Goal: Task Accomplishment & Management: Manage account settings

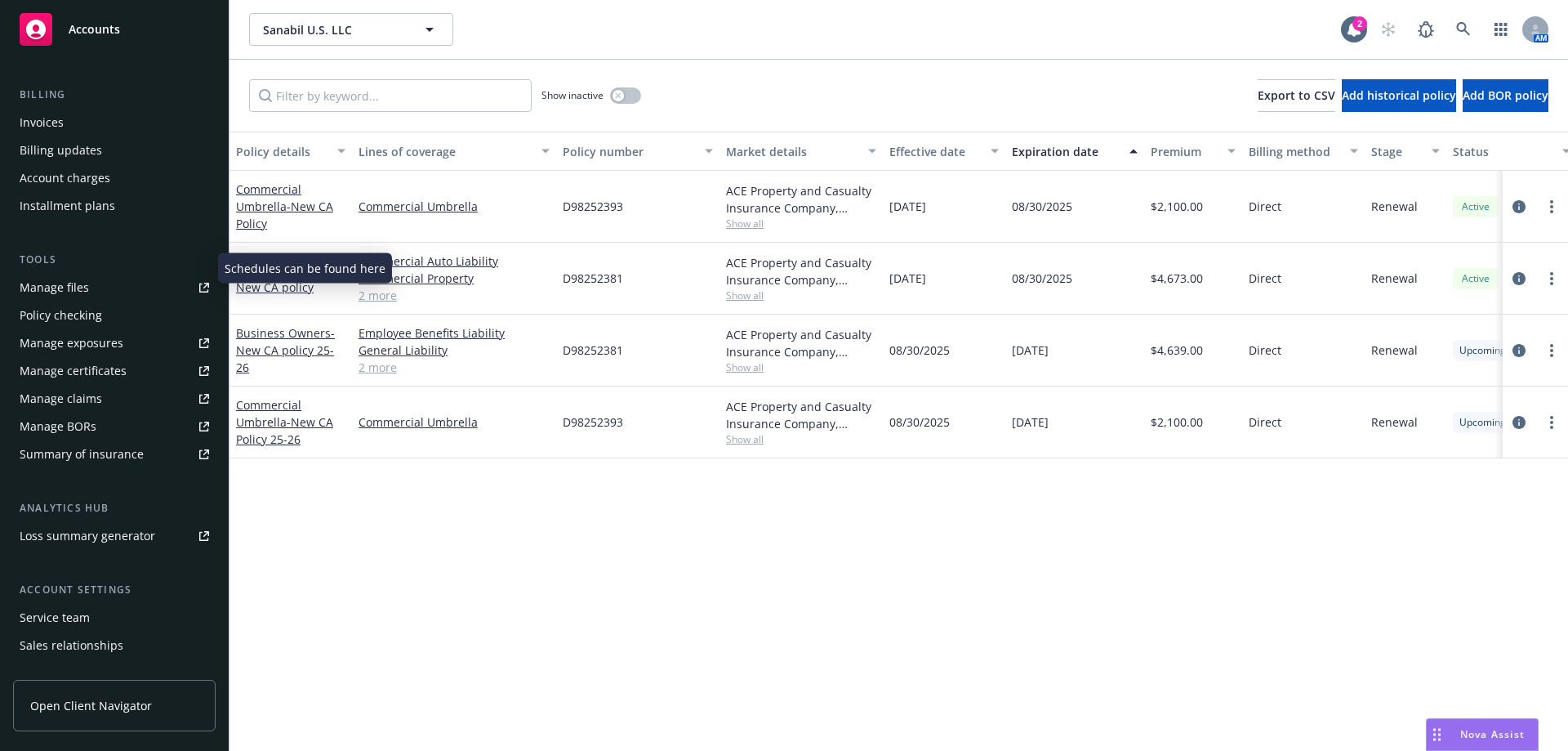
scroll to position [260, 0]
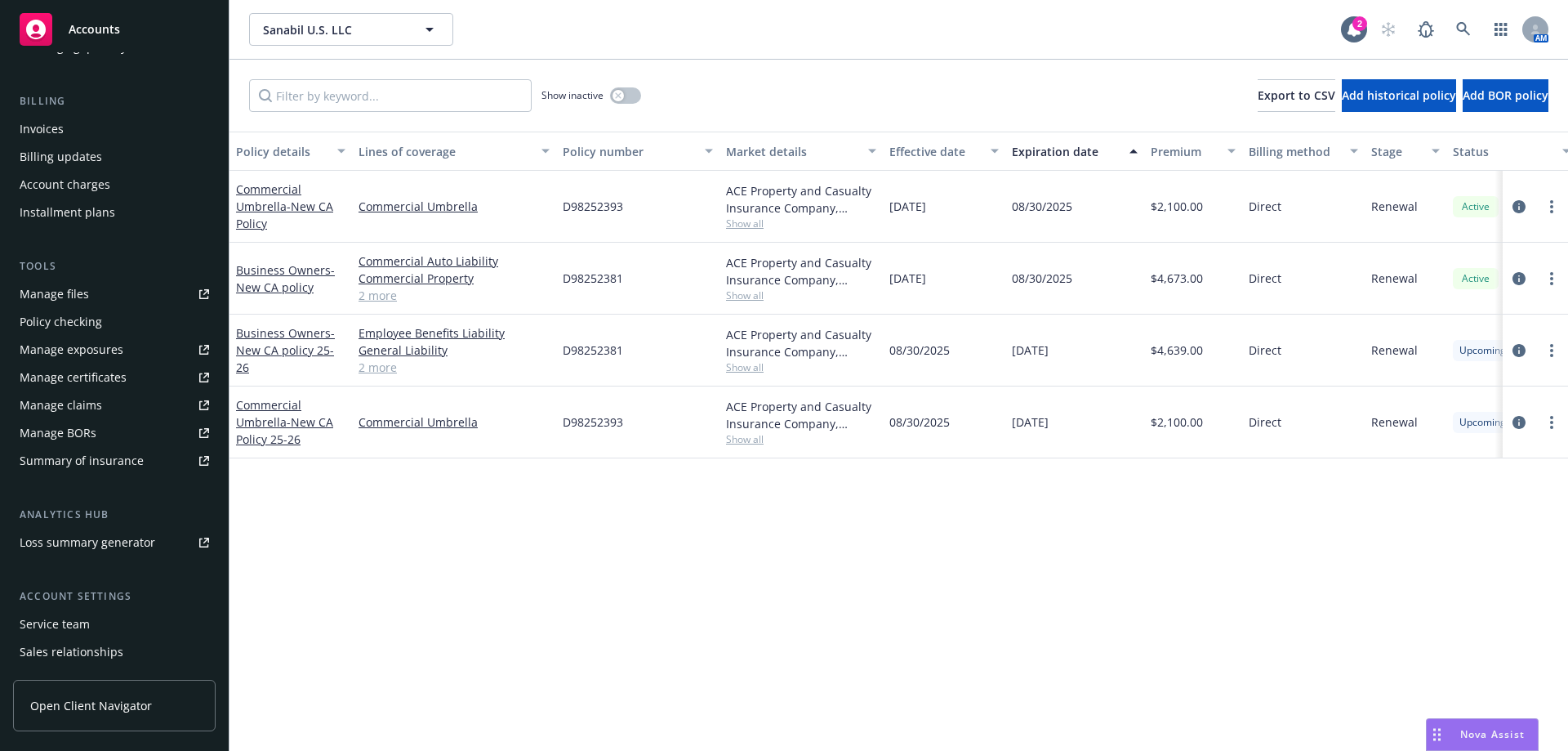
click at [74, 626] on div "Service team" at bounding box center [55, 624] width 70 height 26
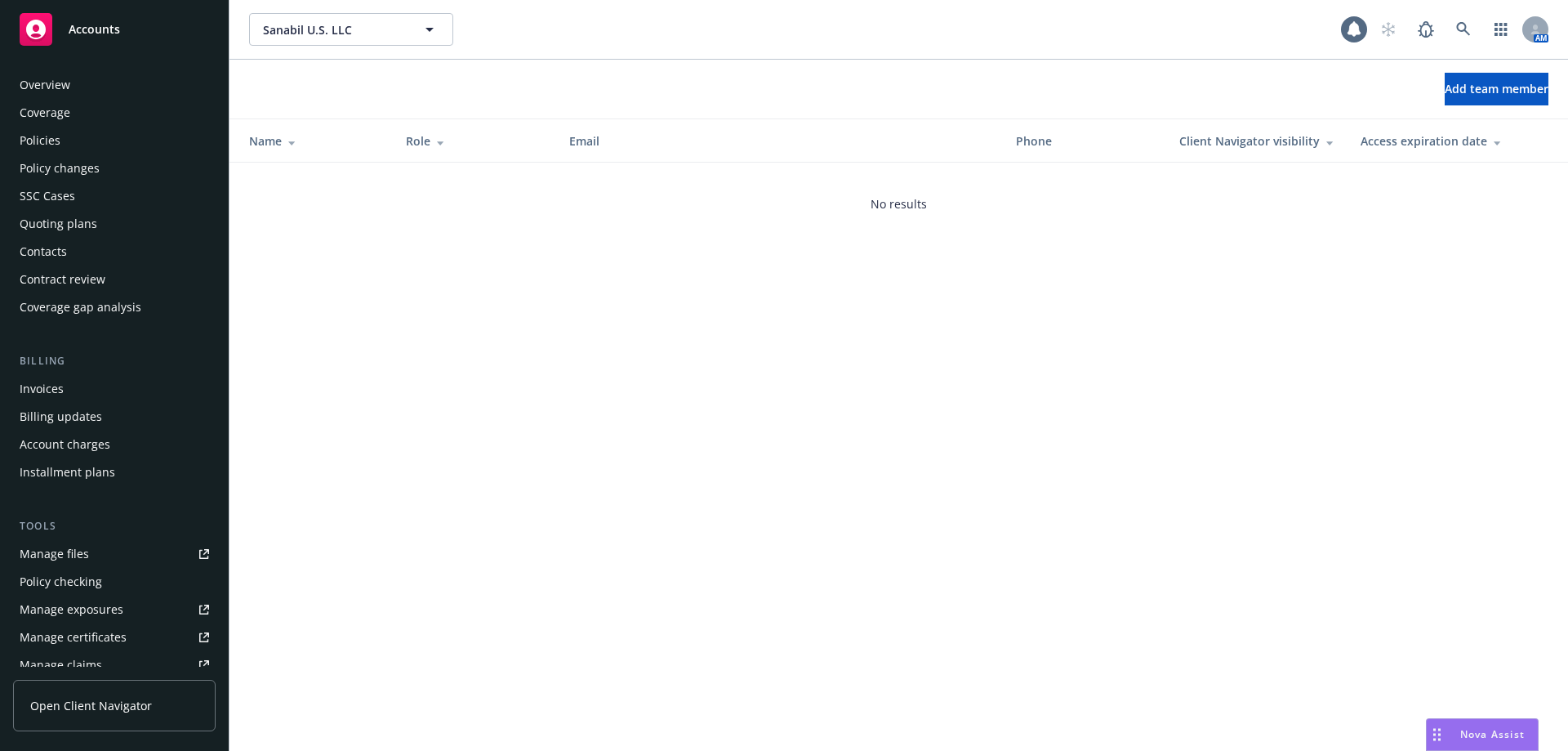
scroll to position [341, 0]
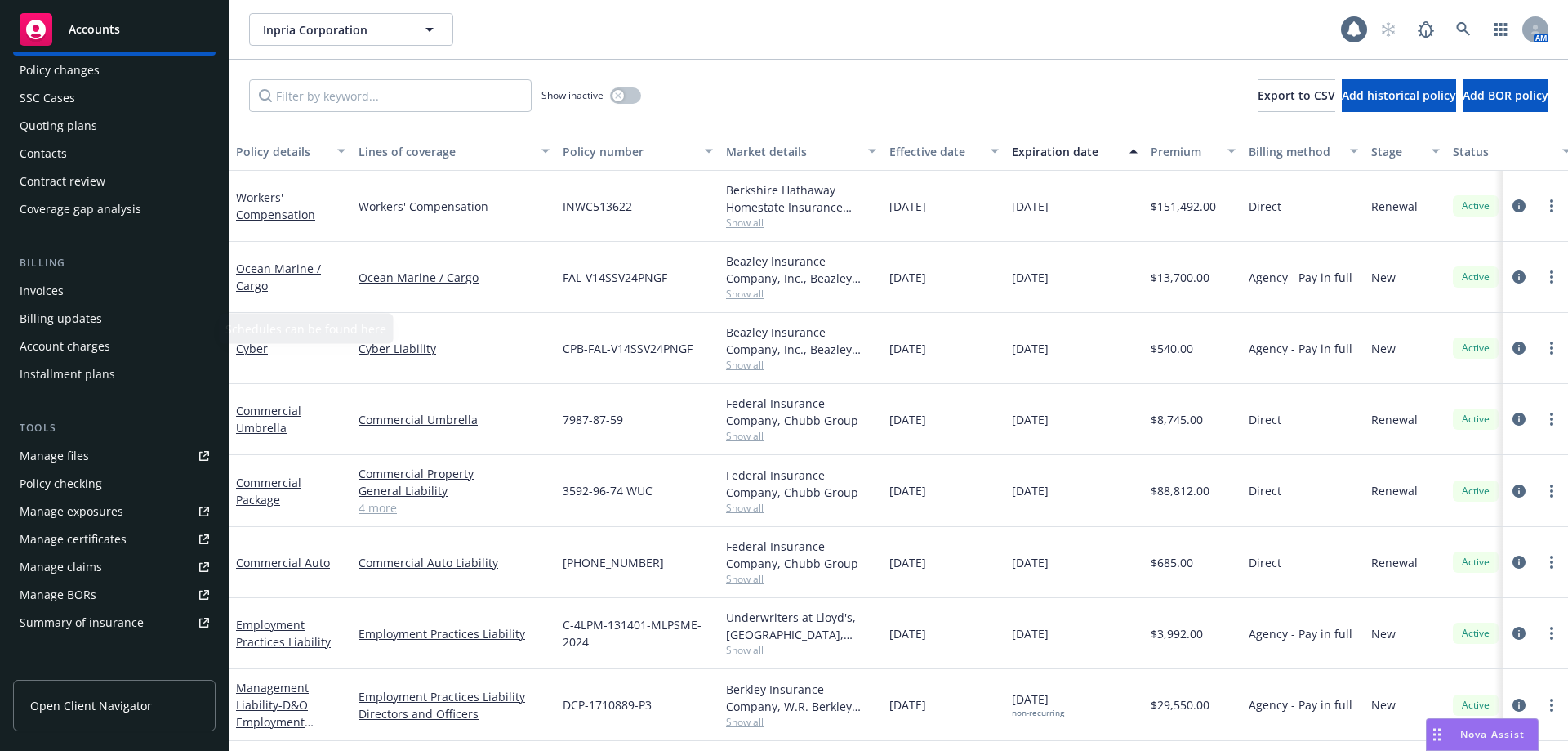
scroll to position [341, 0]
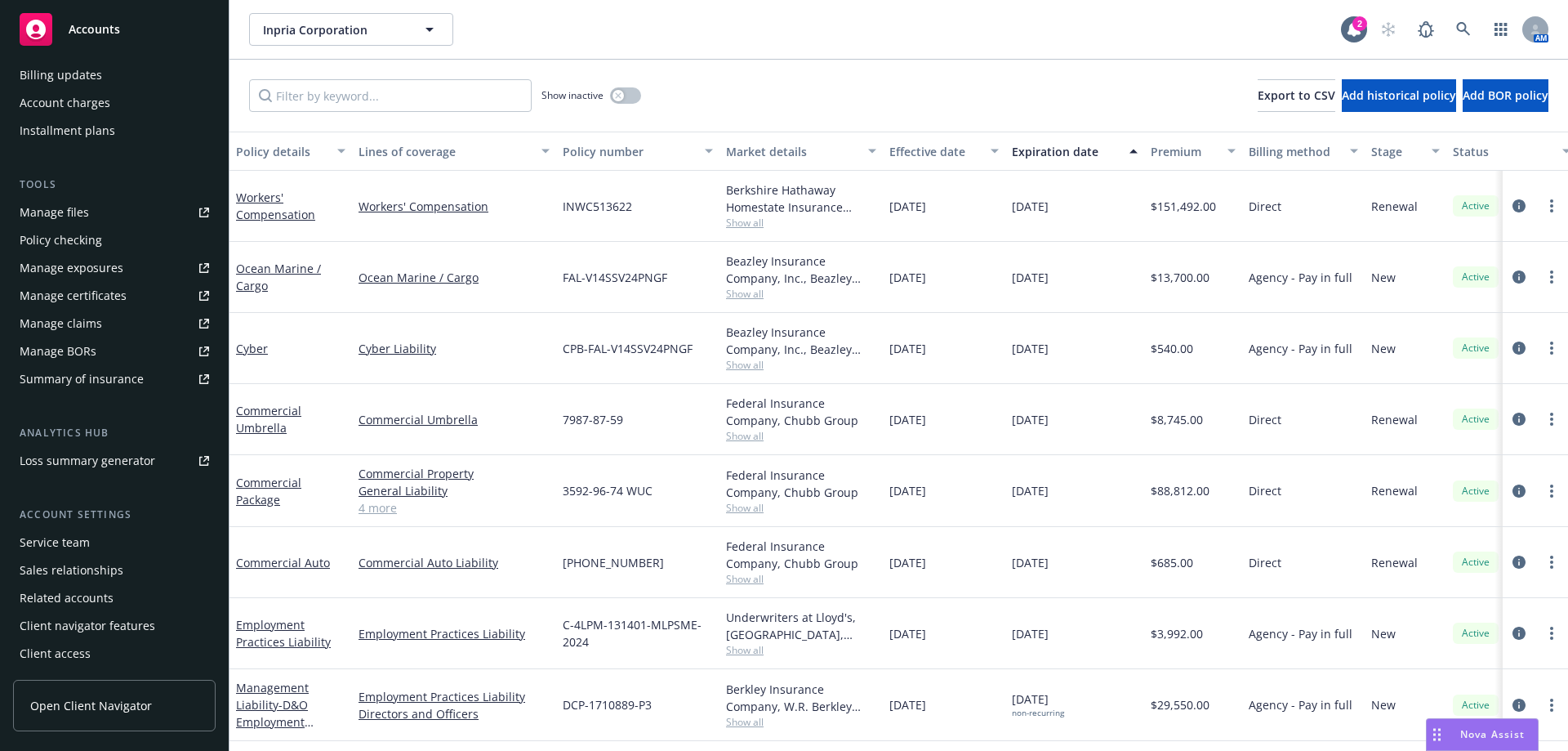
click at [64, 547] on div "Service team" at bounding box center [55, 542] width 70 height 26
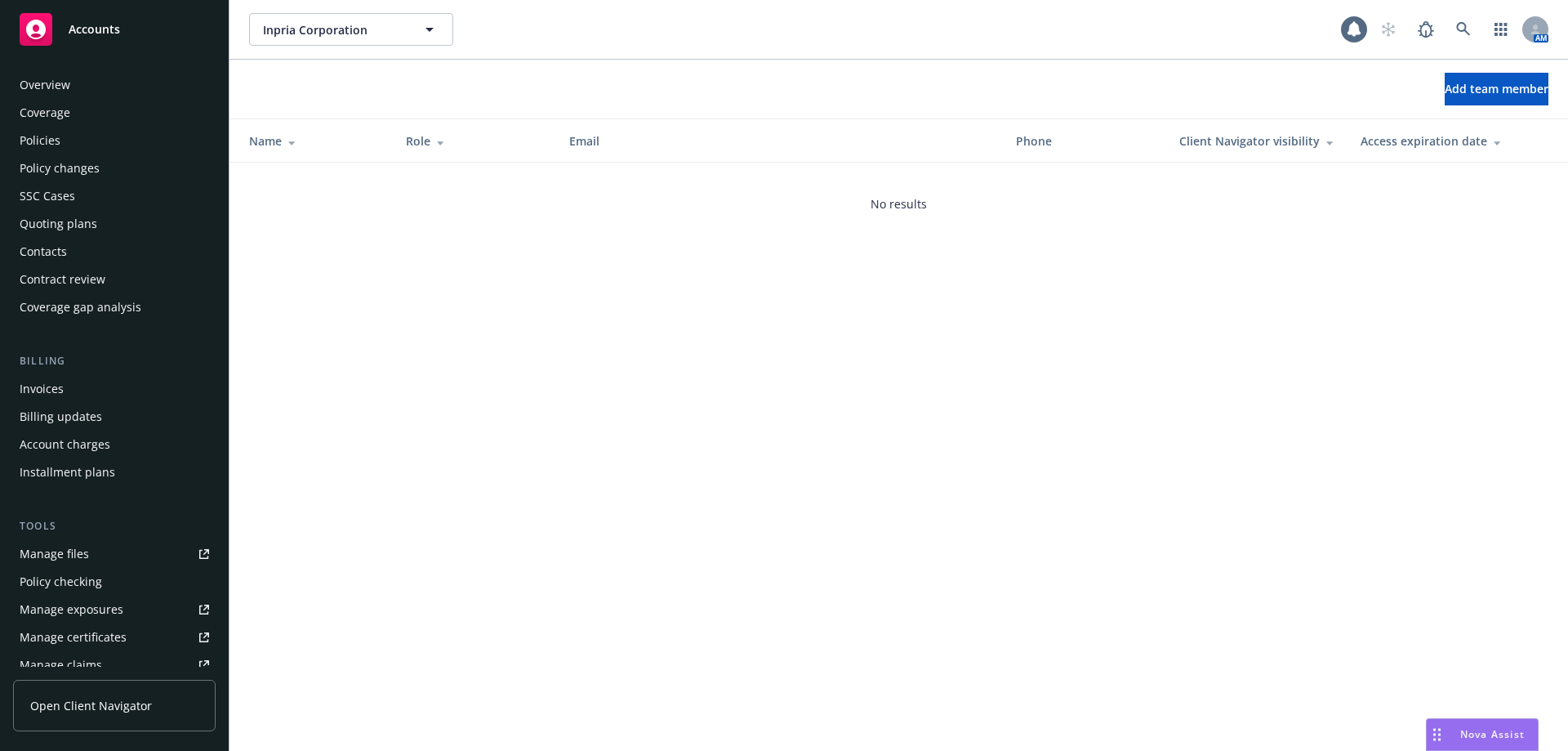
scroll to position [341, 0]
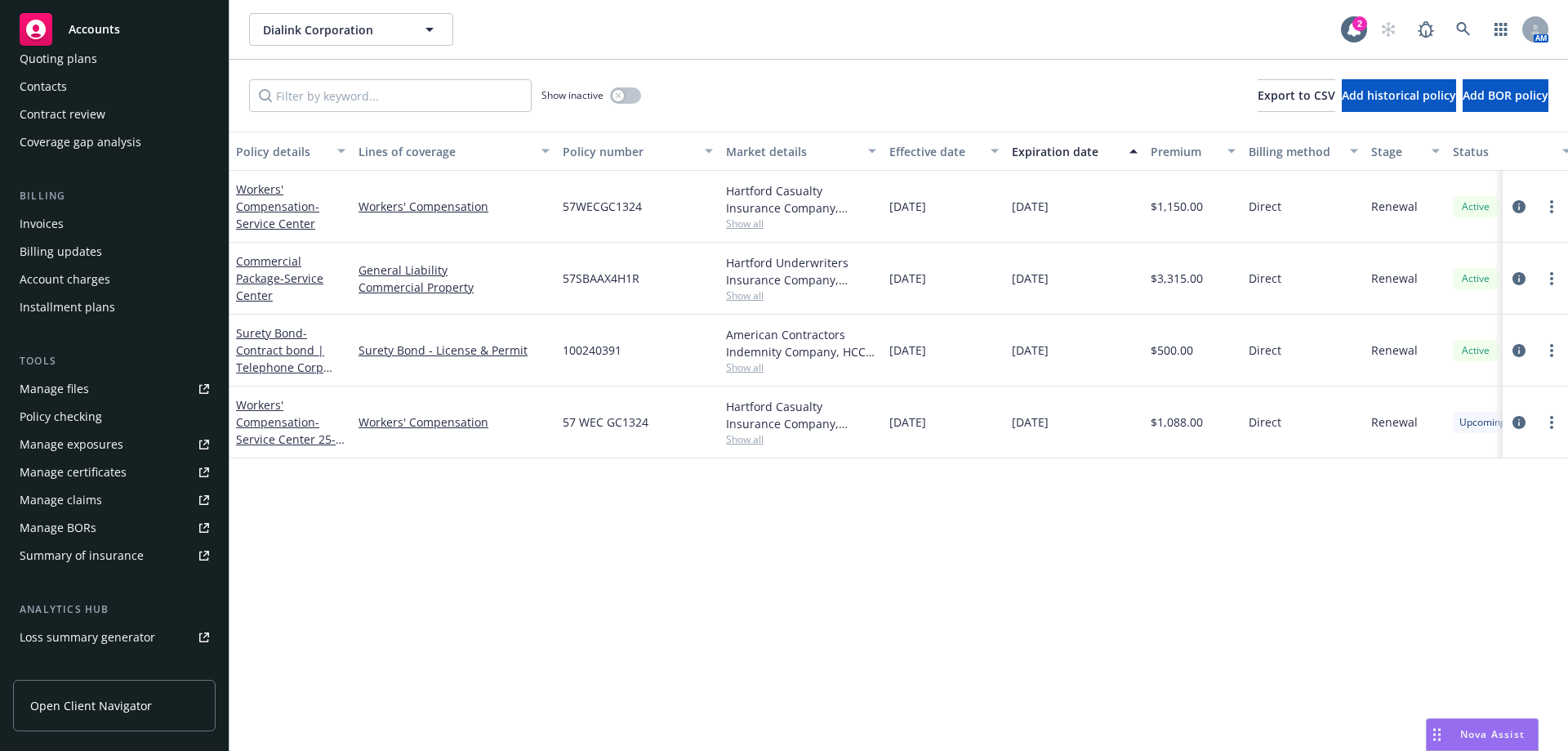
scroll to position [341, 0]
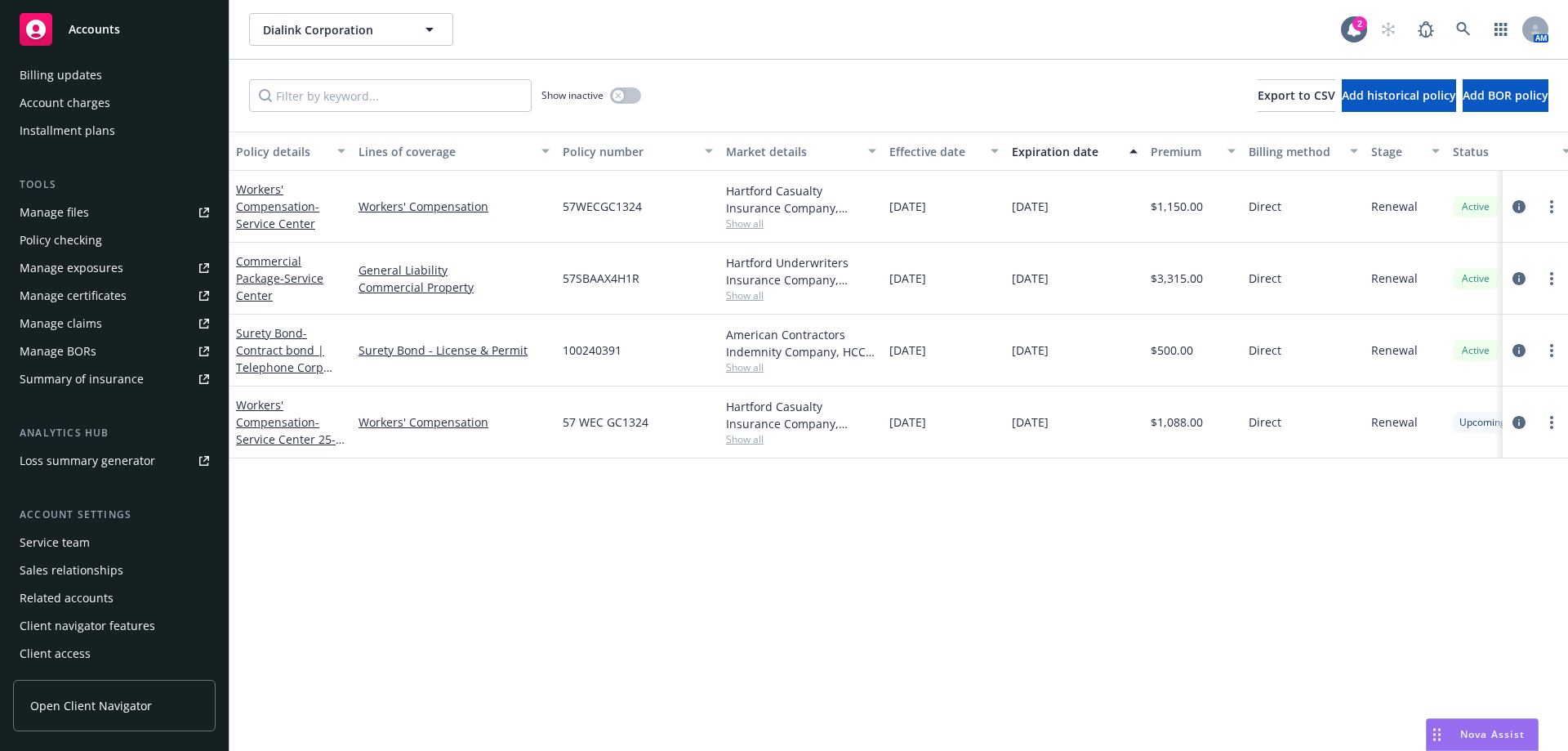
click at [77, 540] on div "Service team" at bounding box center [55, 542] width 70 height 26
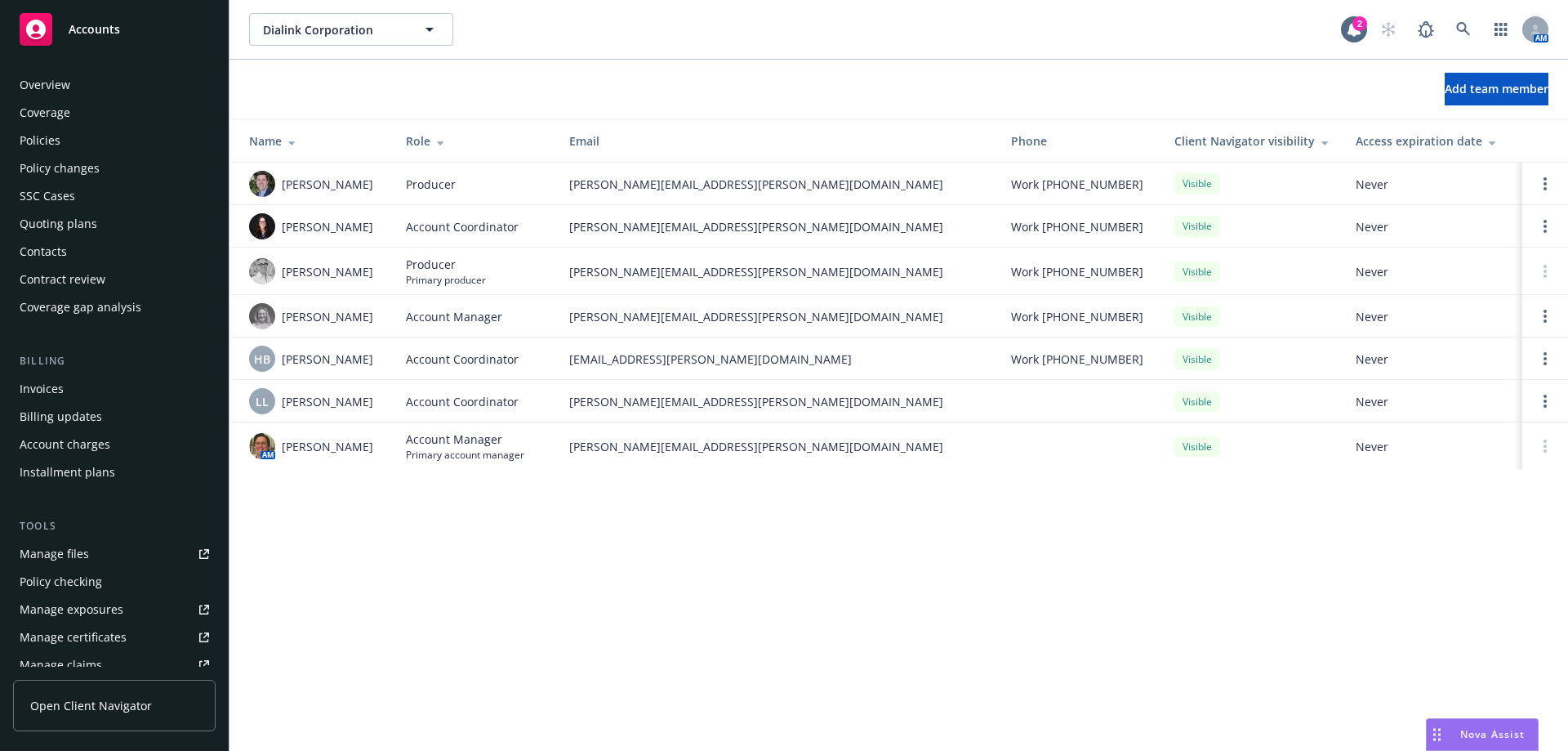
click at [59, 147] on div "Policies" at bounding box center [40, 140] width 41 height 26
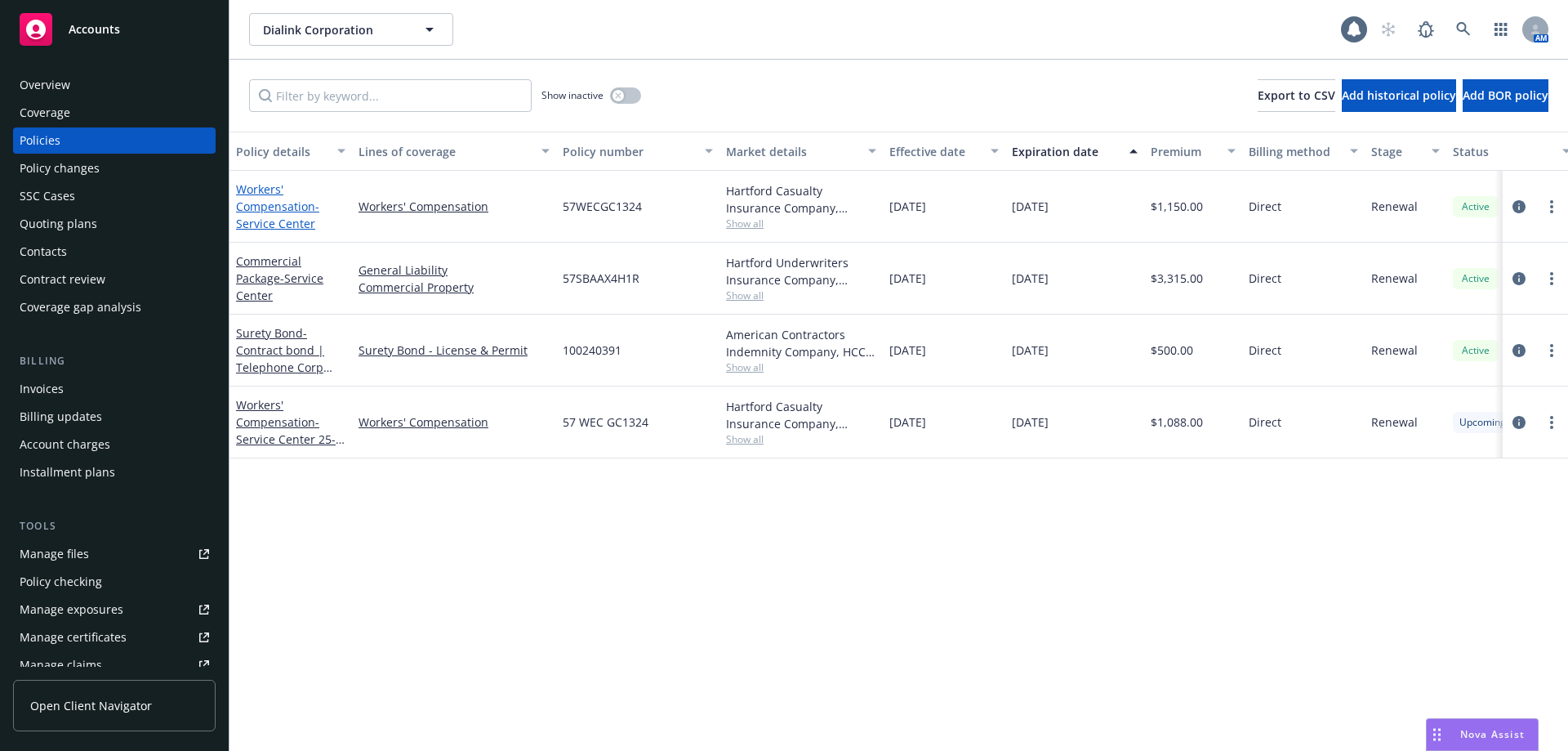
click at [278, 216] on span "- Service Center" at bounding box center [277, 214] width 83 height 32
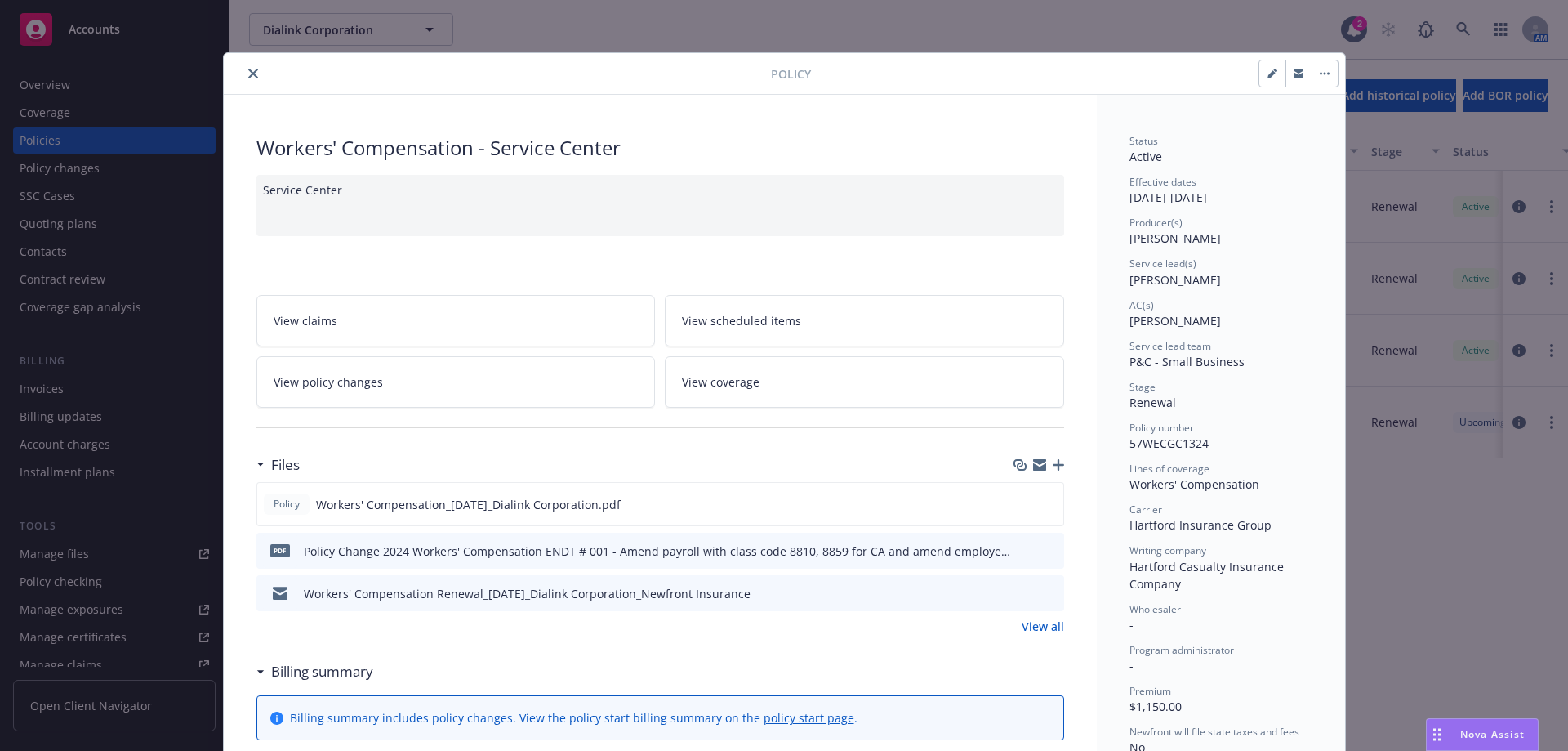
click at [247, 79] on button "close" at bounding box center [253, 73] width 20 height 20
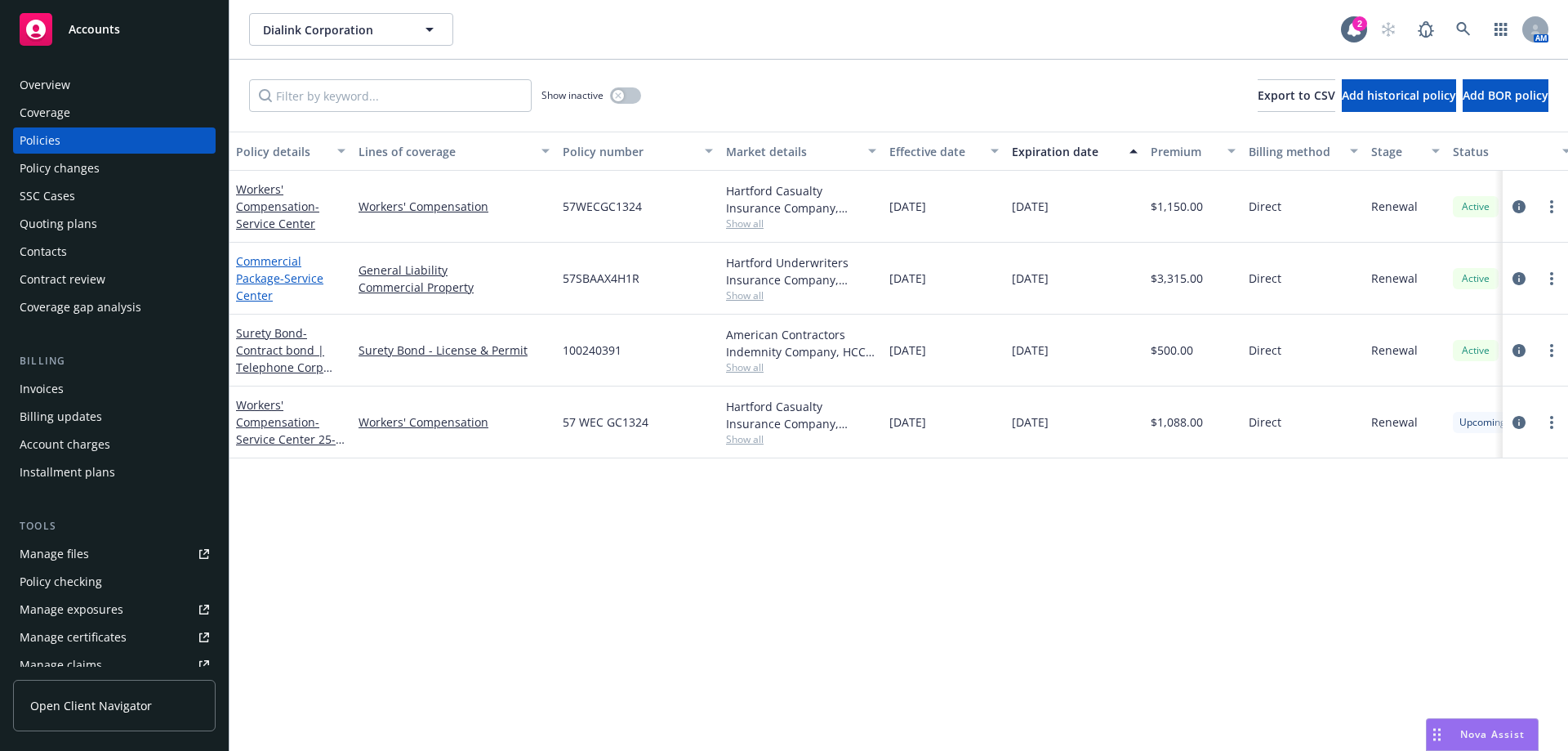
click at [261, 266] on link "Commercial Package - Service Center" at bounding box center [279, 278] width 87 height 50
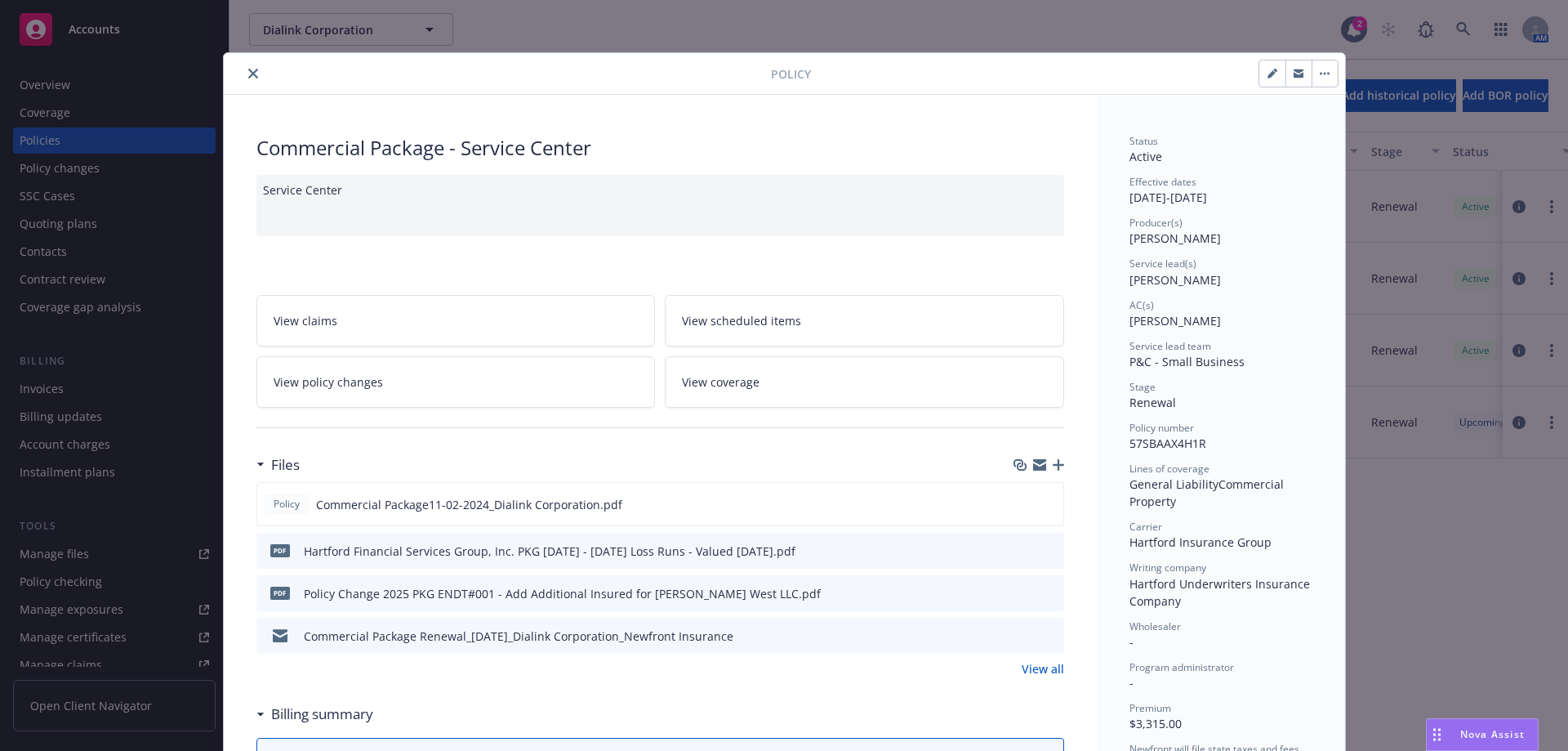
click at [248, 73] on icon "close" at bounding box center [253, 73] width 10 height 10
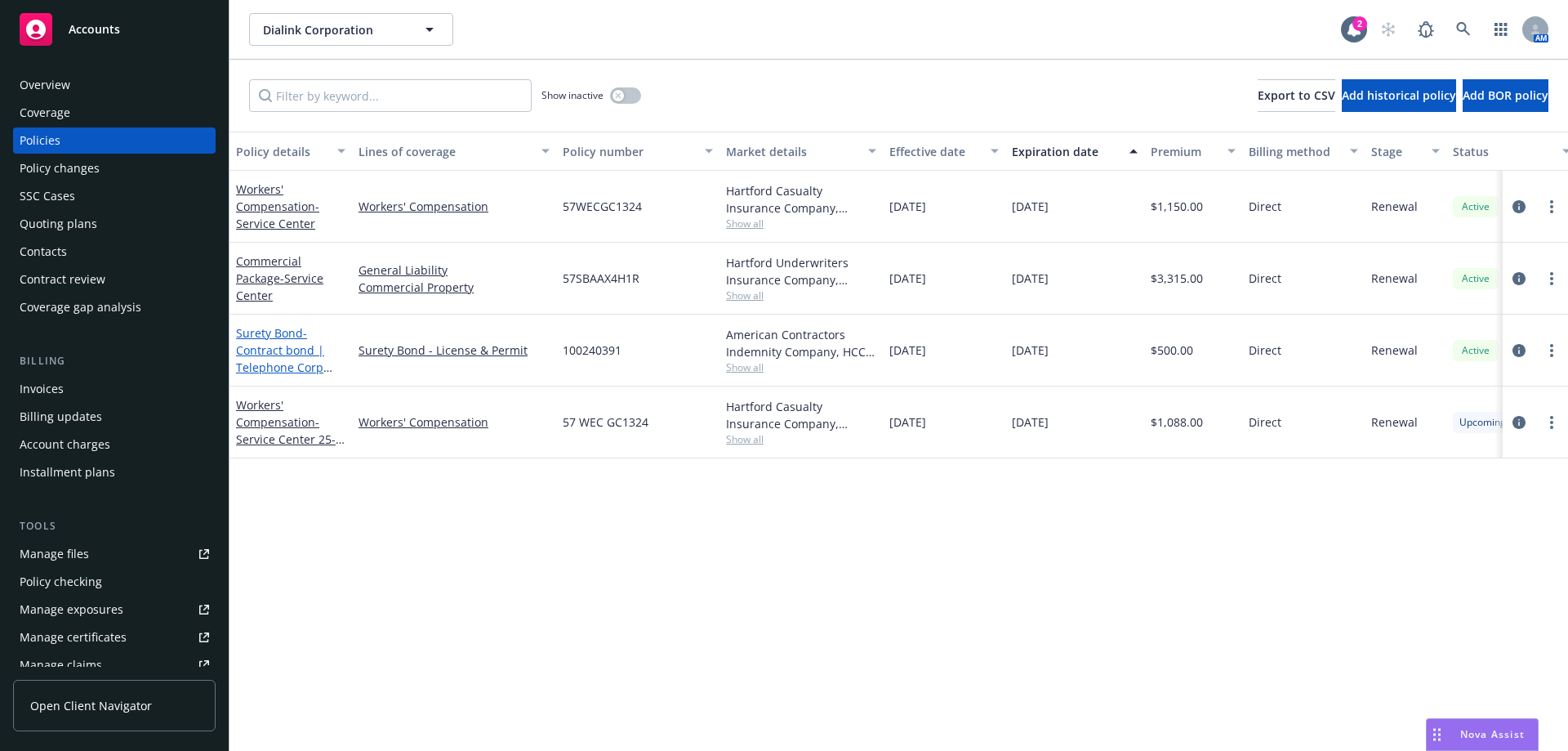
click at [261, 350] on span "- Contract bond | Telephone Corp Surety Bond" at bounding box center [283, 359] width 97 height 67
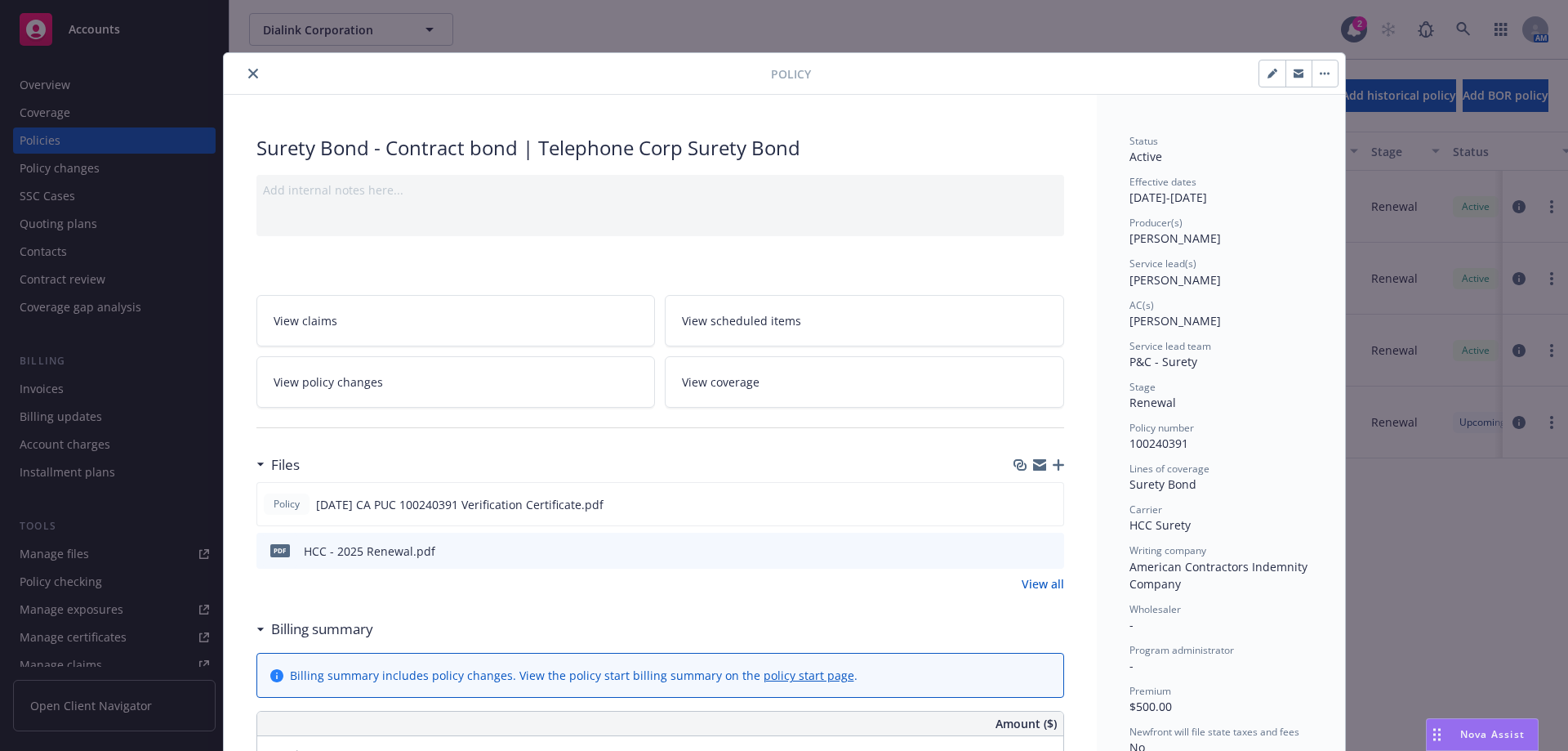
click at [248, 77] on icon "close" at bounding box center [253, 73] width 10 height 10
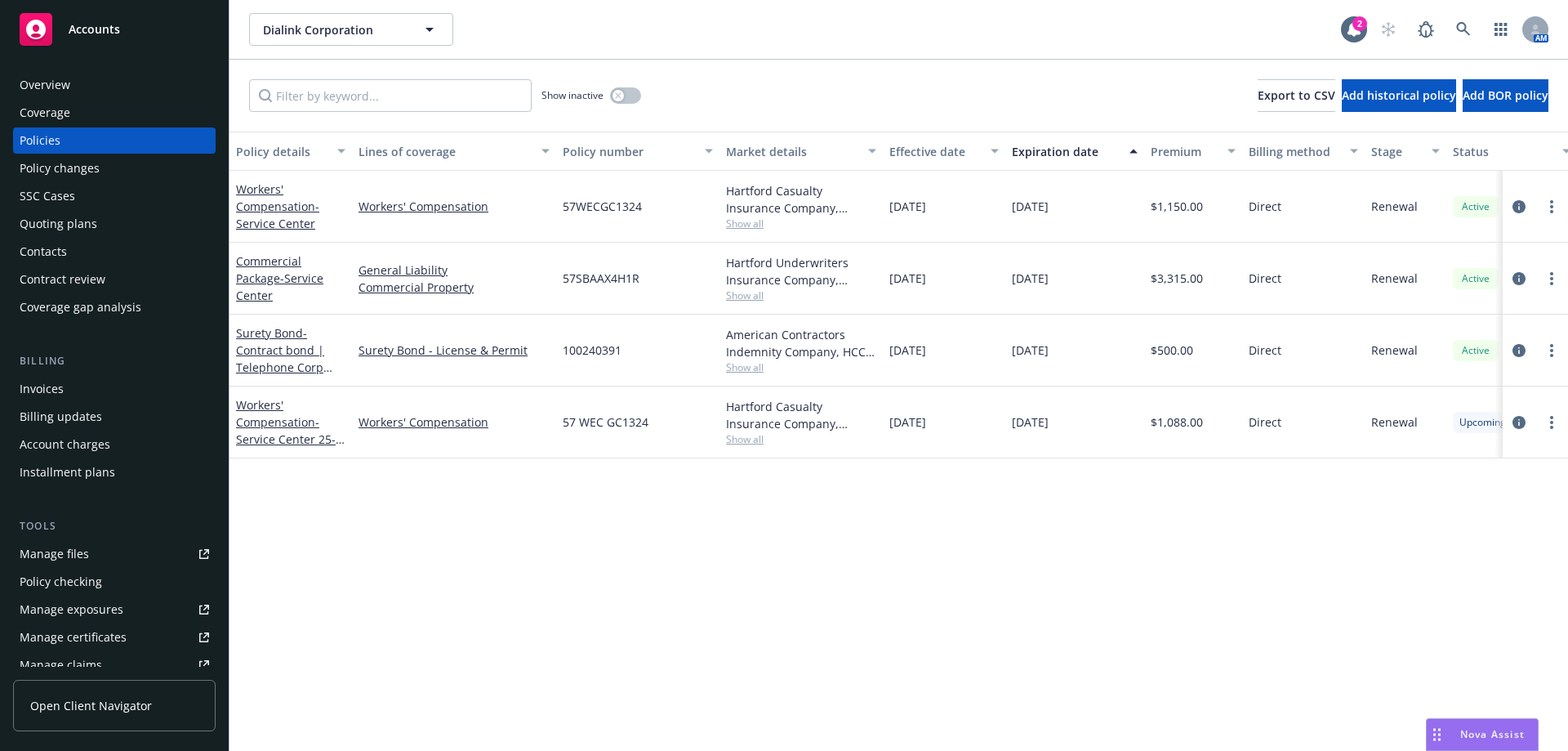
click at [85, 218] on div "Quoting plans" at bounding box center [58, 224] width 77 height 26
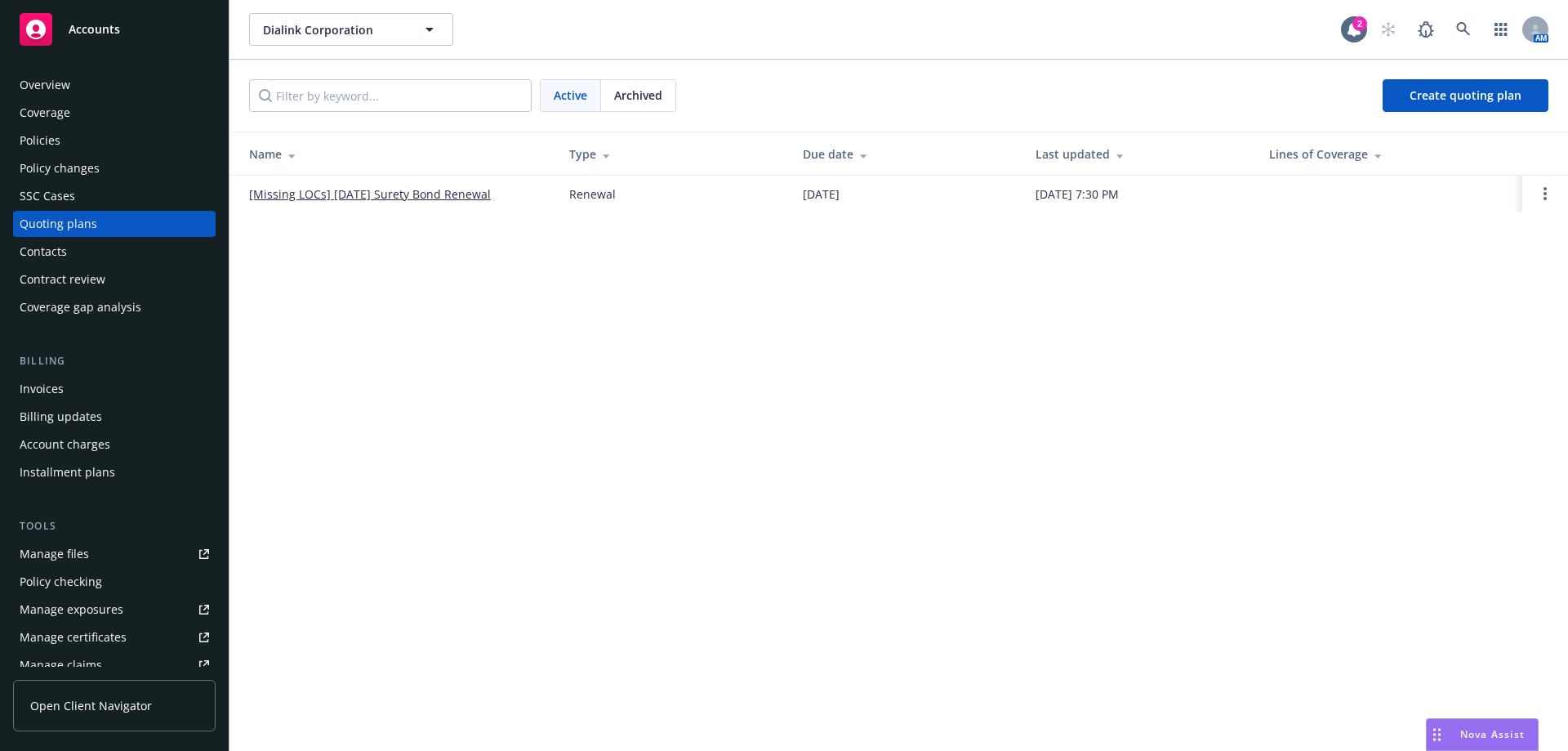
click at [643, 98] on span "Archived" at bounding box center [637, 96] width 48 height 18
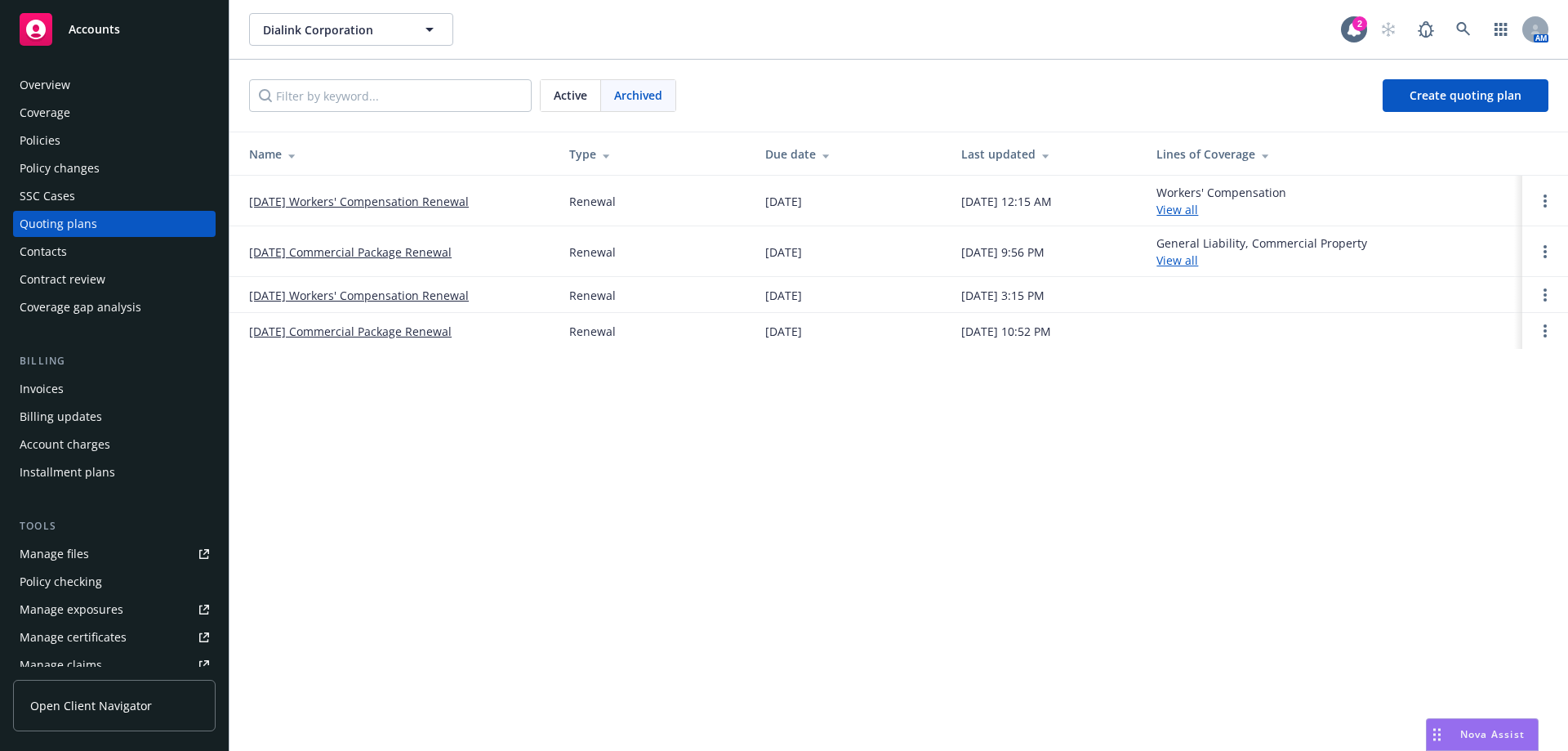
click at [368, 201] on link "10/01/25 Workers' Compensation Renewal" at bounding box center [359, 201] width 220 height 18
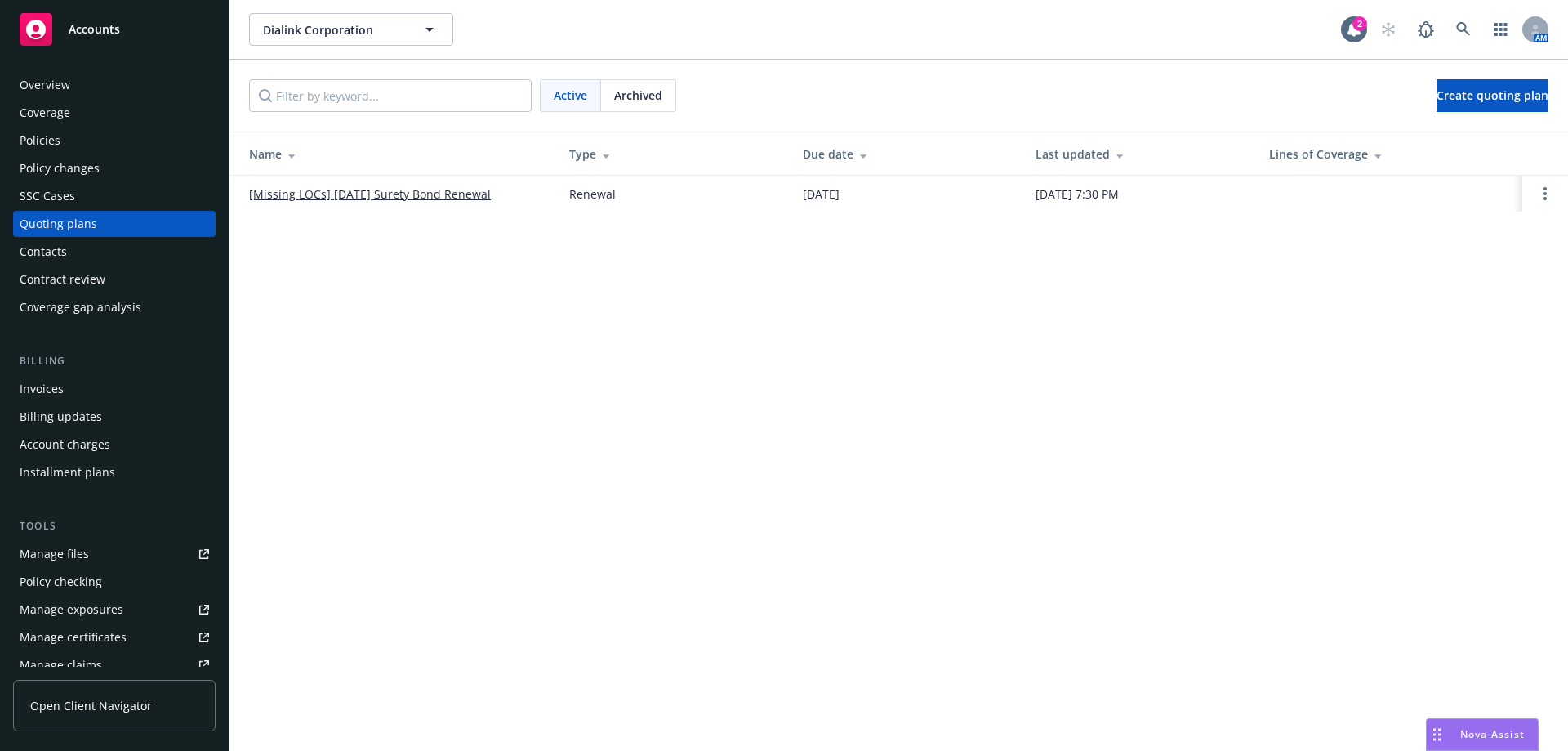
click at [37, 139] on div "Policies" at bounding box center [40, 140] width 41 height 26
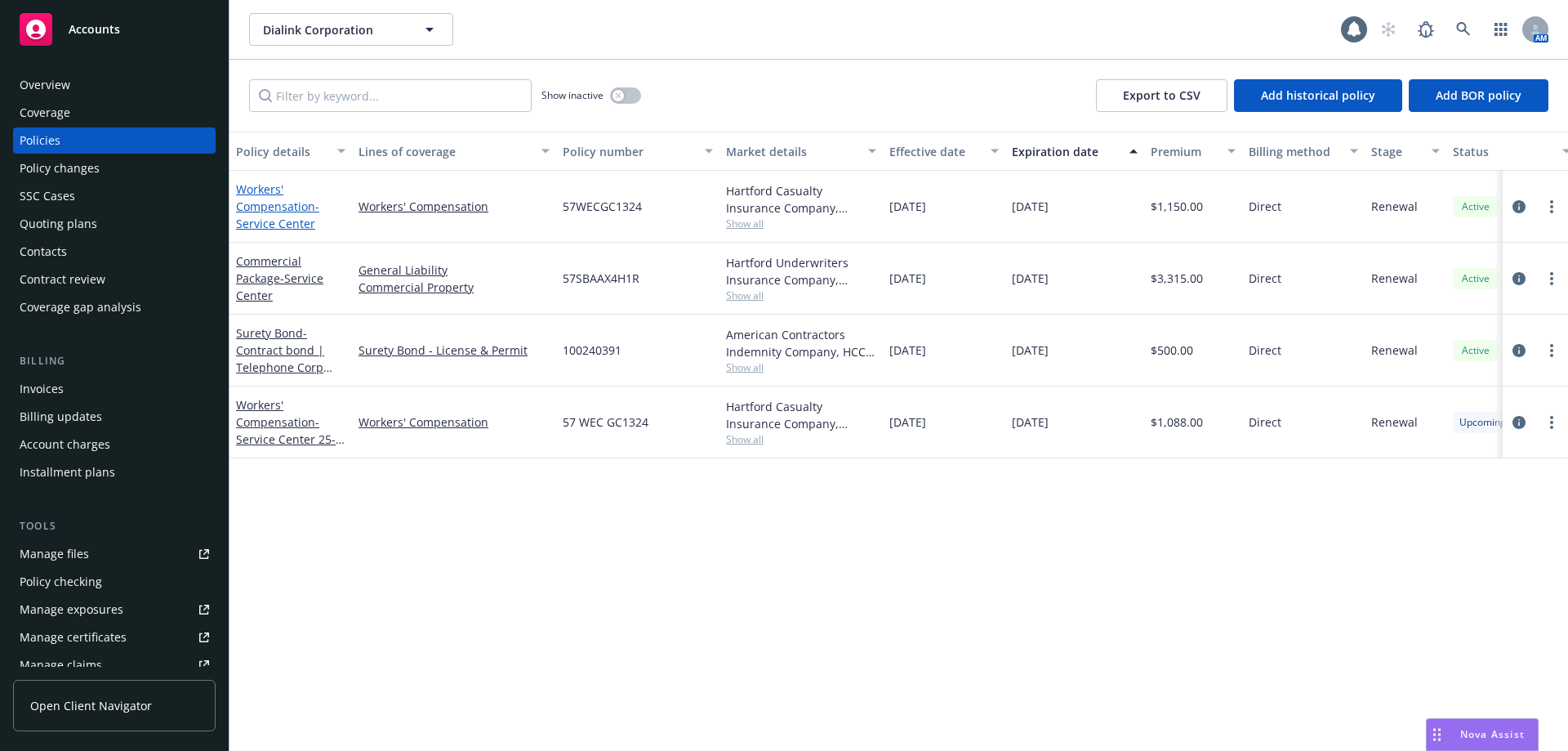
click at [288, 210] on link "Workers' Compensation - Service Center" at bounding box center [277, 205] width 83 height 50
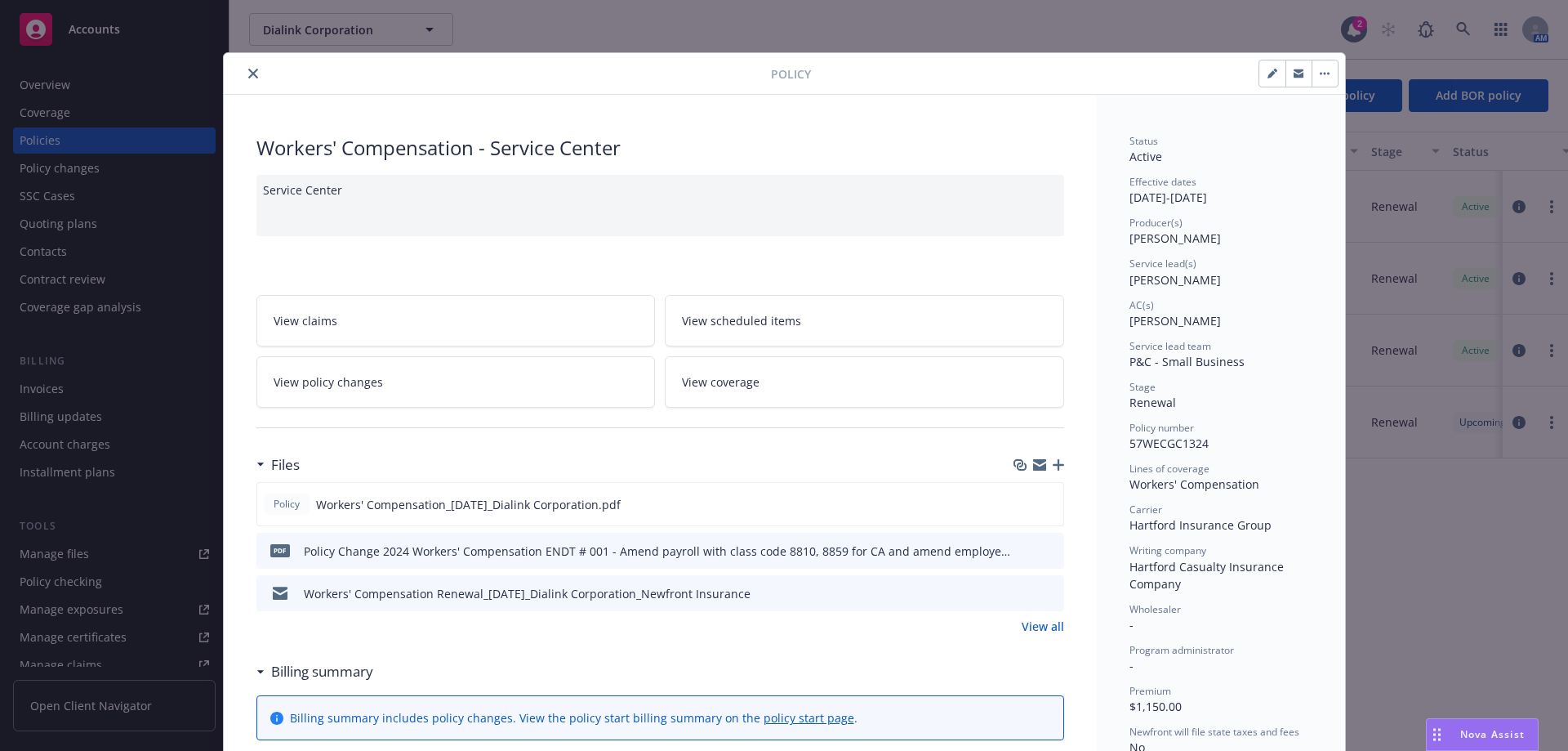
click at [1268, 73] on icon "button" at bounding box center [1273, 73] width 10 height 10
select select "RENEWAL"
select select "12"
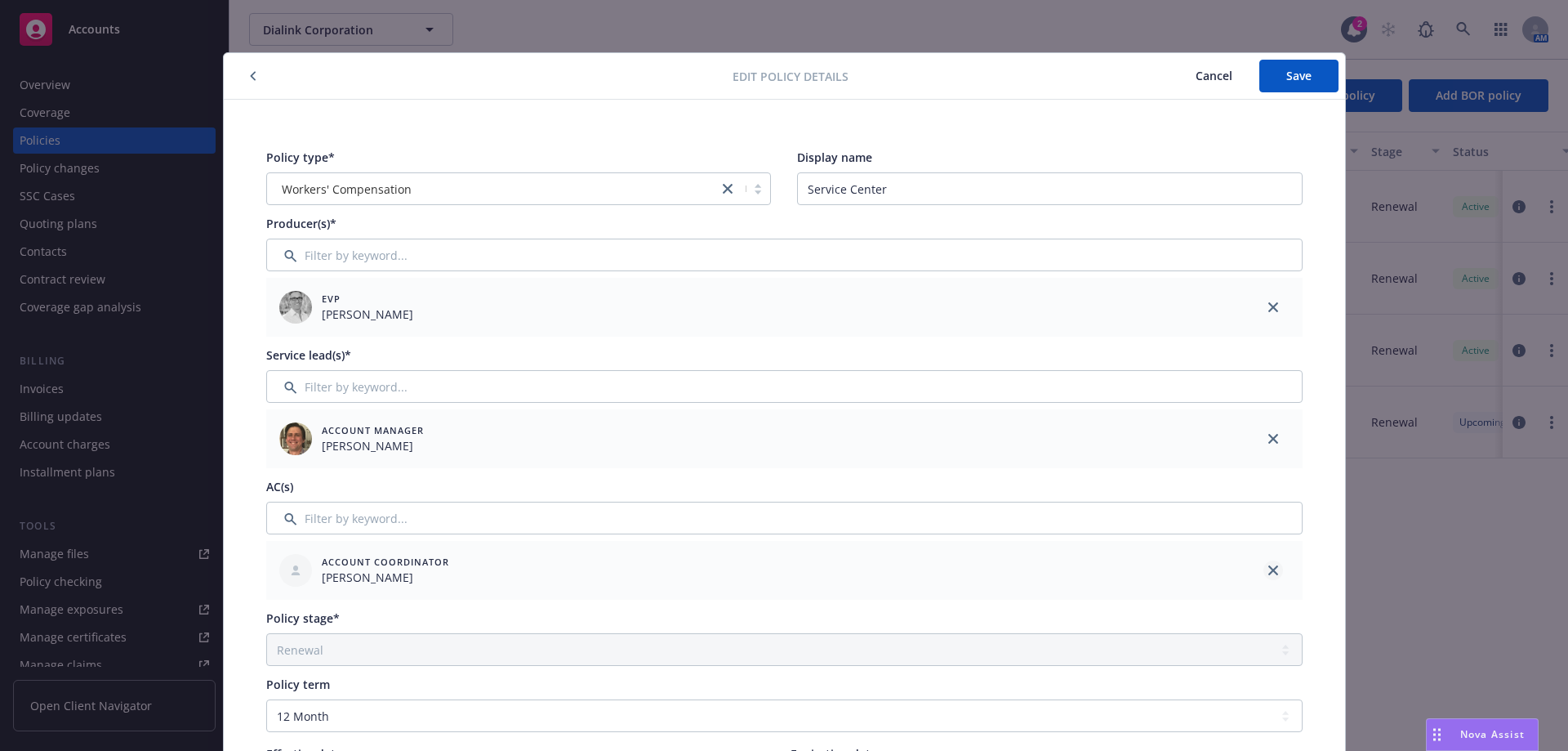
click at [1269, 568] on icon "close" at bounding box center [1274, 570] width 10 height 10
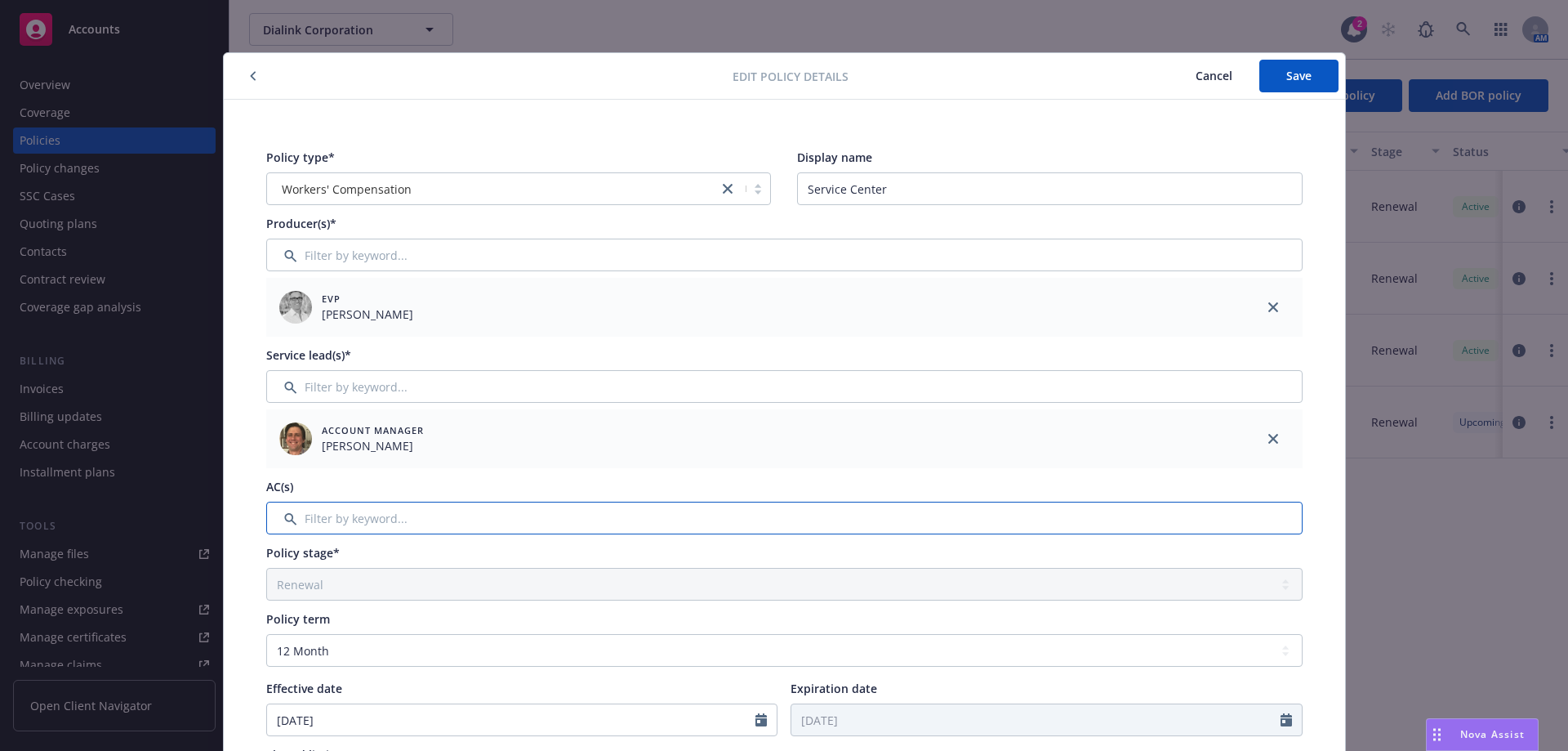
click at [659, 515] on input "Filter by keyword..." at bounding box center [784, 517] width 1036 height 32
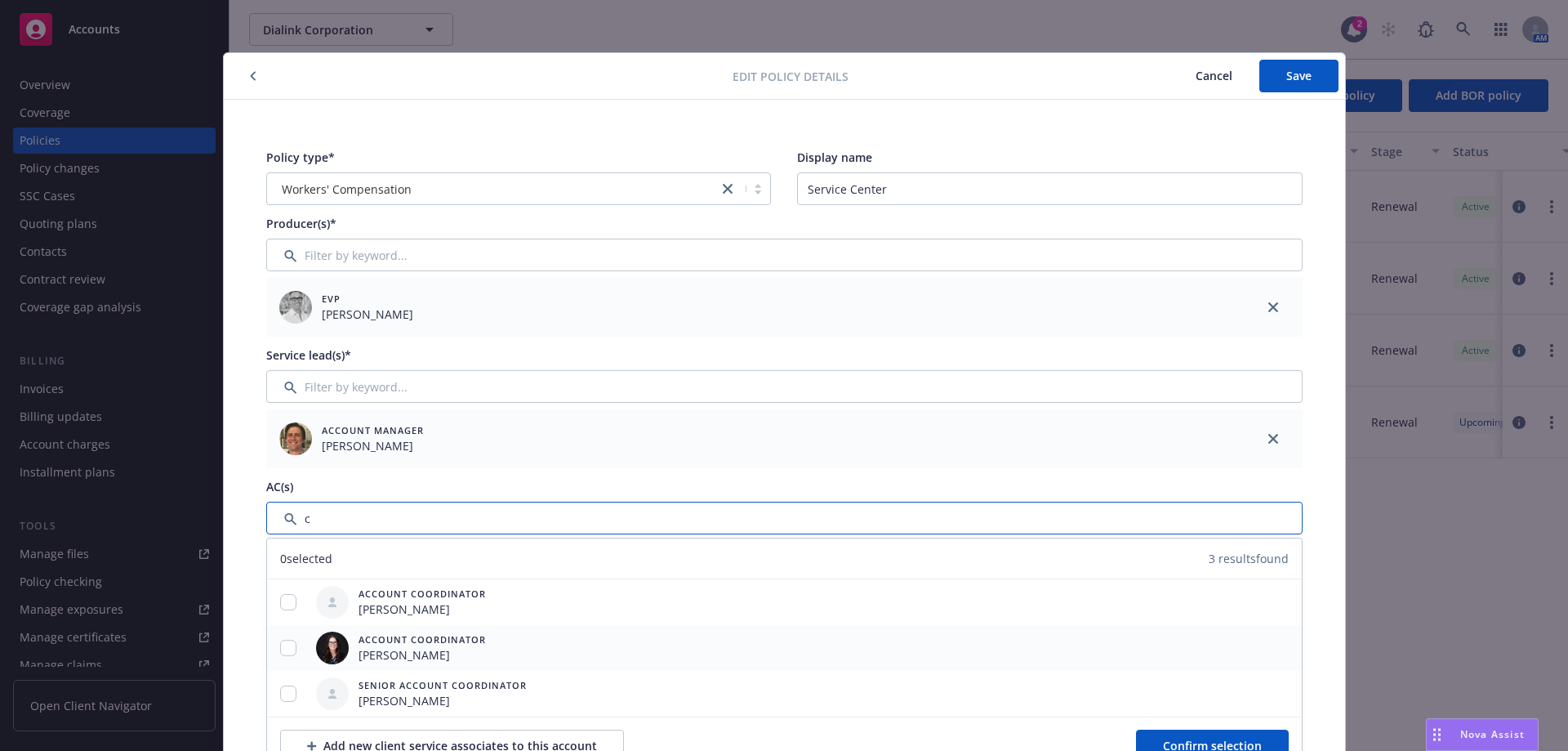
type input "c"
click at [281, 647] on input "checkbox" at bounding box center [288, 647] width 17 height 17
checkbox input "true"
click at [1176, 737] on span "Confirm selection" at bounding box center [1212, 745] width 99 height 16
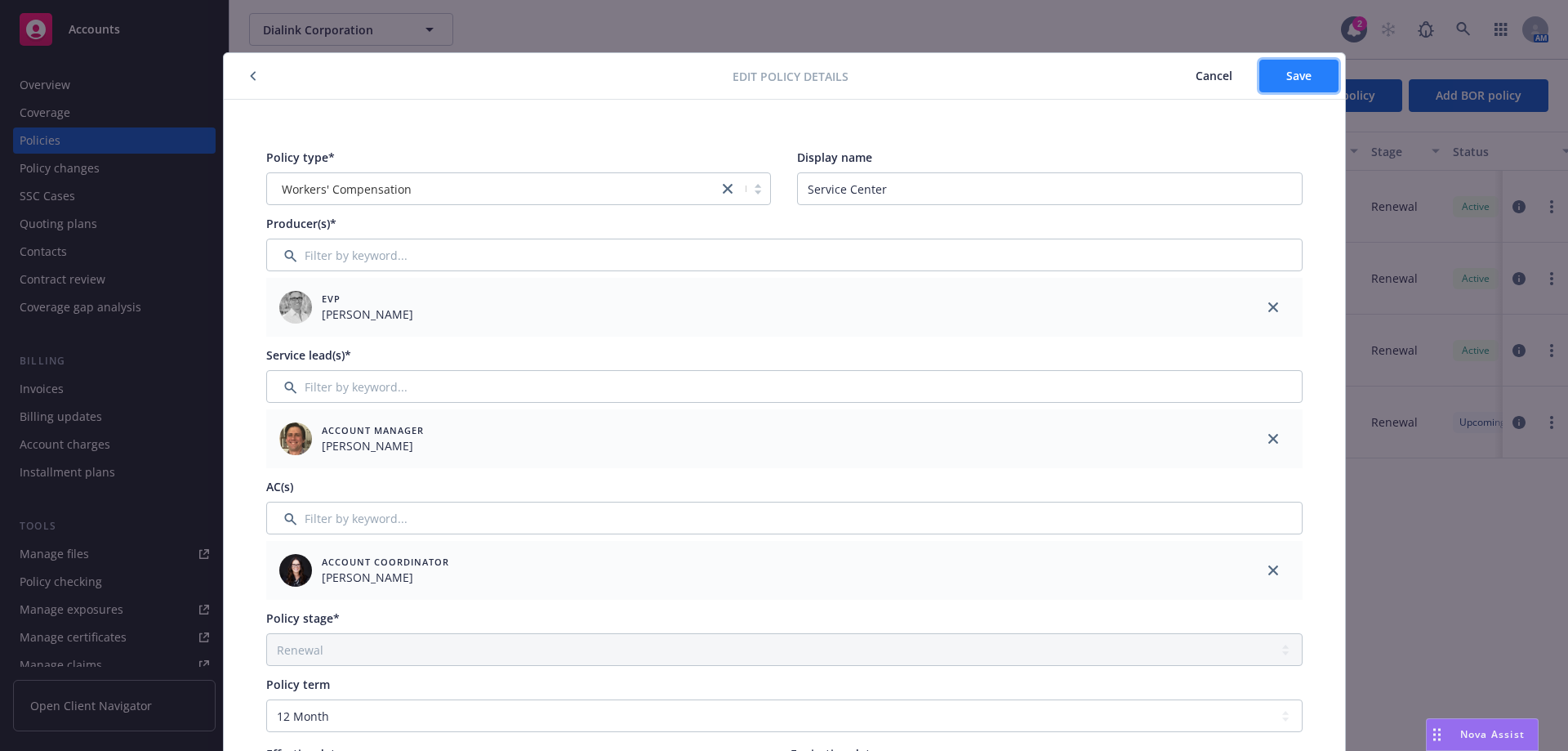
click at [1278, 74] on button "Save" at bounding box center [1298, 75] width 79 height 32
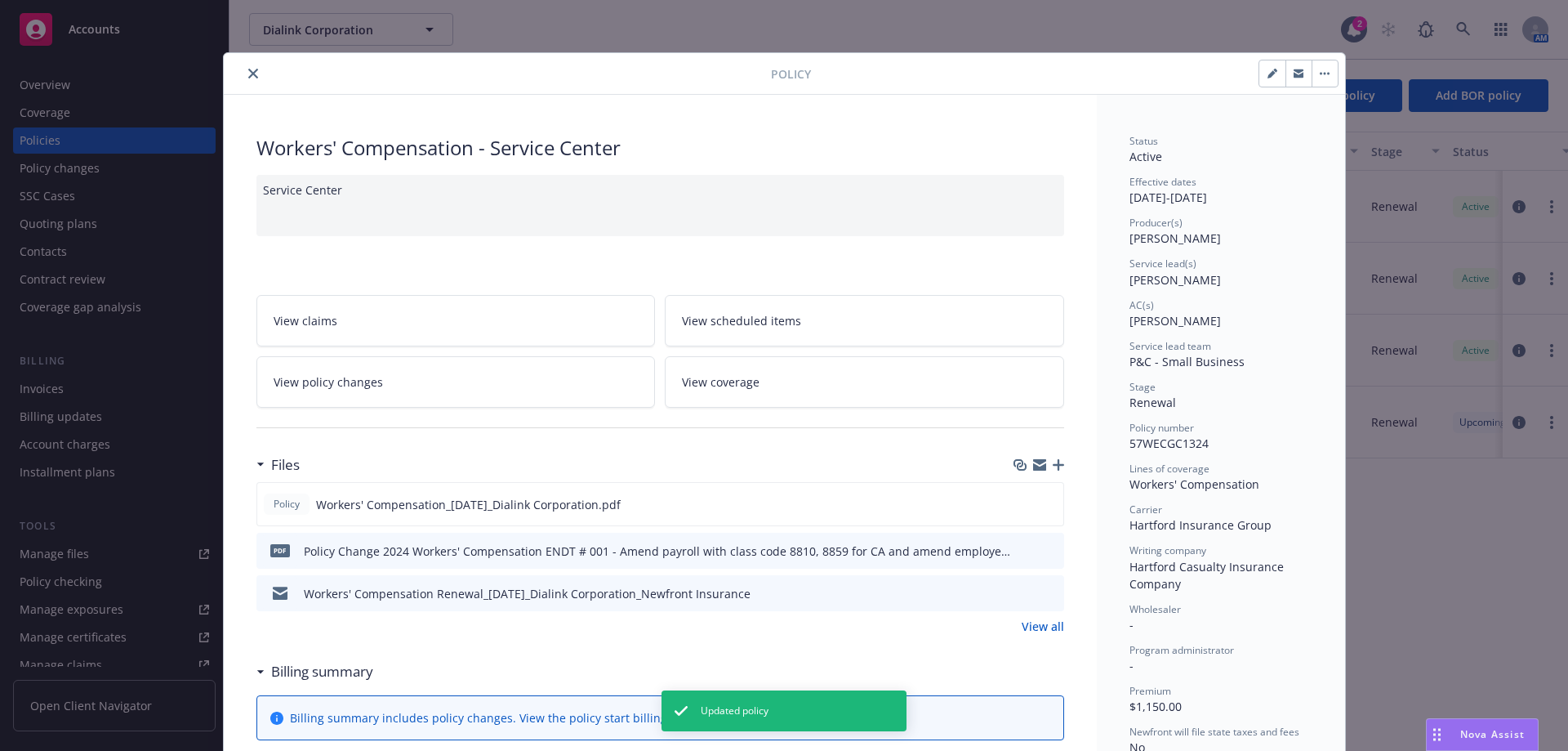
click at [249, 72] on icon "close" at bounding box center [253, 73] width 10 height 10
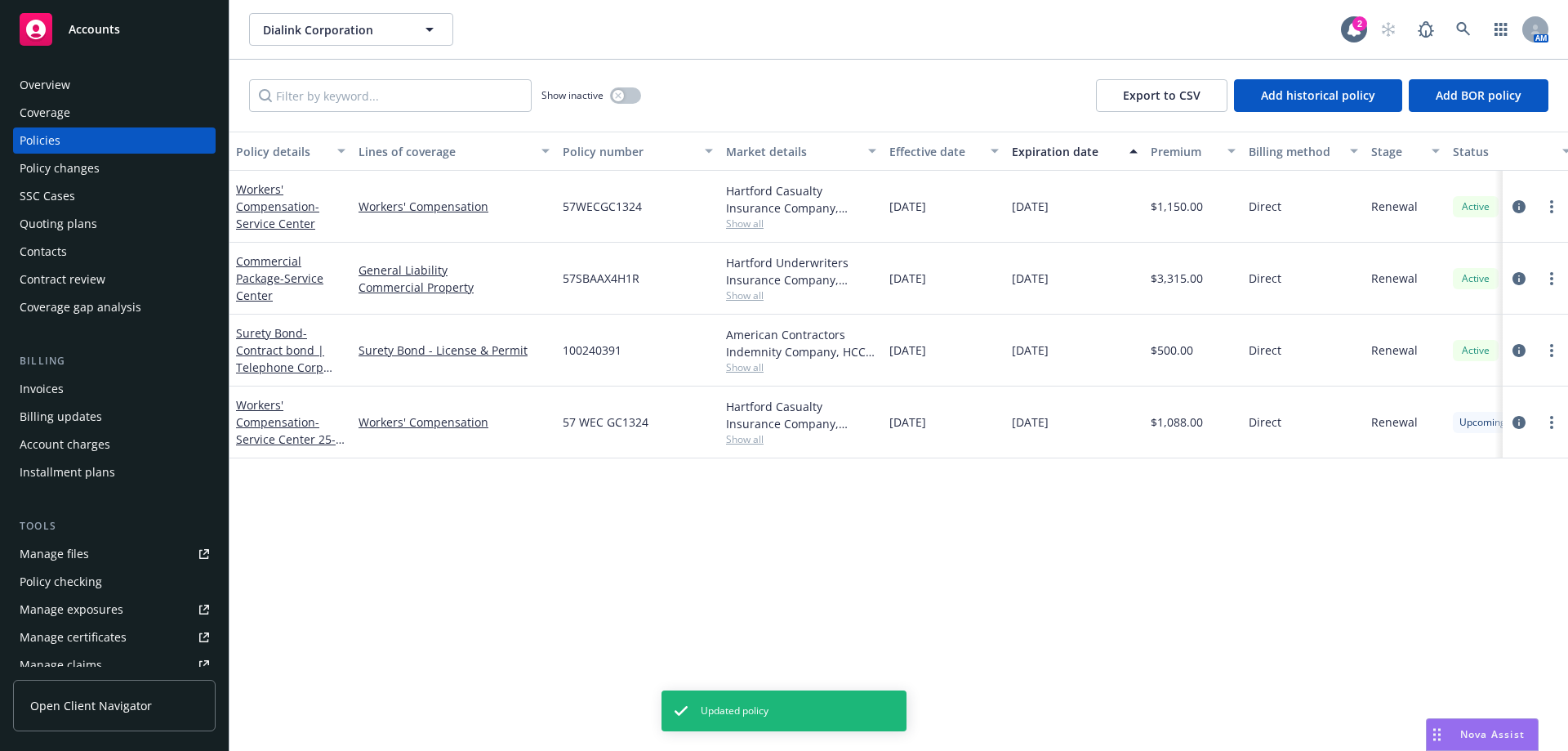
click at [98, 227] on div "Quoting plans" at bounding box center [114, 224] width 190 height 26
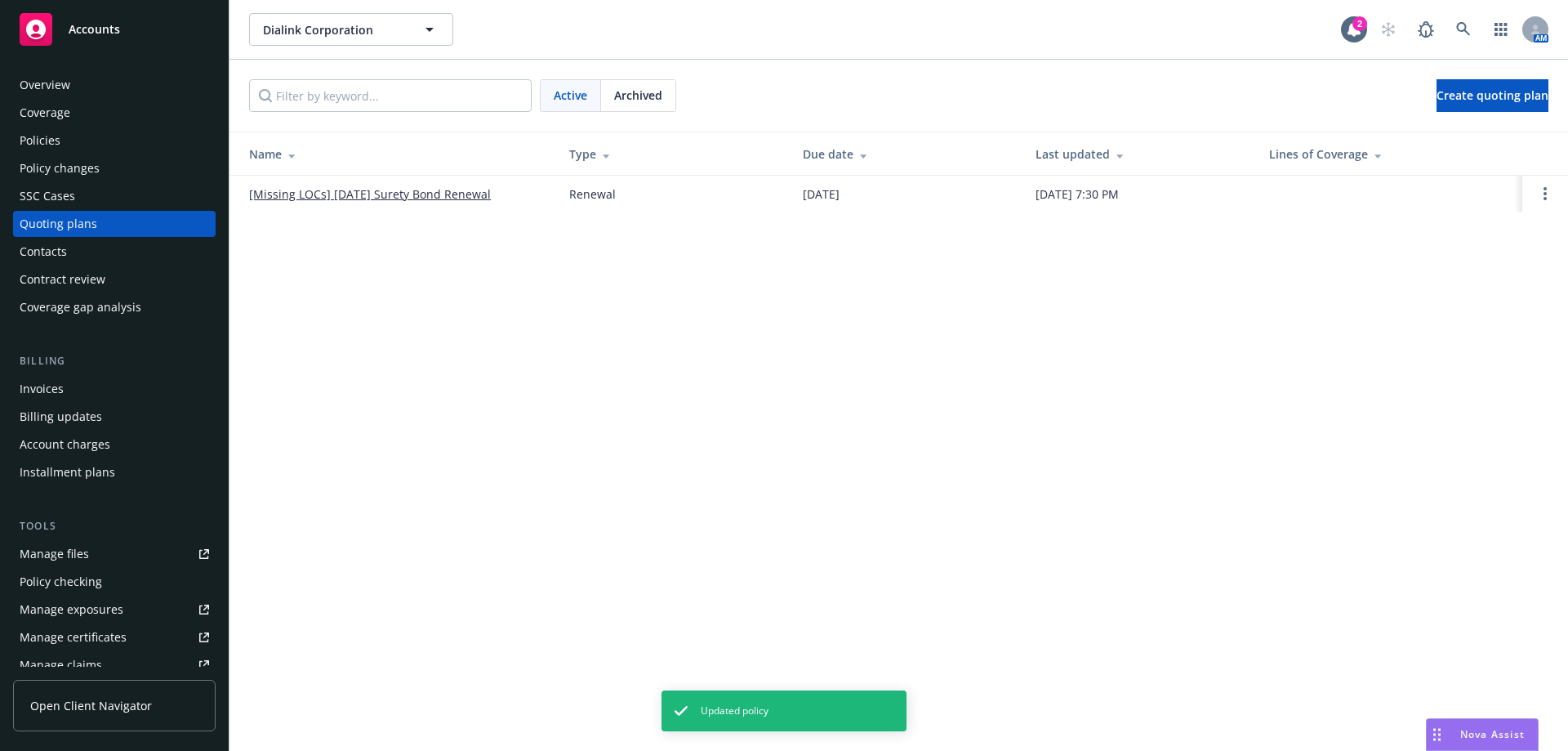
click at [662, 92] on span "Archived" at bounding box center [637, 96] width 48 height 18
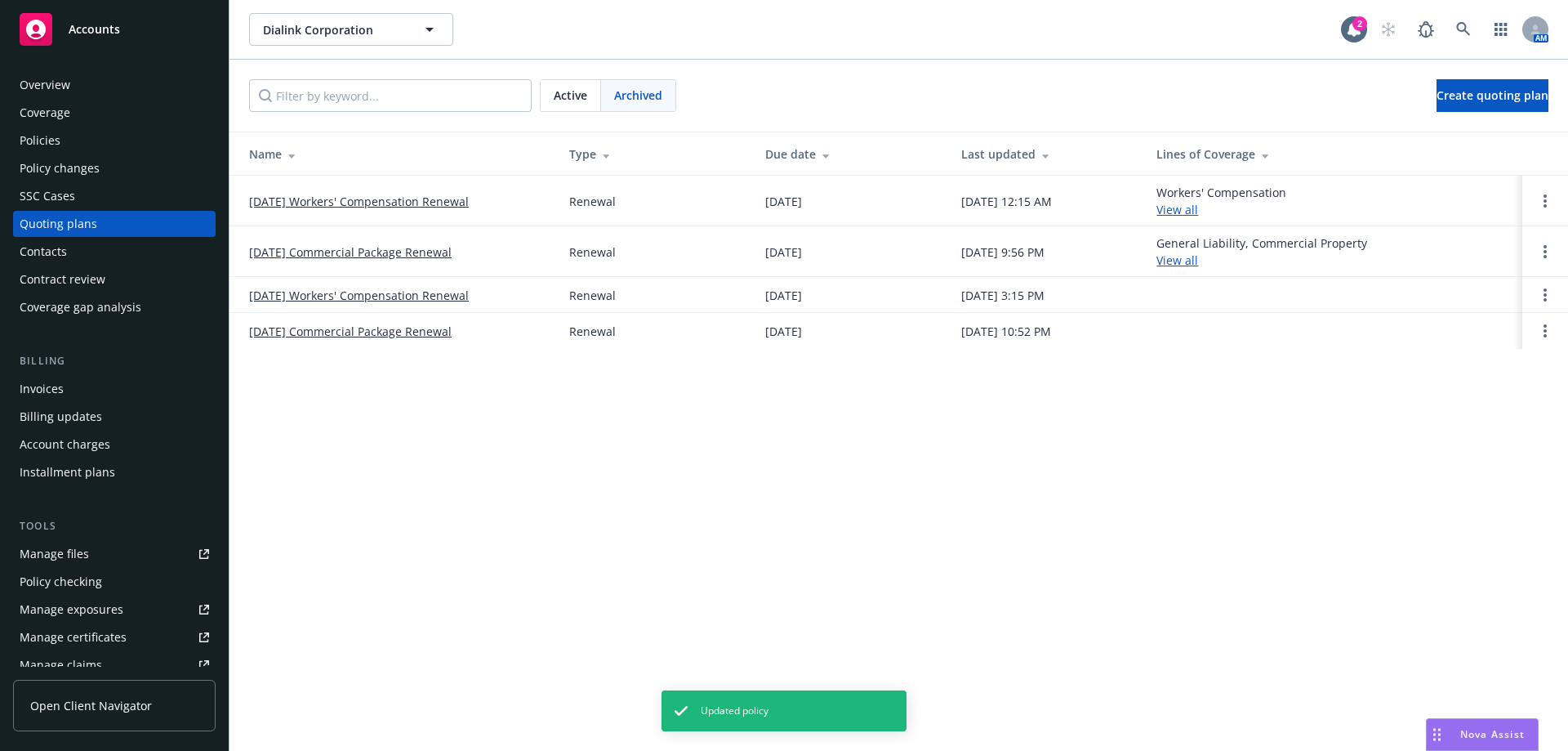
click at [397, 252] on link "11/02/25 Commercial Package Renewal" at bounding box center [350, 252] width 202 height 18
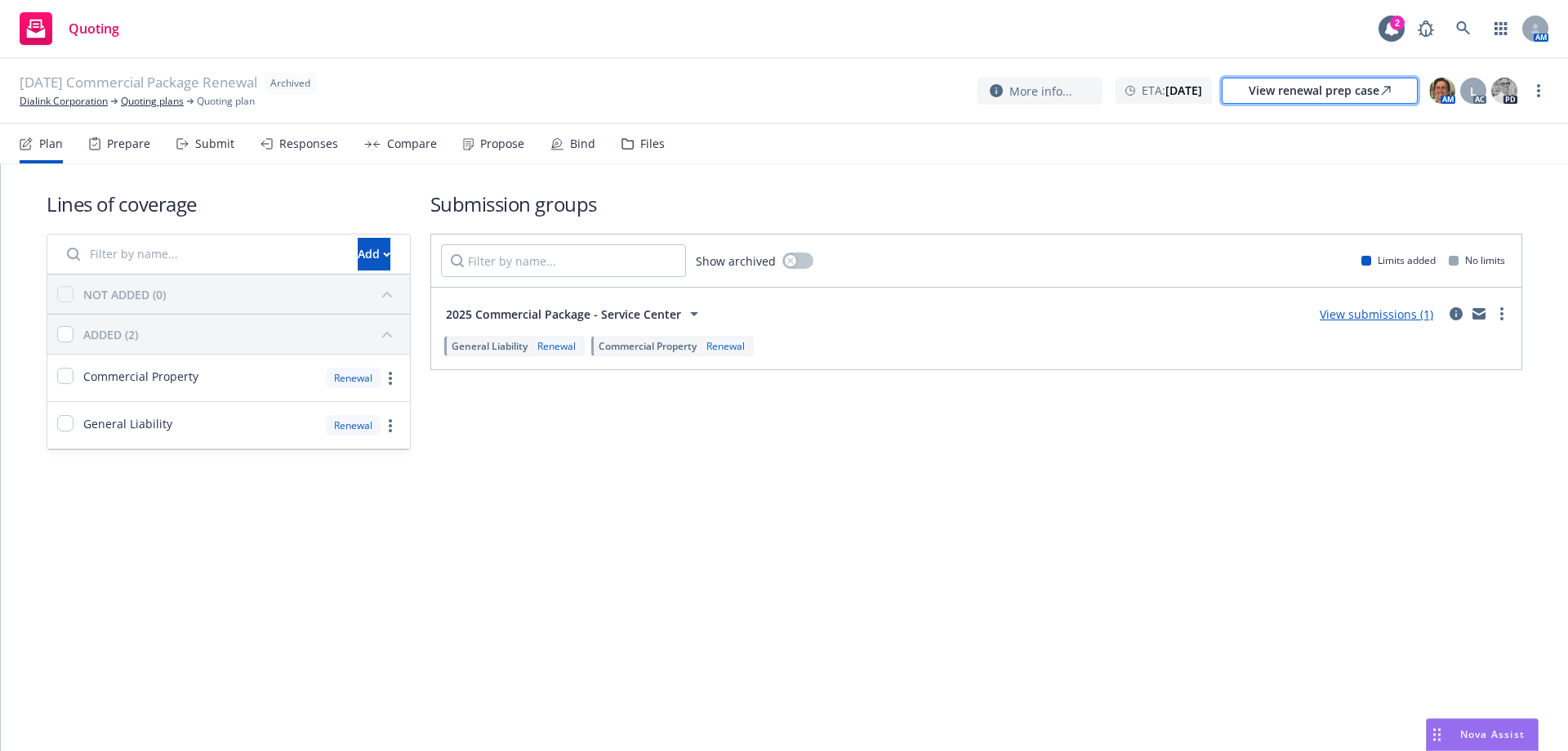
click at [1244, 88] on link "View renewal prep case" at bounding box center [1320, 90] width 196 height 26
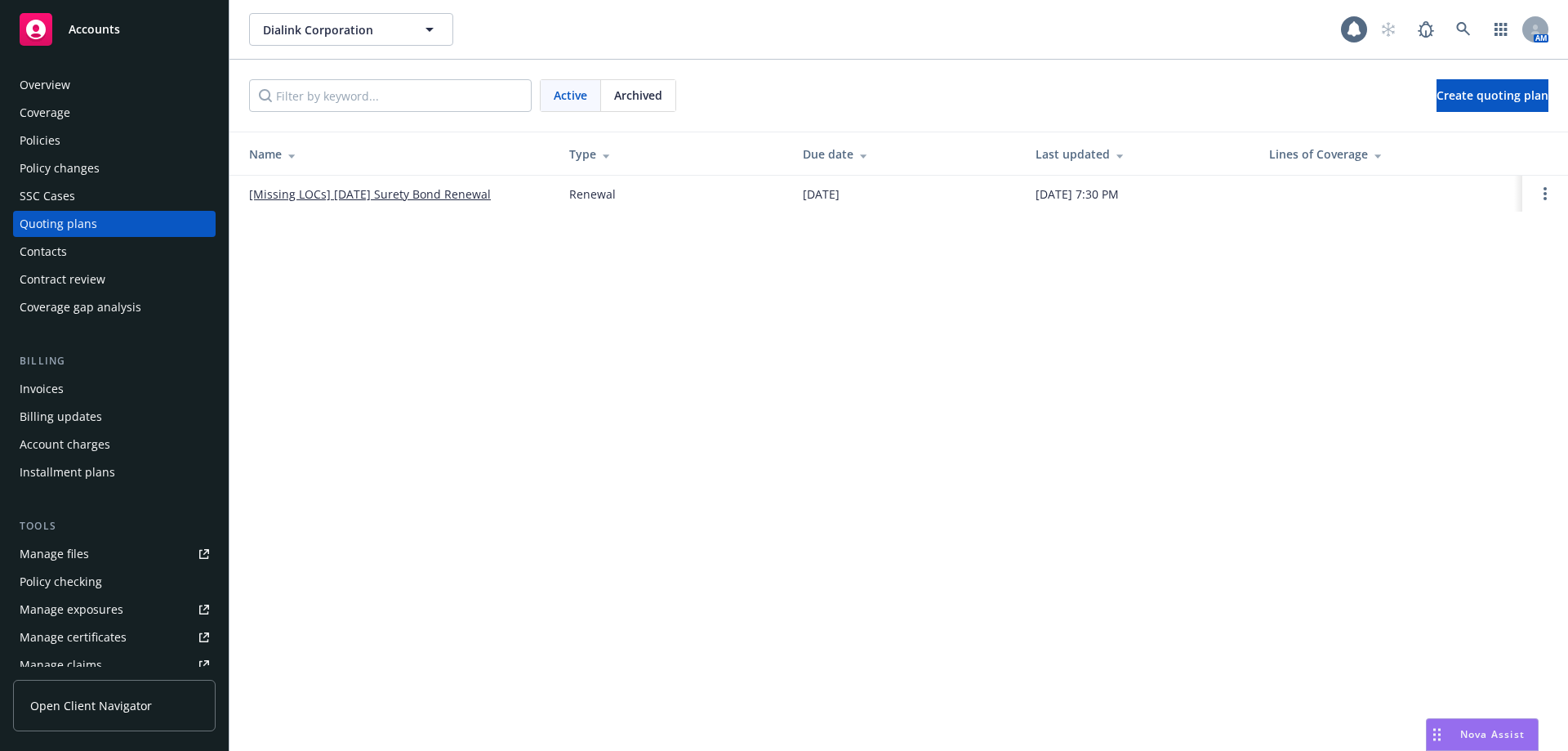
click at [81, 137] on div "Policies" at bounding box center [114, 140] width 190 height 26
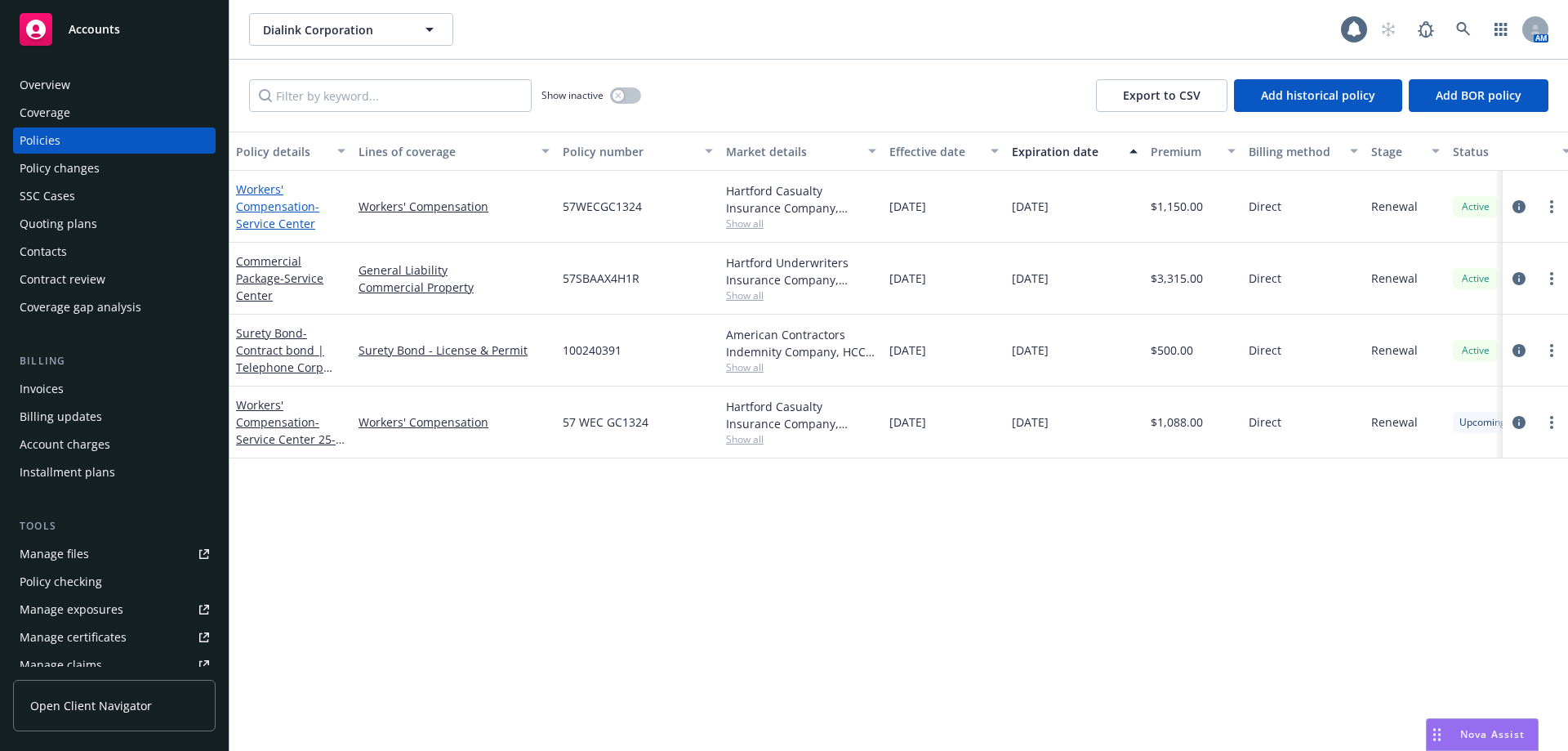
click at [251, 195] on link "Workers' Compensation - Service Center" at bounding box center [277, 205] width 83 height 50
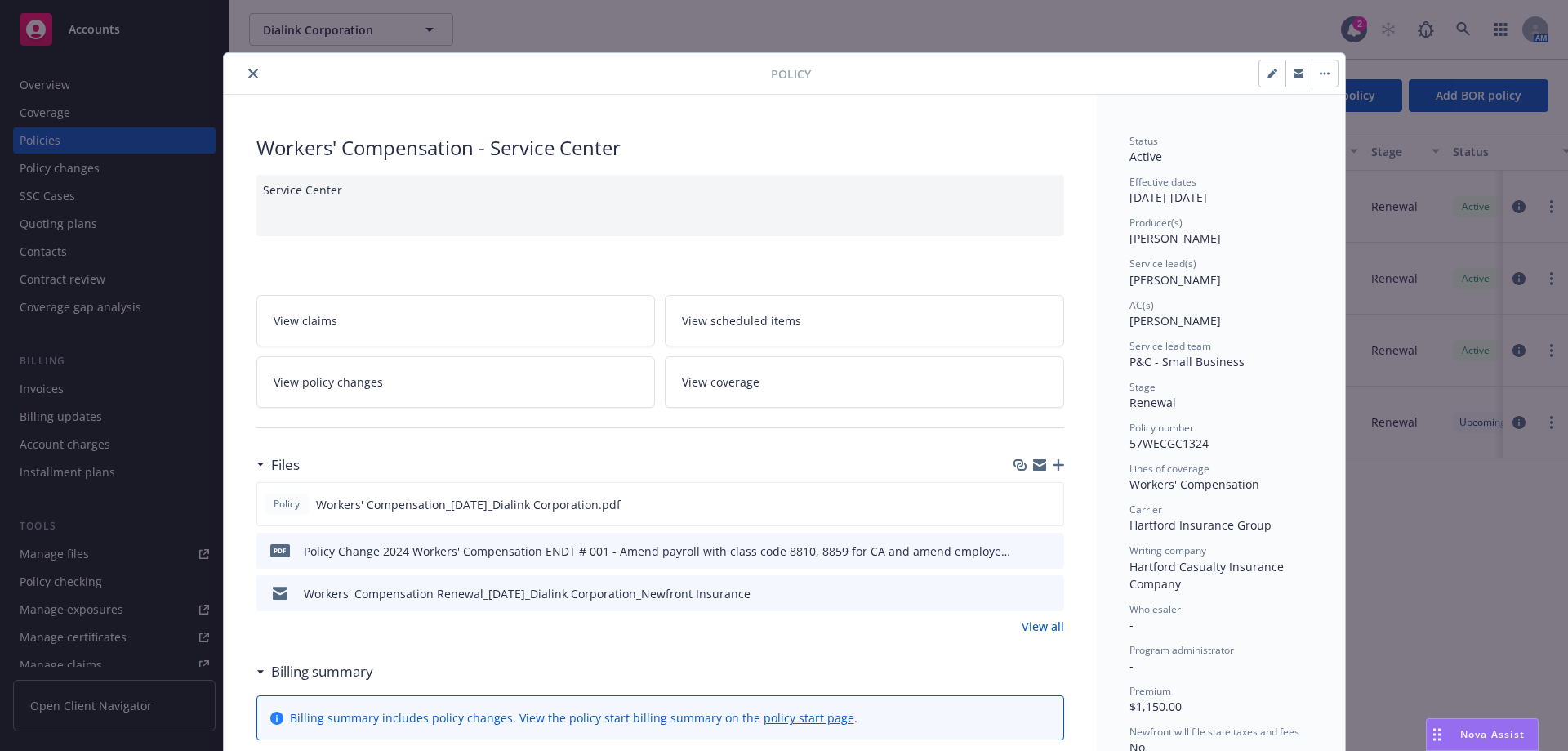
click at [1259, 70] on button "button" at bounding box center [1272, 73] width 26 height 26
select select "RENEWAL"
select select "12"
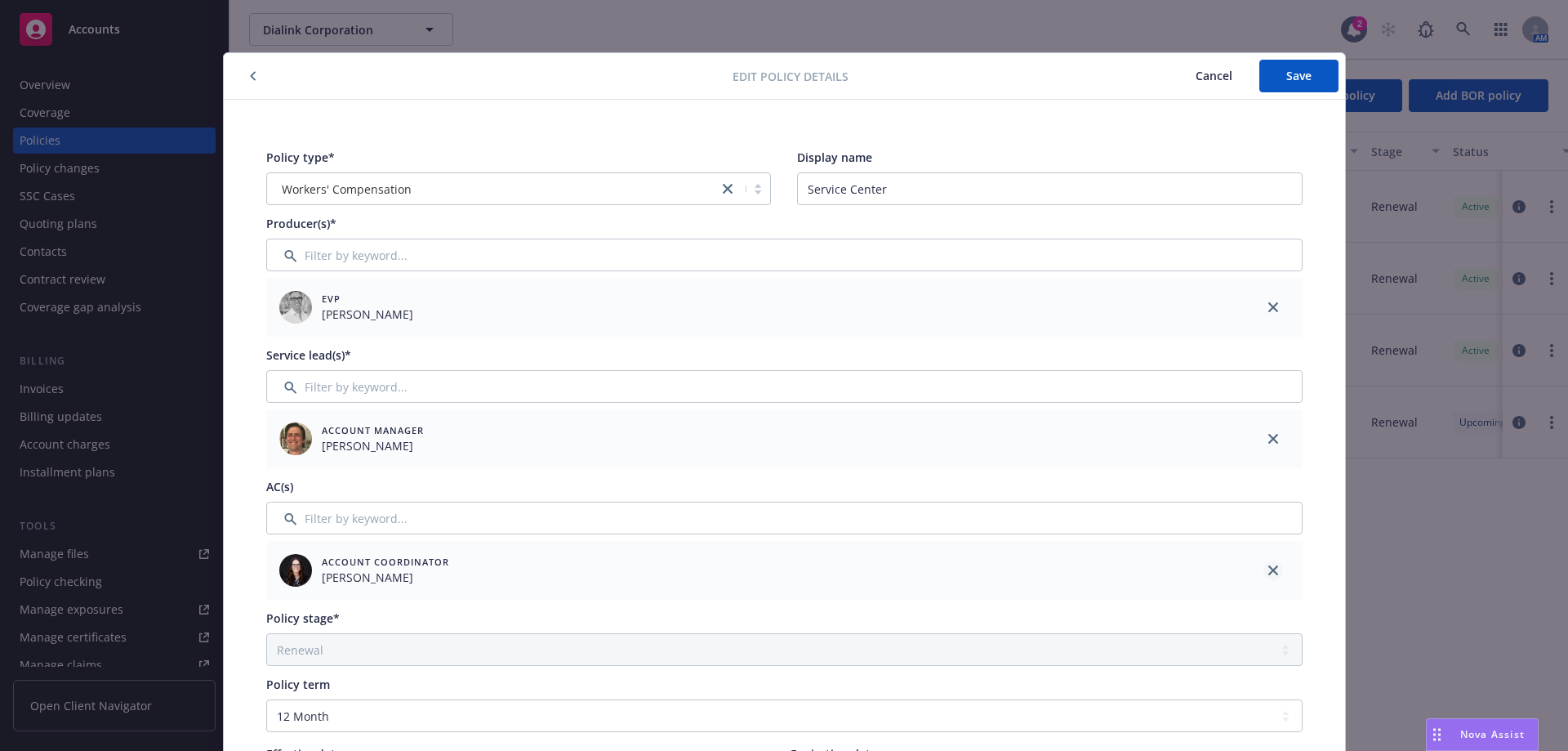
click at [1269, 568] on icon "close" at bounding box center [1274, 570] width 10 height 10
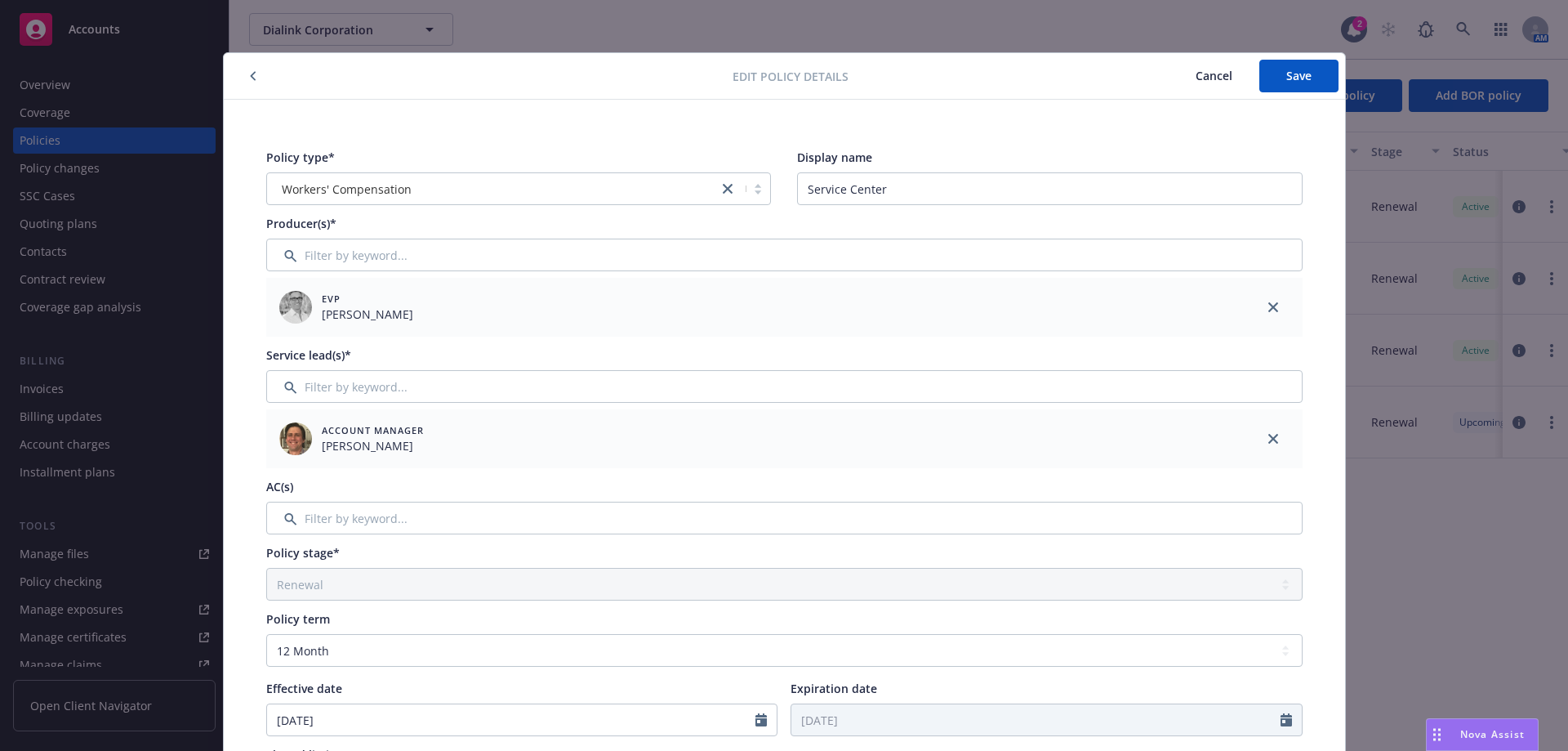
click at [473, 497] on div "AC(s)" at bounding box center [784, 507] width 1036 height 57
click at [466, 508] on input "Filter by keyword..." at bounding box center [784, 517] width 1036 height 32
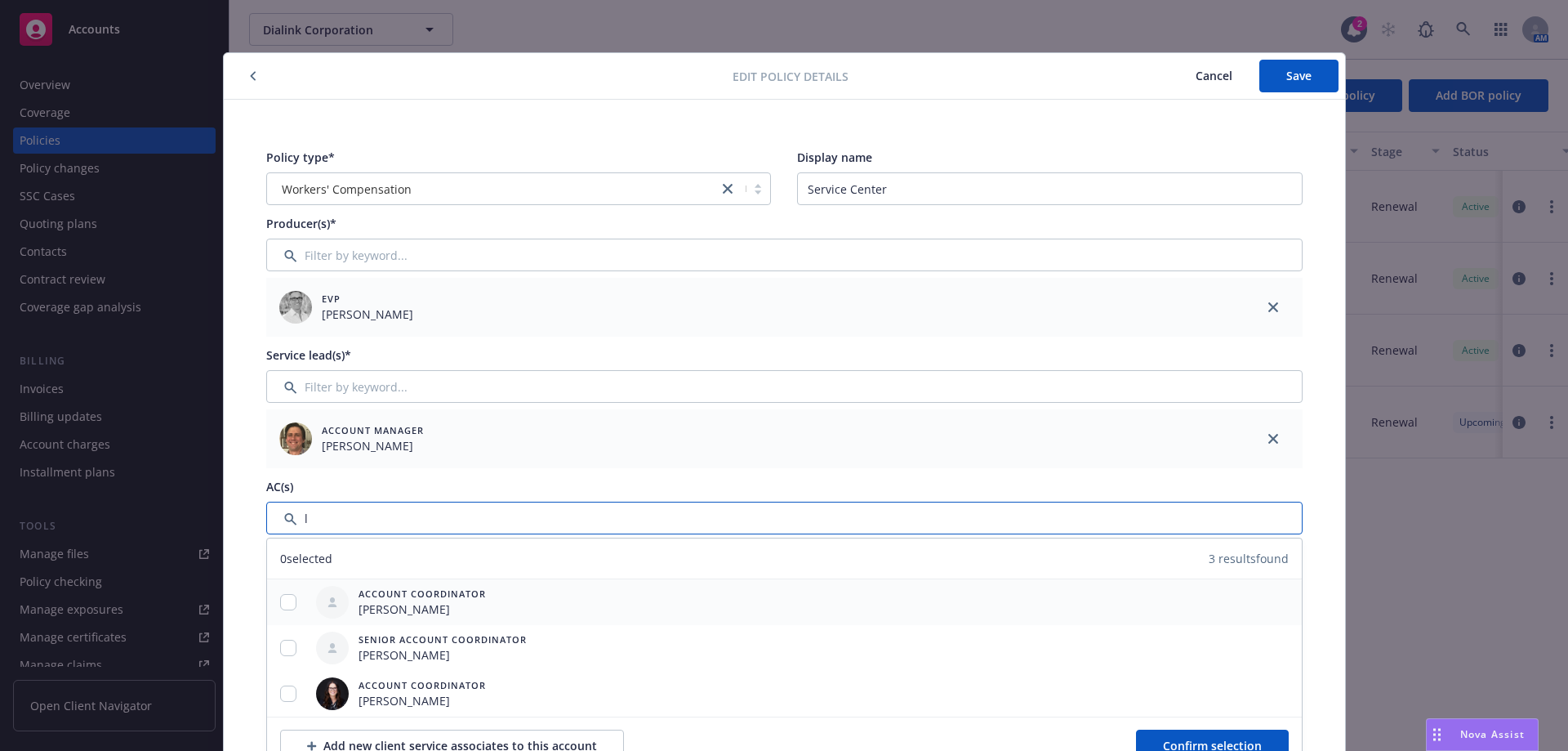
type input "l"
click at [281, 607] on input "checkbox" at bounding box center [288, 601] width 17 height 17
checkbox input "true"
click at [1204, 741] on span "Confirm selection" at bounding box center [1212, 745] width 99 height 16
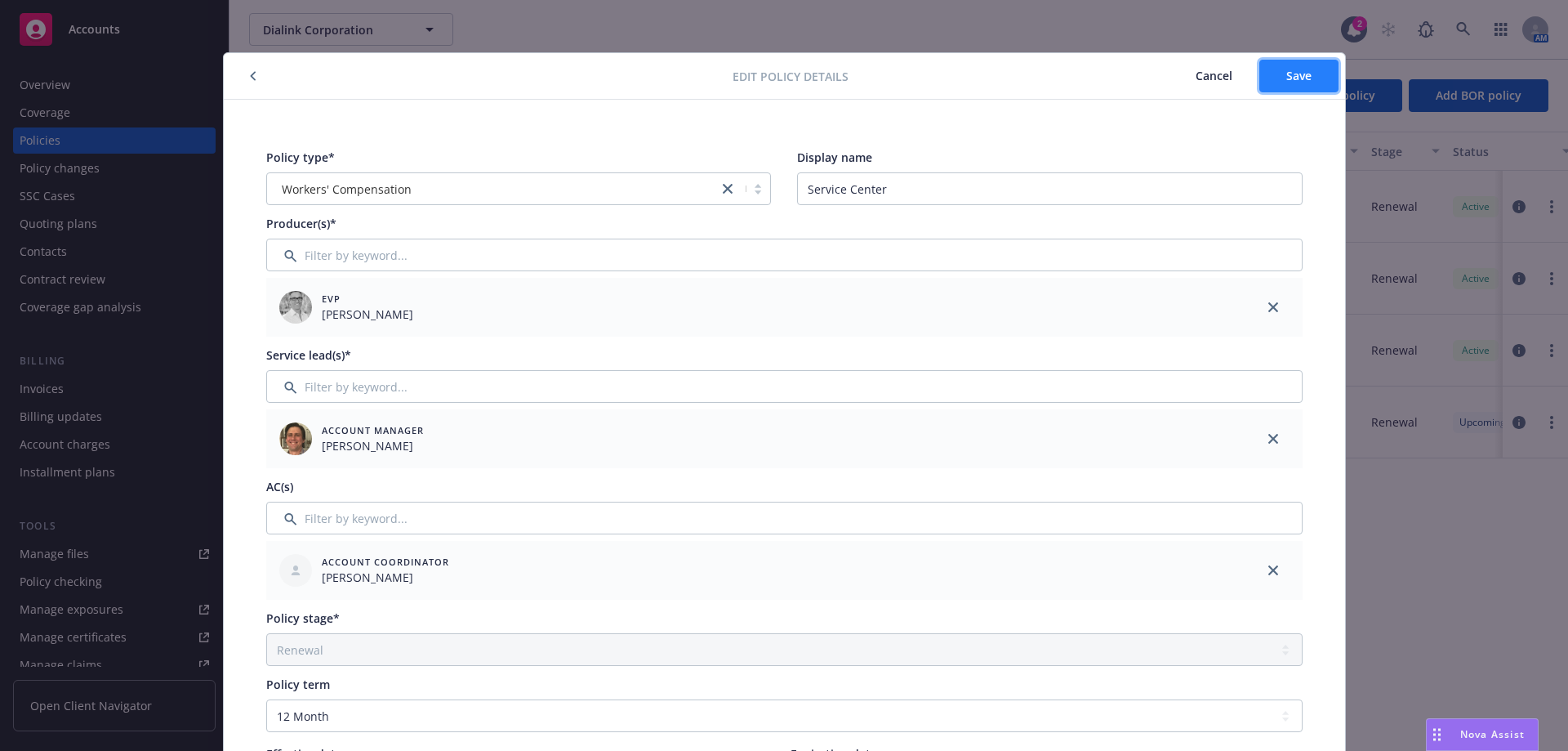
click at [1276, 90] on button "Save" at bounding box center [1298, 75] width 79 height 32
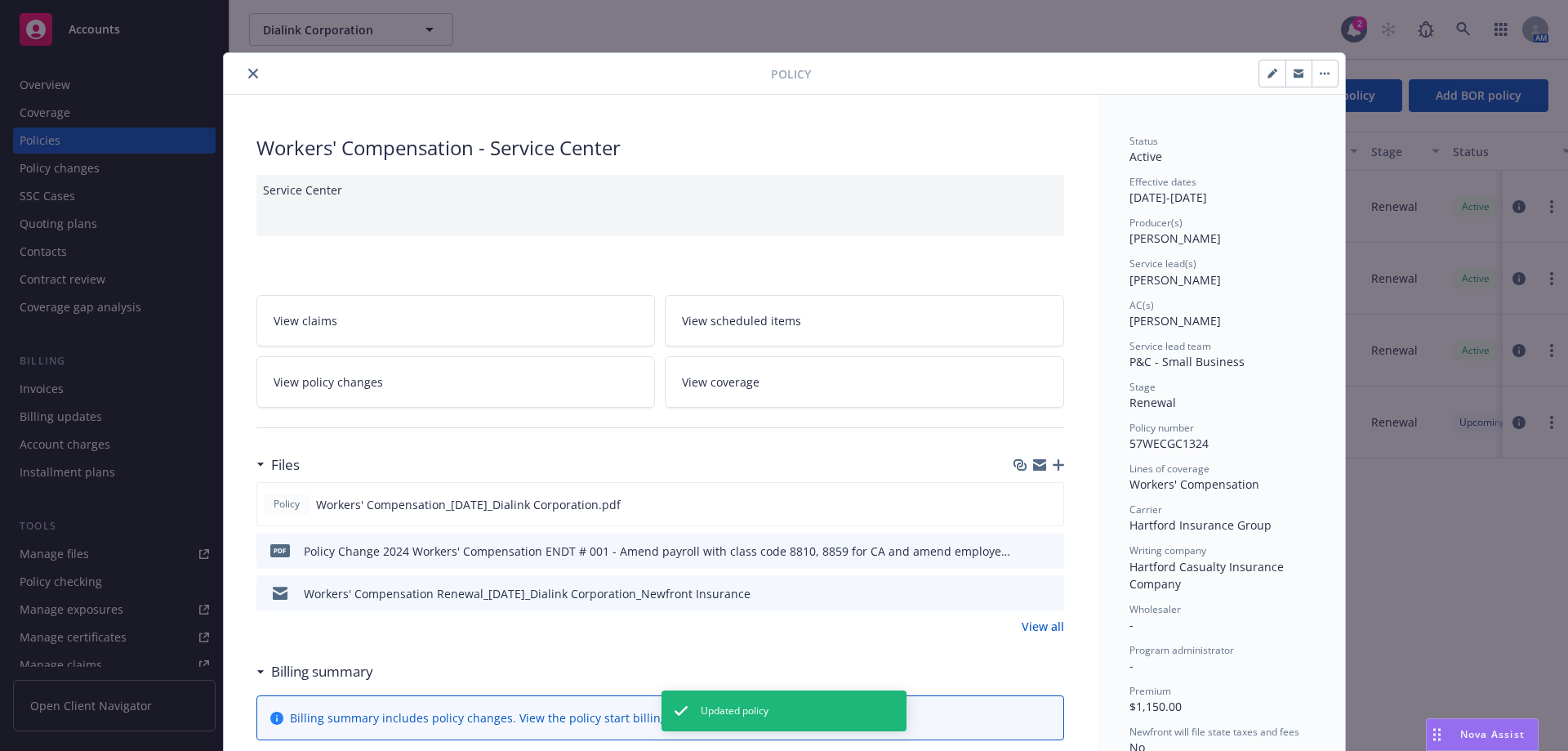
click at [248, 72] on icon "close" at bounding box center [253, 73] width 10 height 10
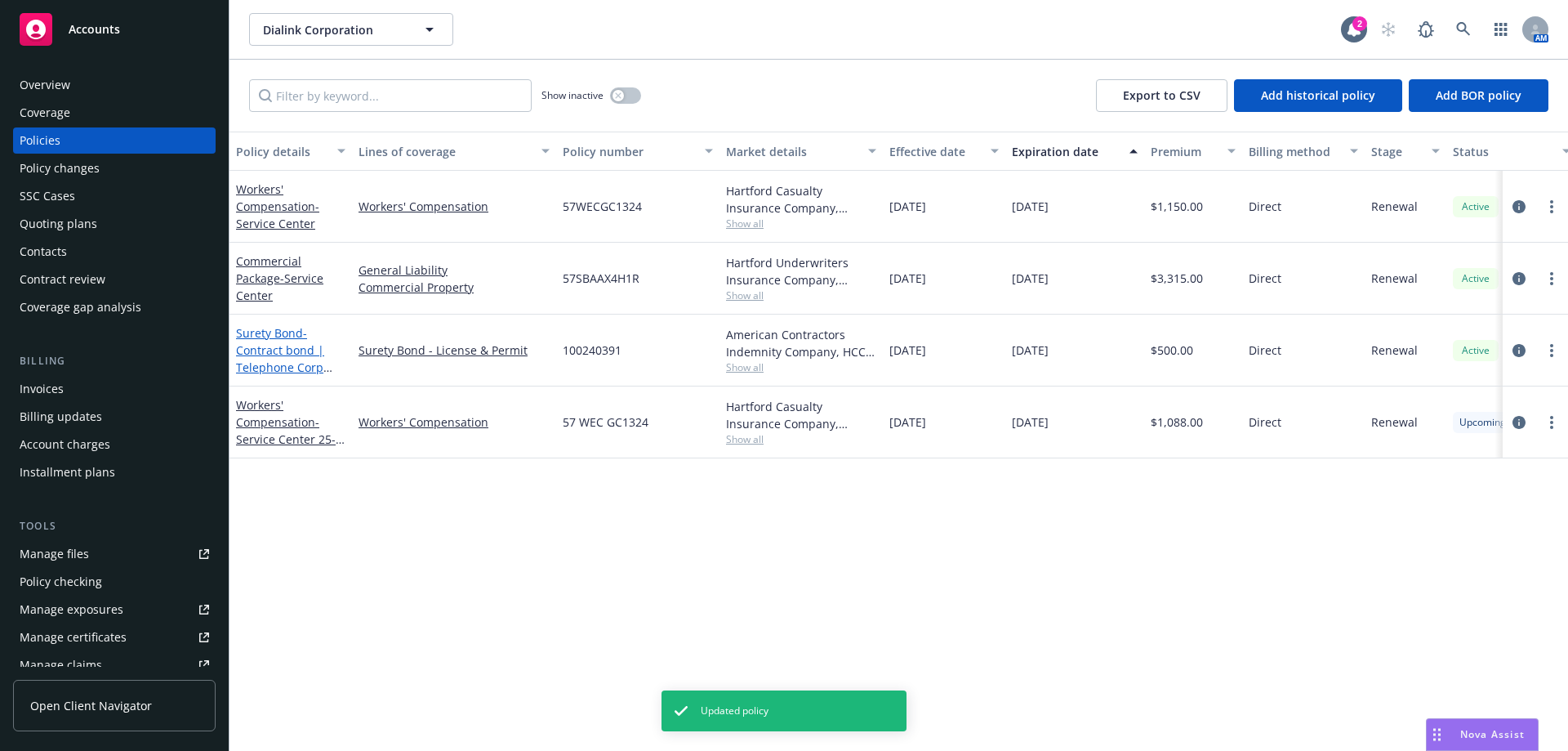
click at [273, 352] on span "- Contract bond | Telephone Corp Surety Bond" at bounding box center [283, 359] width 97 height 67
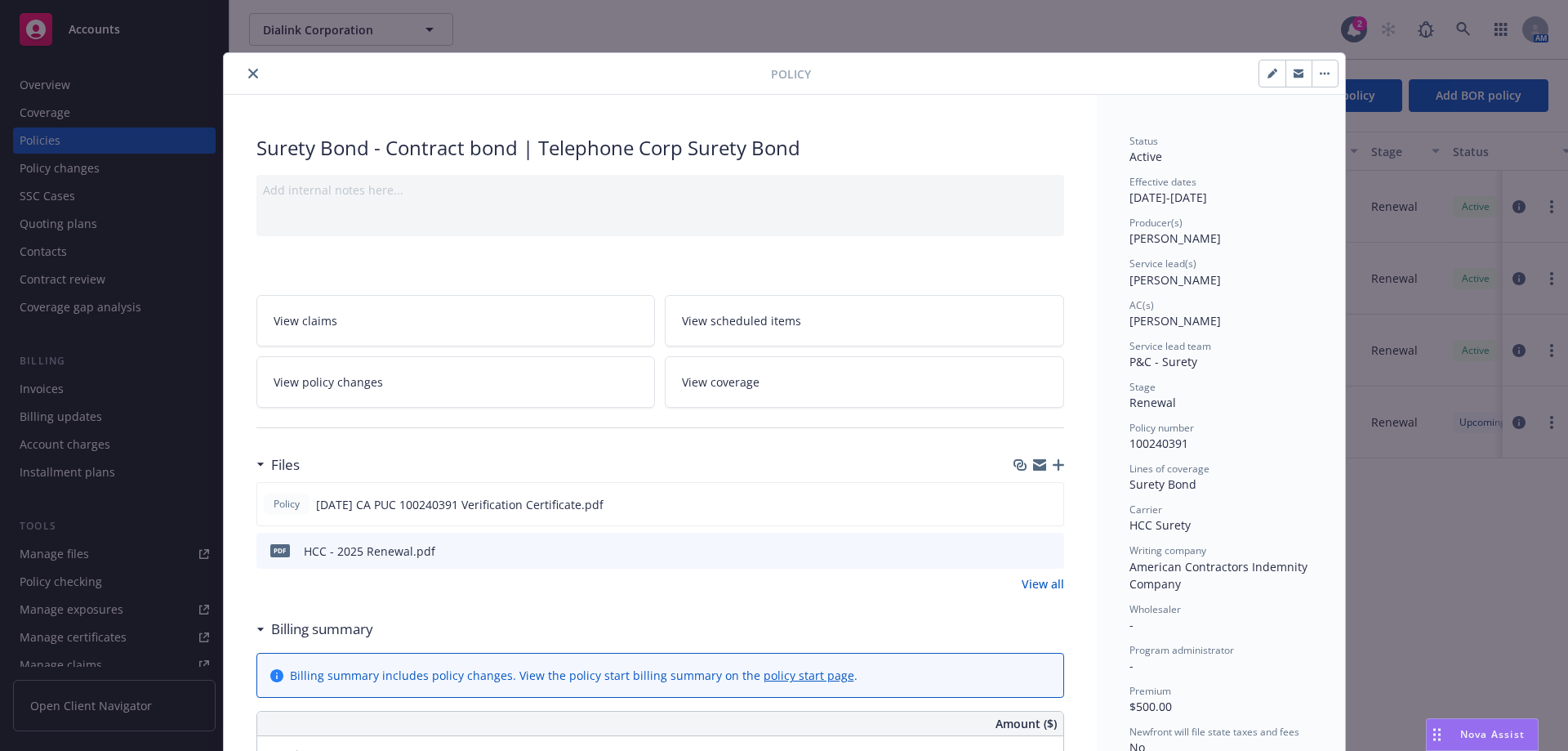
click at [333, 374] on span "View policy changes" at bounding box center [328, 382] width 109 height 18
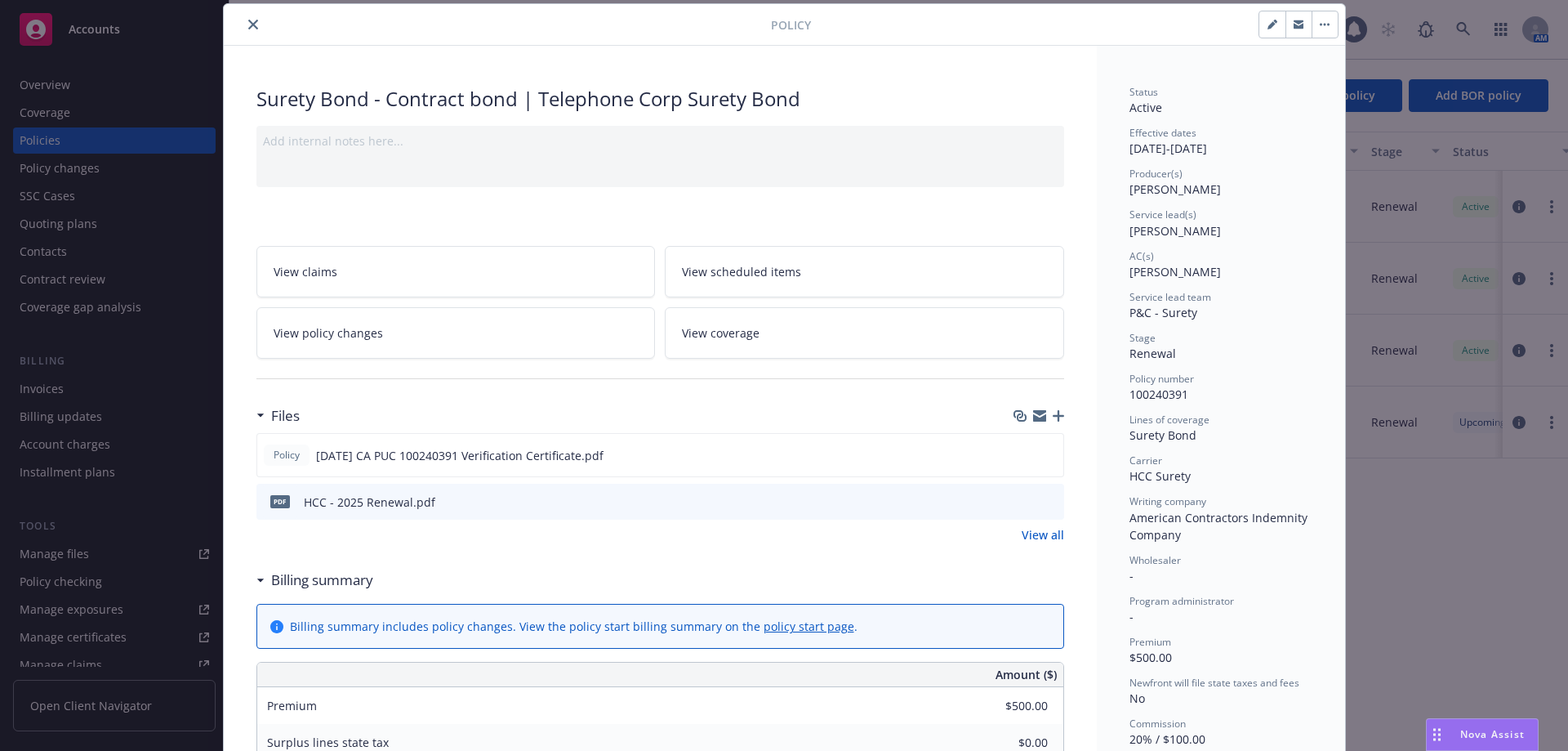
click at [248, 27] on icon "close" at bounding box center [253, 24] width 10 height 10
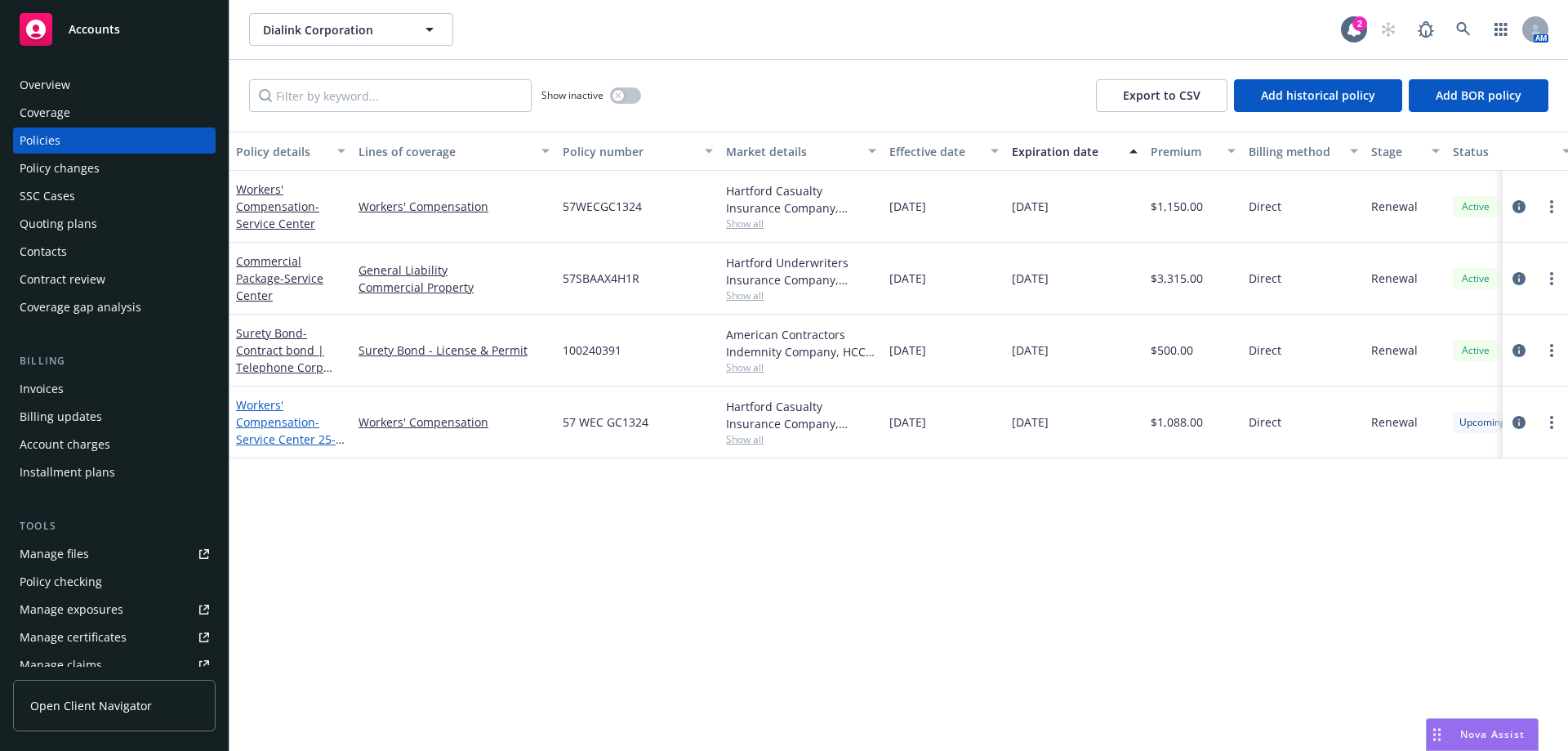
click at [267, 420] on link "Workers' Compensation - Service Center 25-26" at bounding box center [285, 430] width 100 height 67
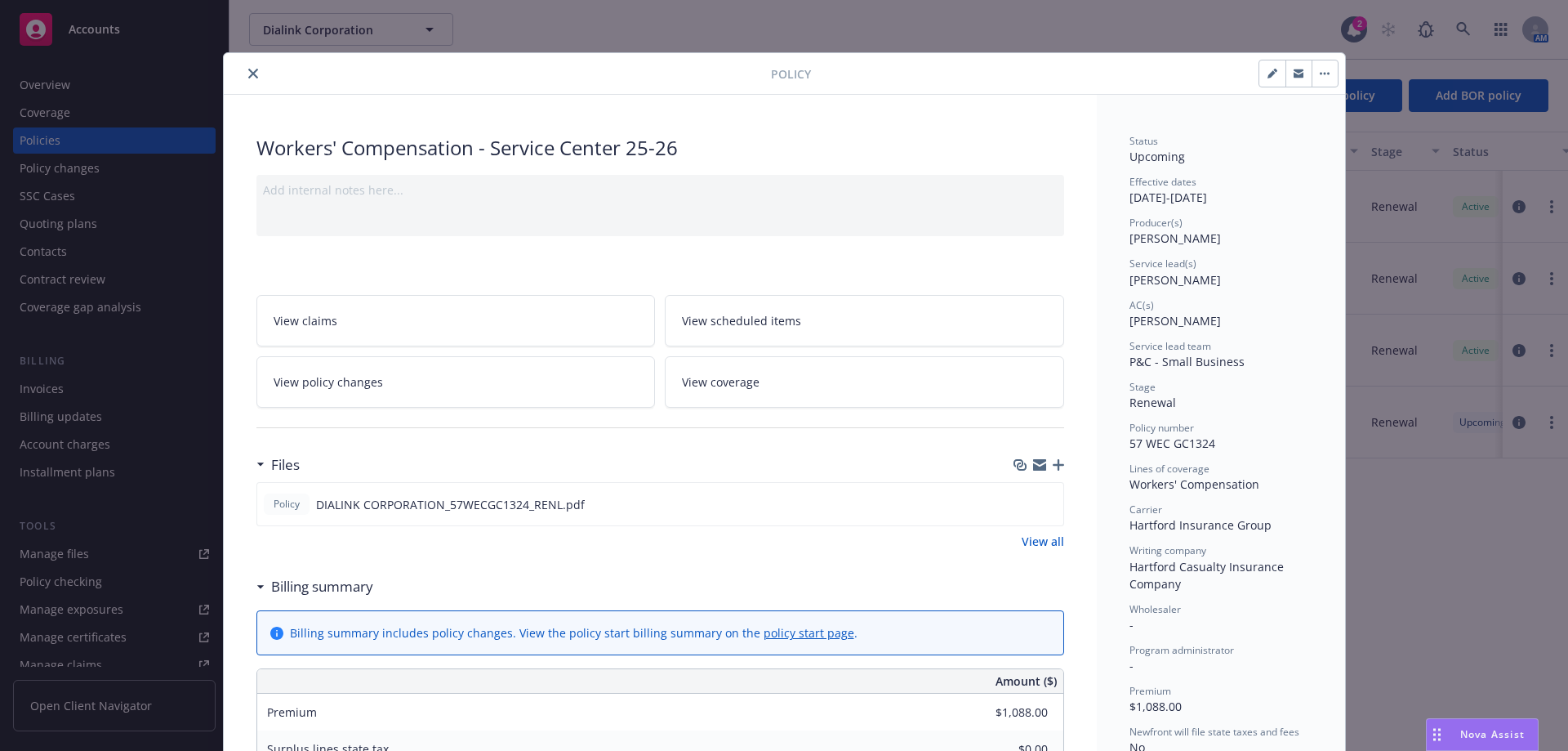
click at [248, 71] on icon "close" at bounding box center [253, 73] width 10 height 10
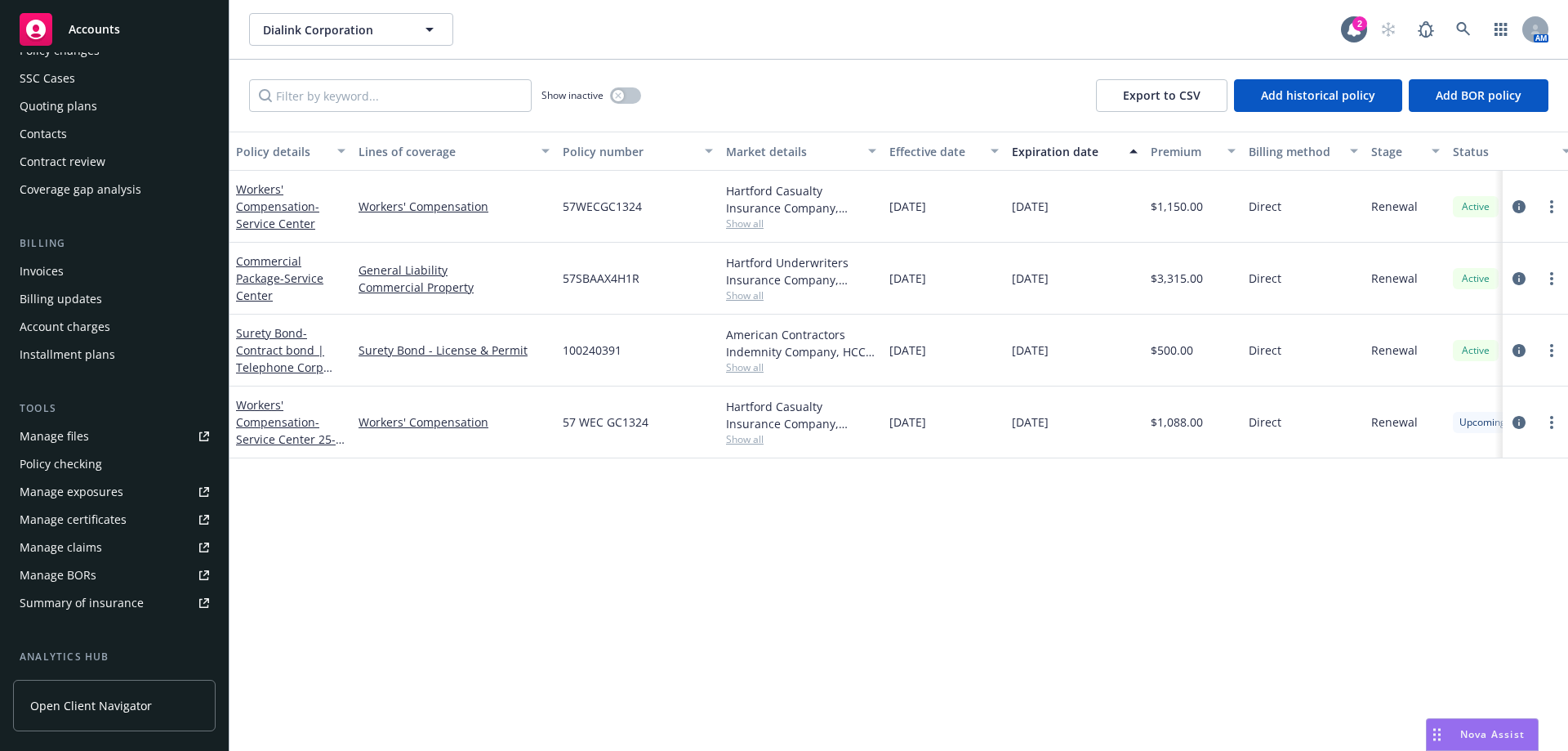
scroll to position [327, 0]
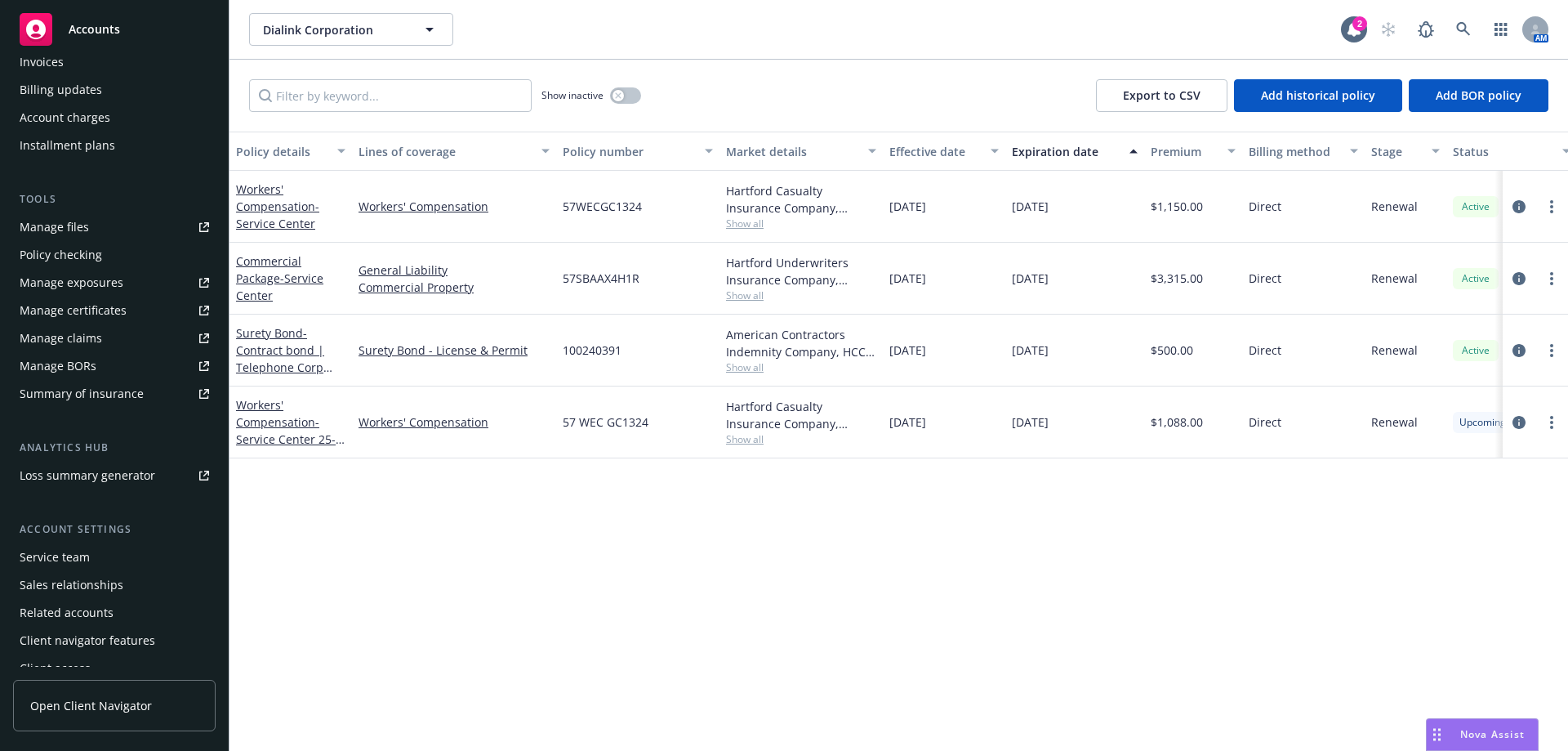
click at [65, 550] on div "Service team" at bounding box center [55, 556] width 70 height 26
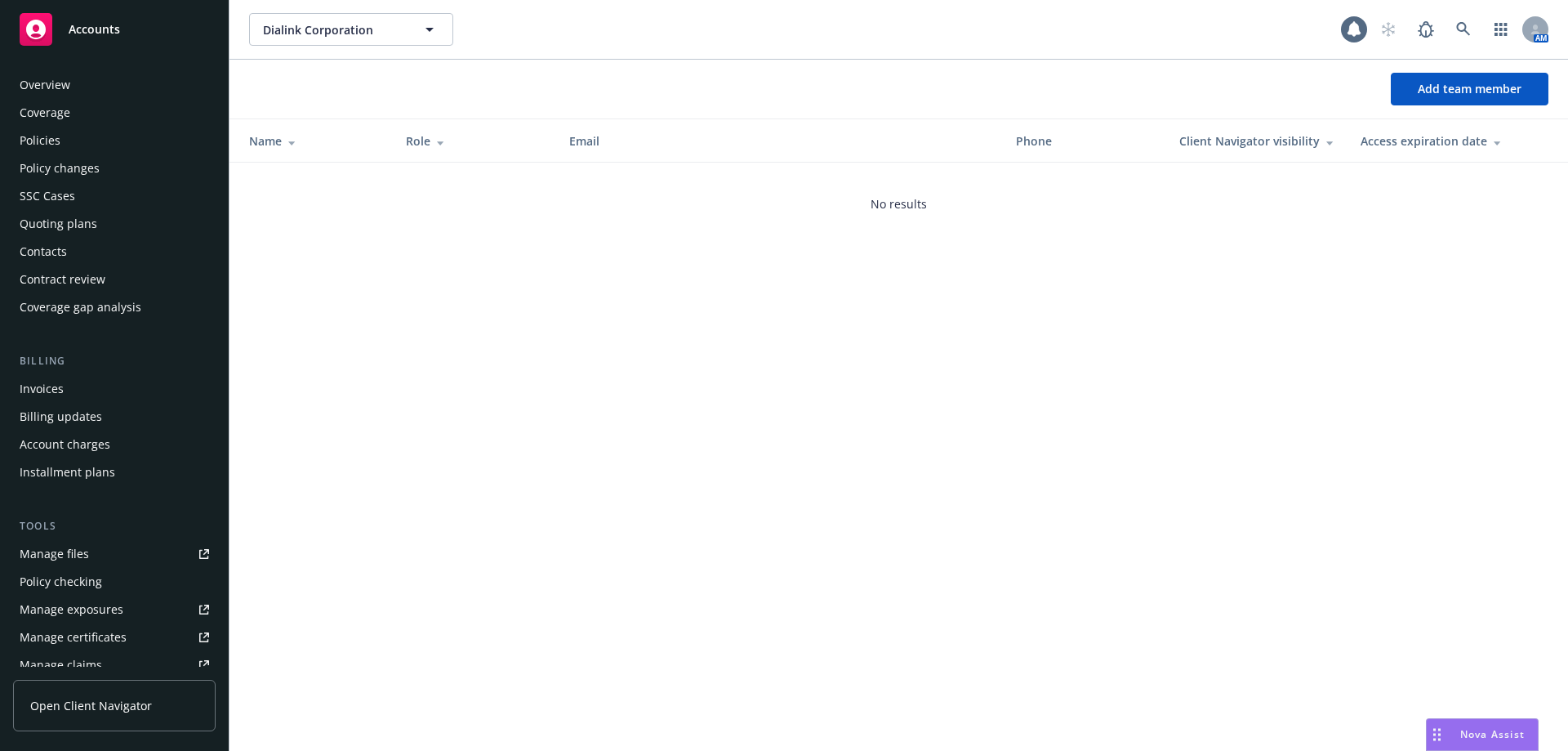
scroll to position [341, 0]
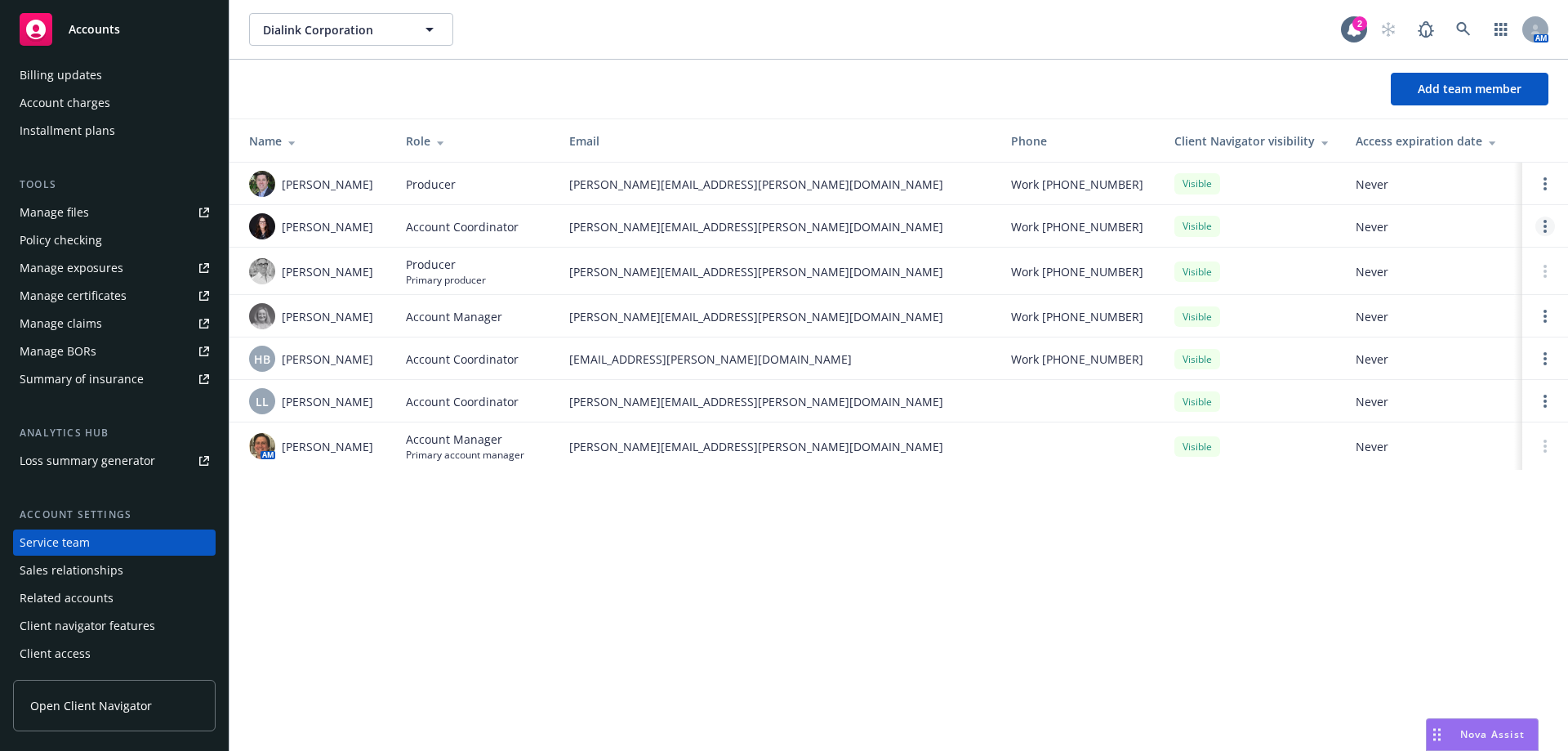
click at [1546, 229] on icon "Open options" at bounding box center [1545, 226] width 3 height 13
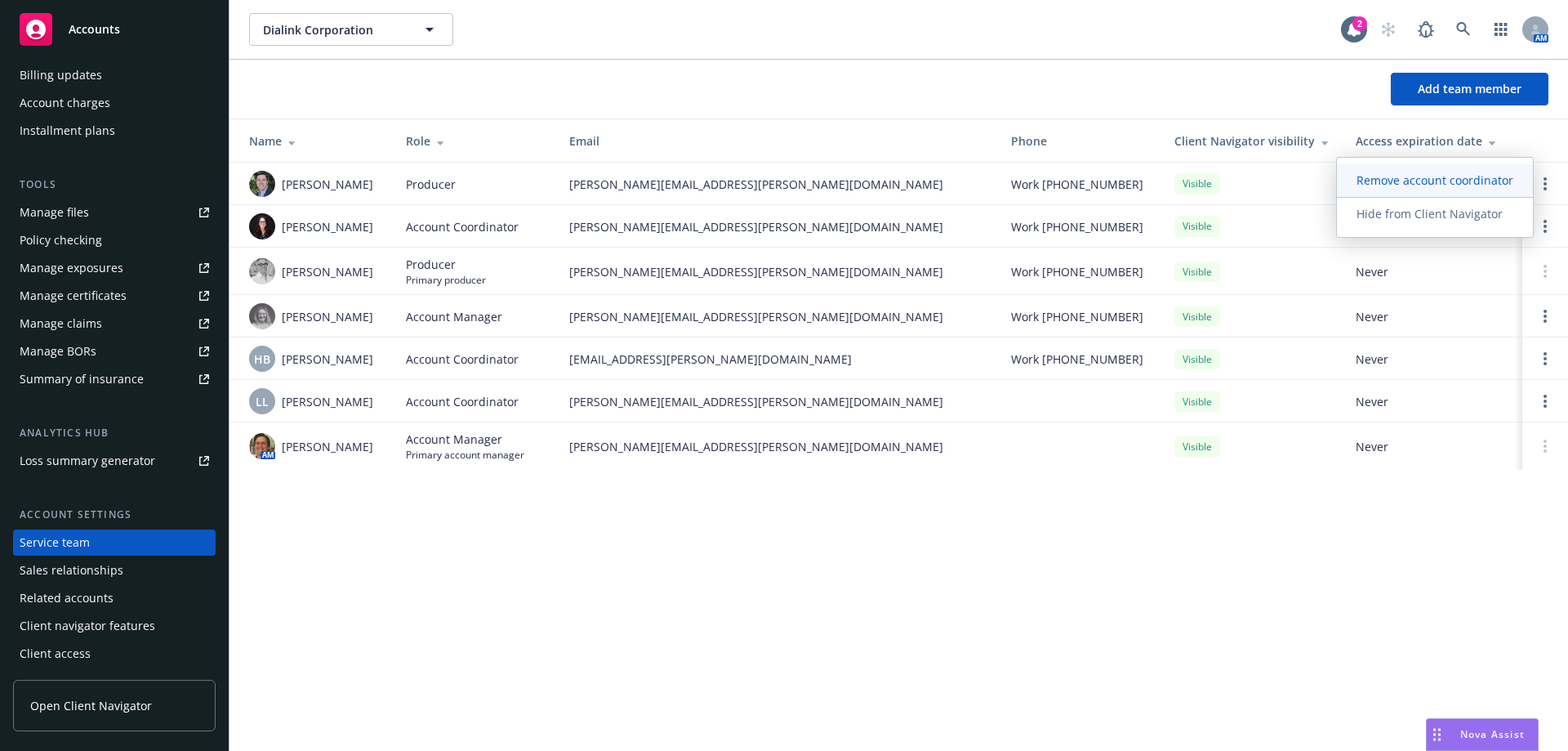
click at [1441, 193] on link "Remove account coordinator" at bounding box center [1435, 180] width 196 height 32
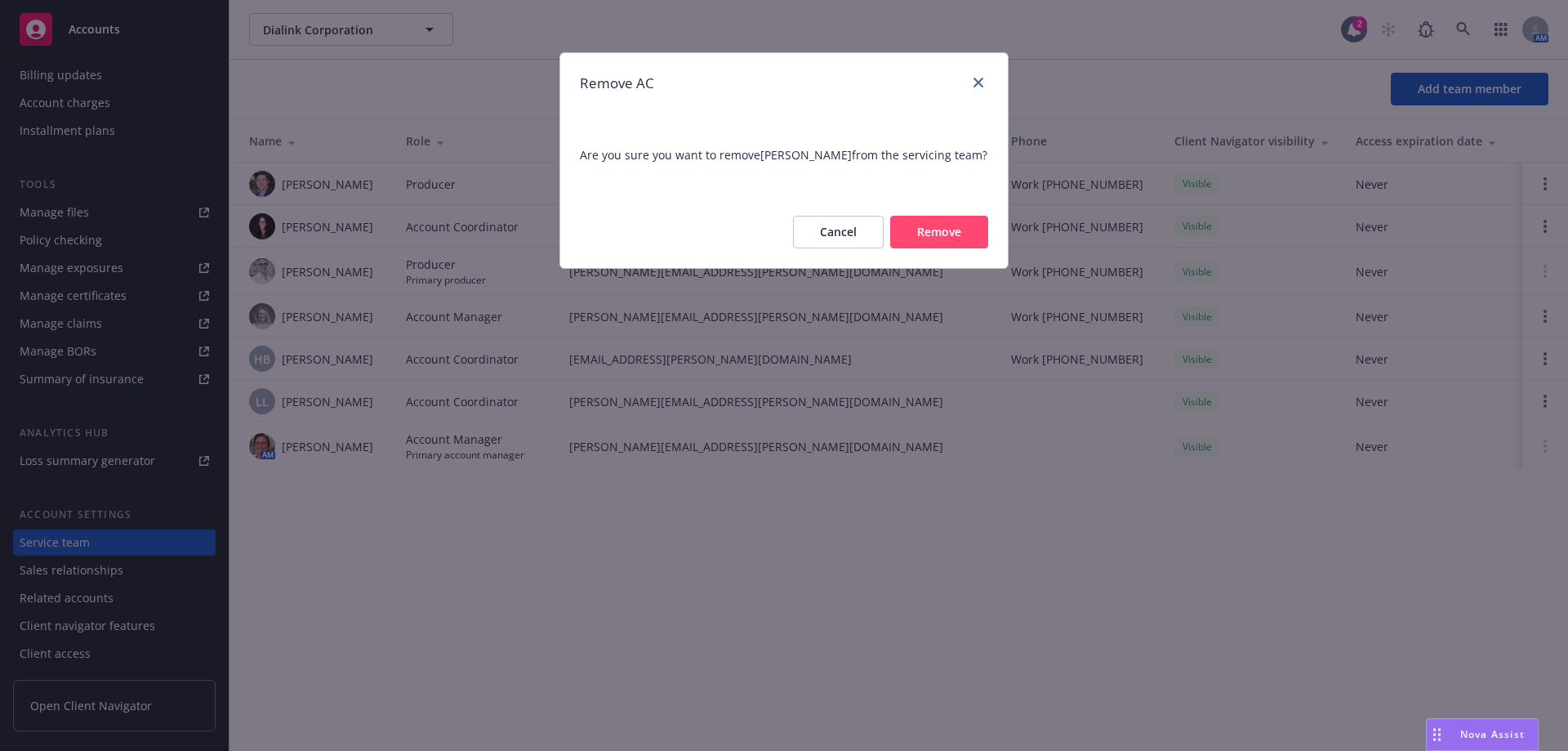
click at [946, 226] on button "Remove" at bounding box center [939, 232] width 98 height 32
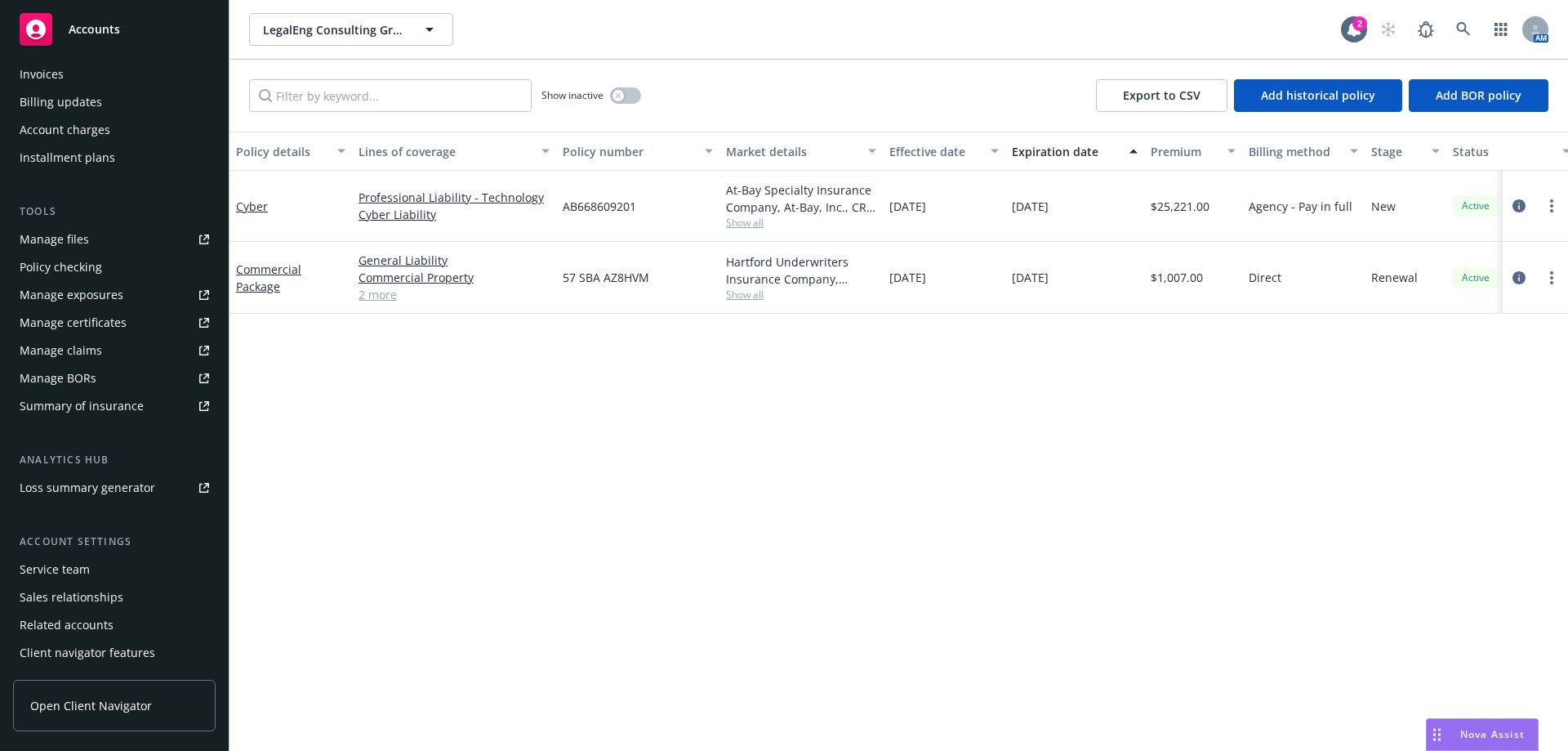
scroll to position [327, 0]
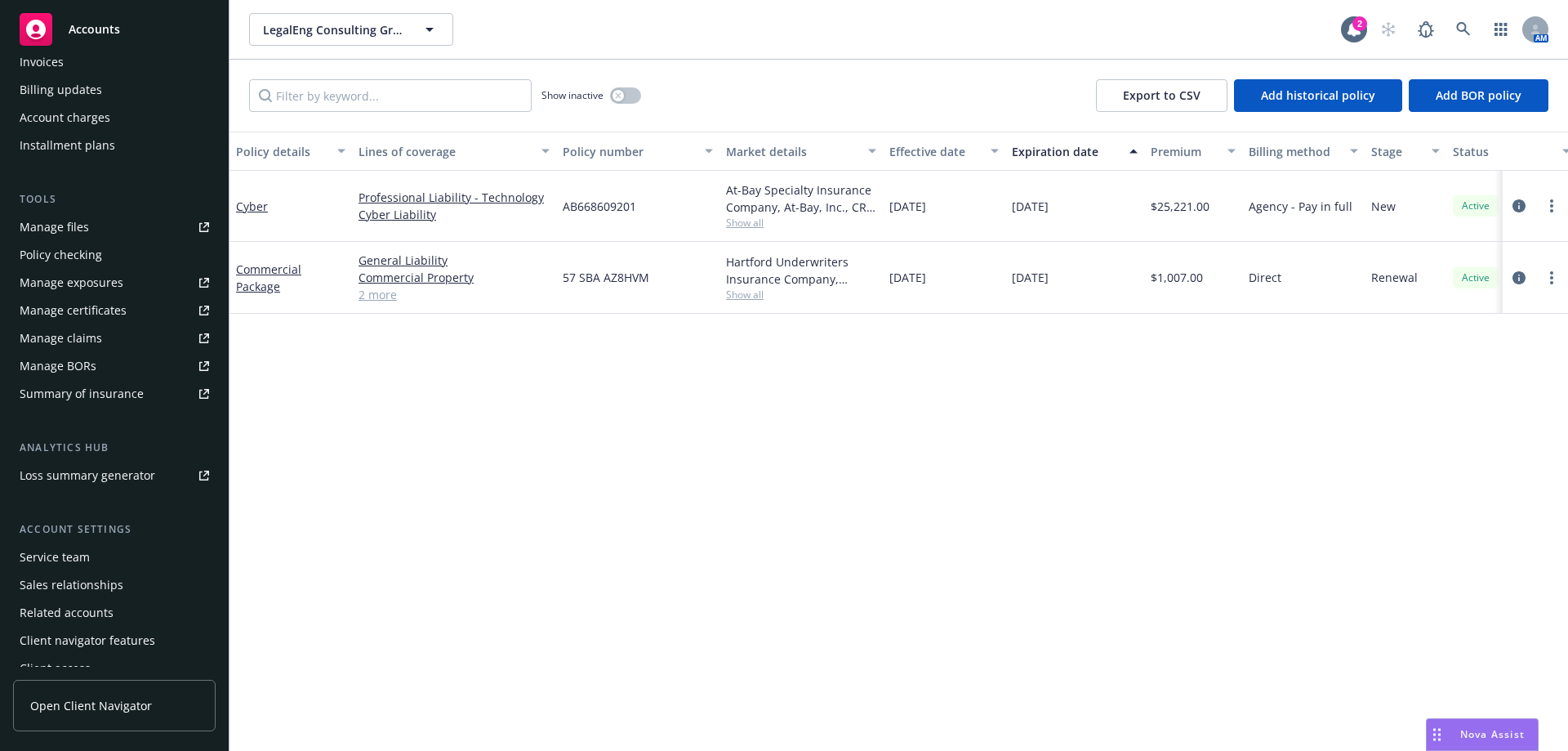
click at [88, 549] on div "Service team" at bounding box center [114, 556] width 190 height 26
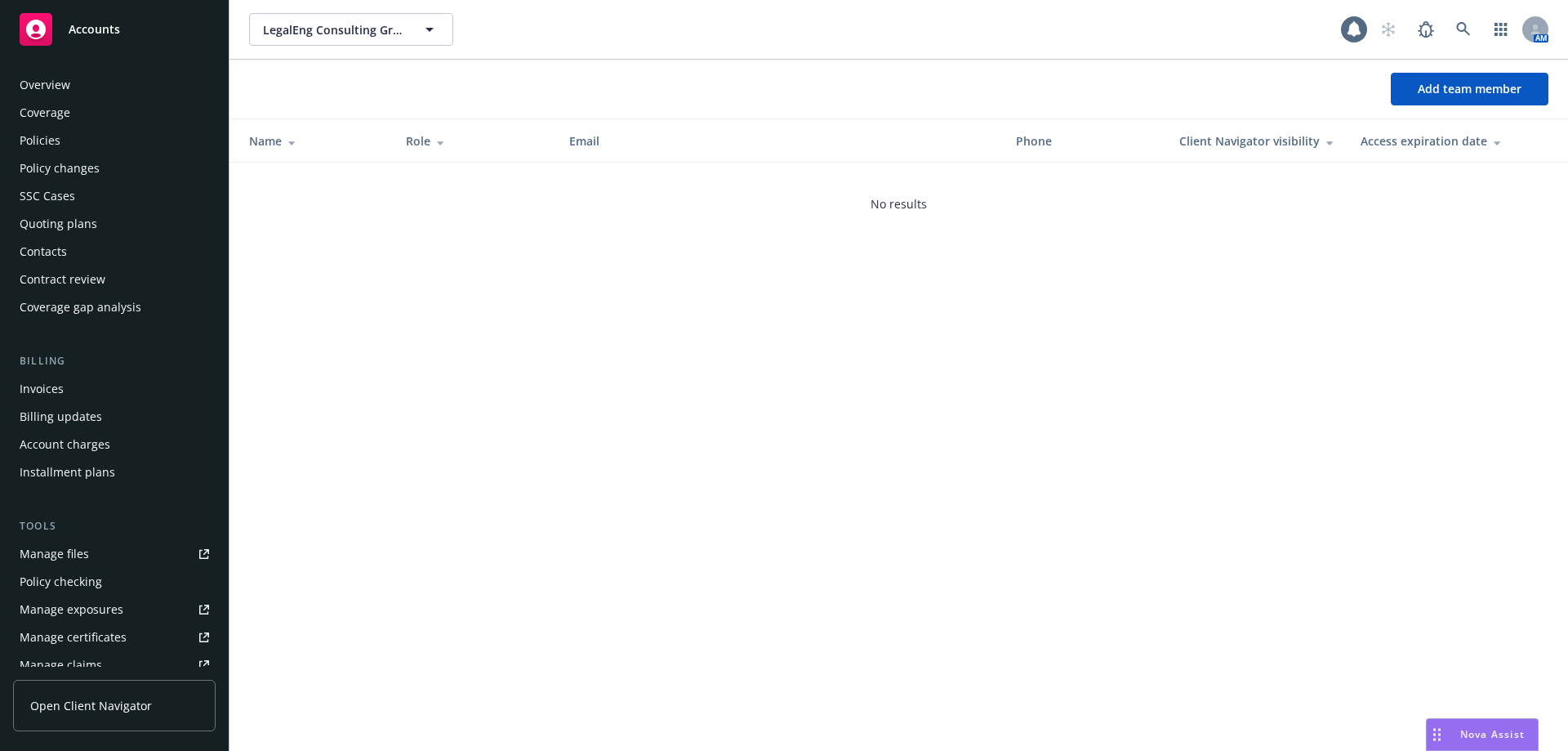
scroll to position [341, 0]
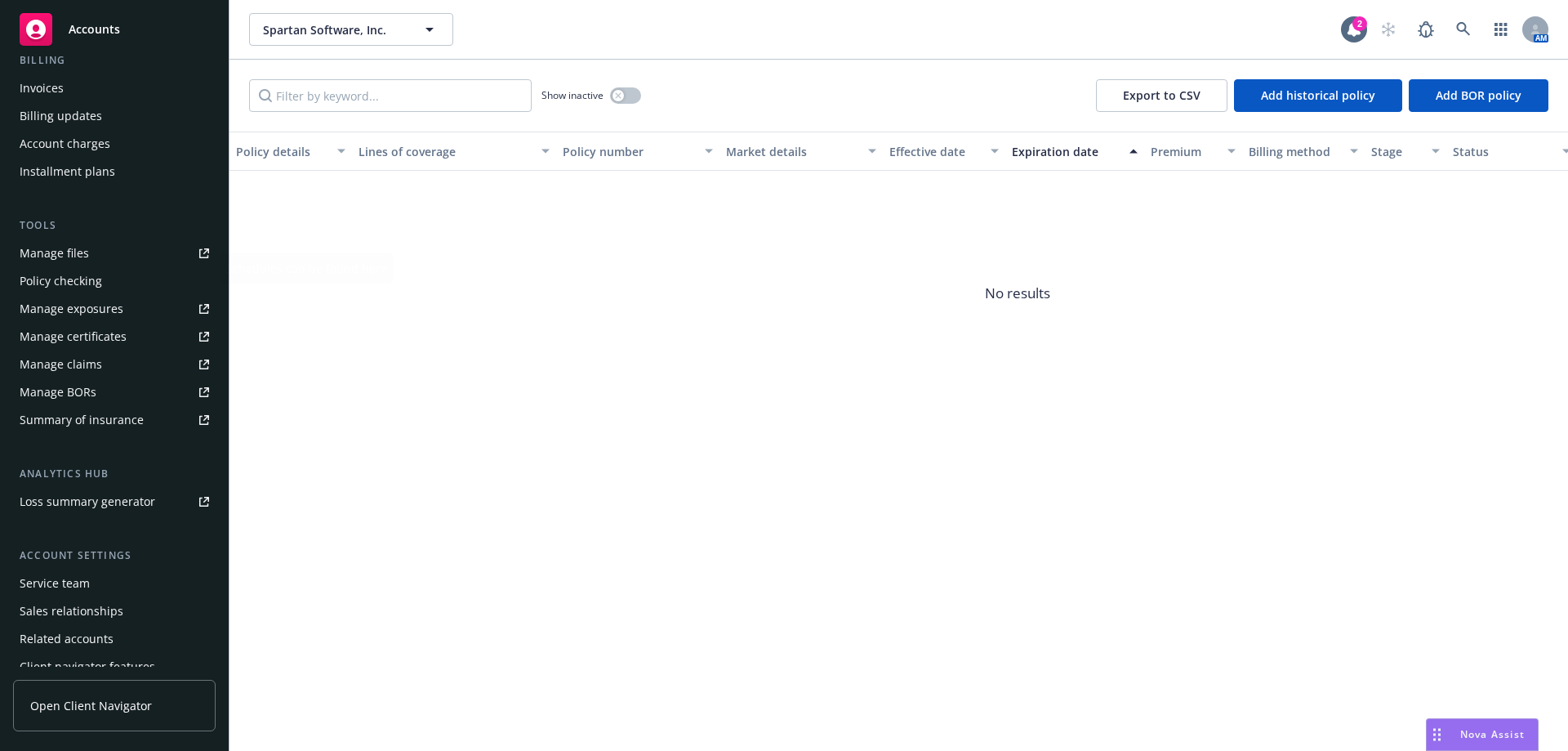
scroll to position [341, 0]
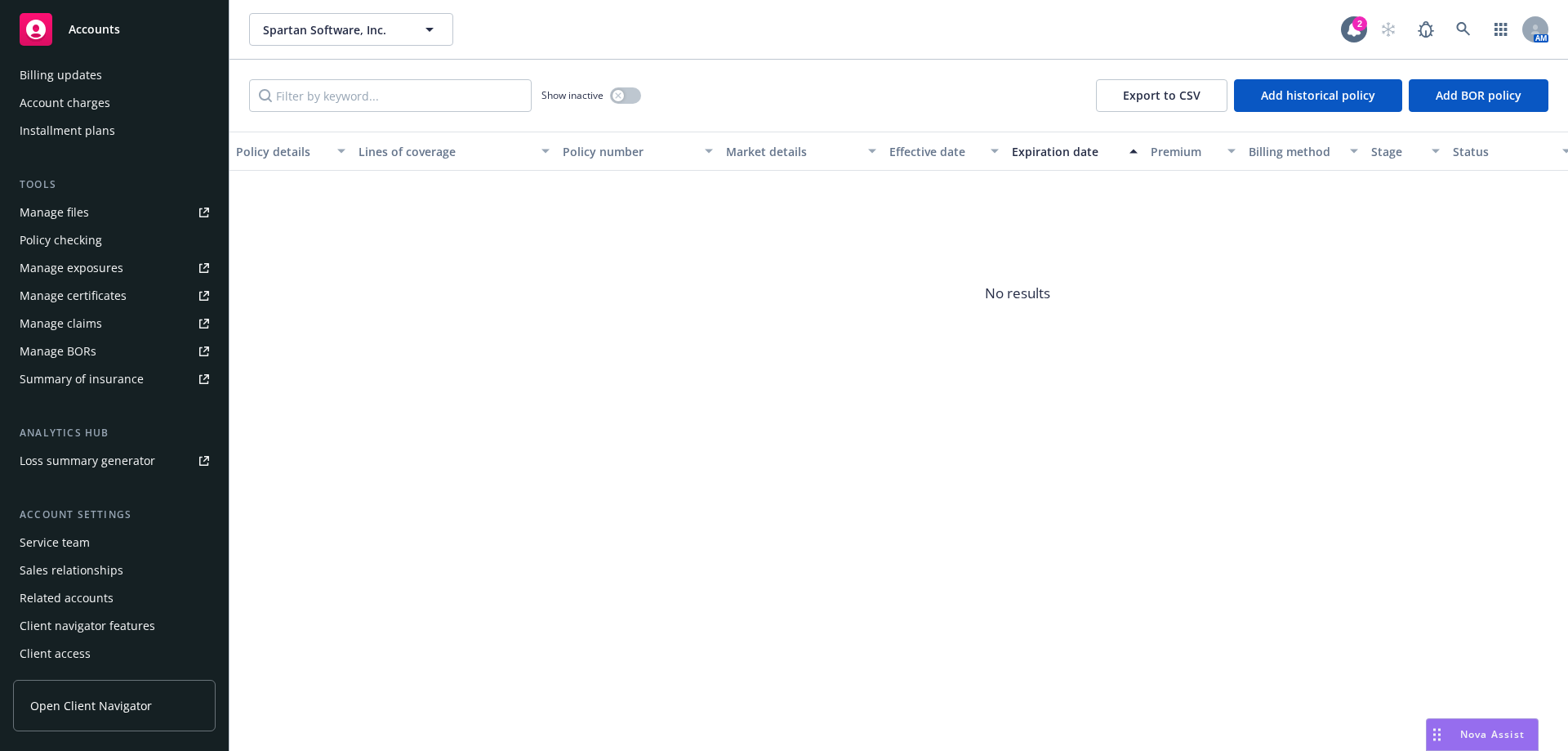
click at [111, 543] on div "Service team" at bounding box center [114, 542] width 190 height 26
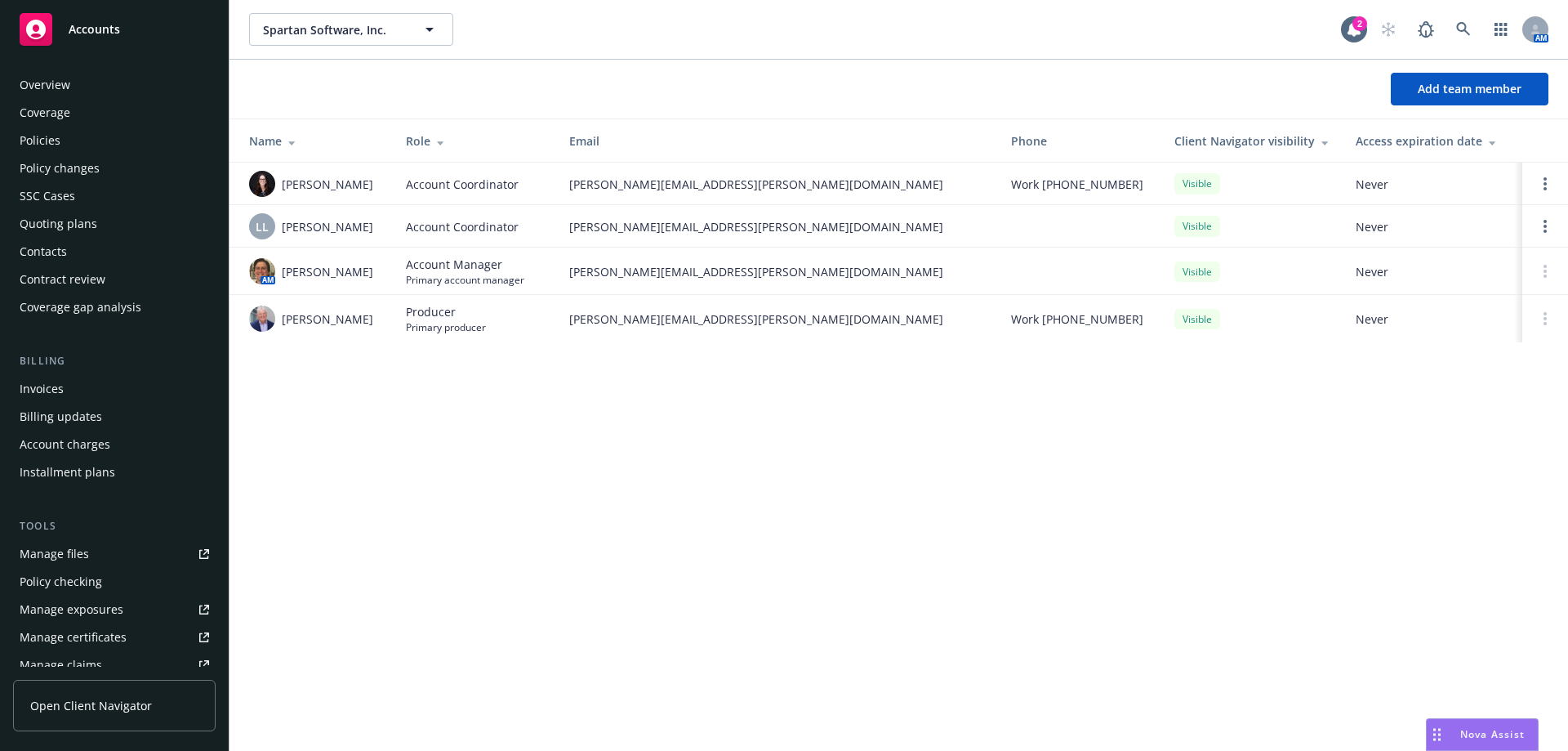
click at [69, 145] on div "Policies" at bounding box center [114, 140] width 190 height 26
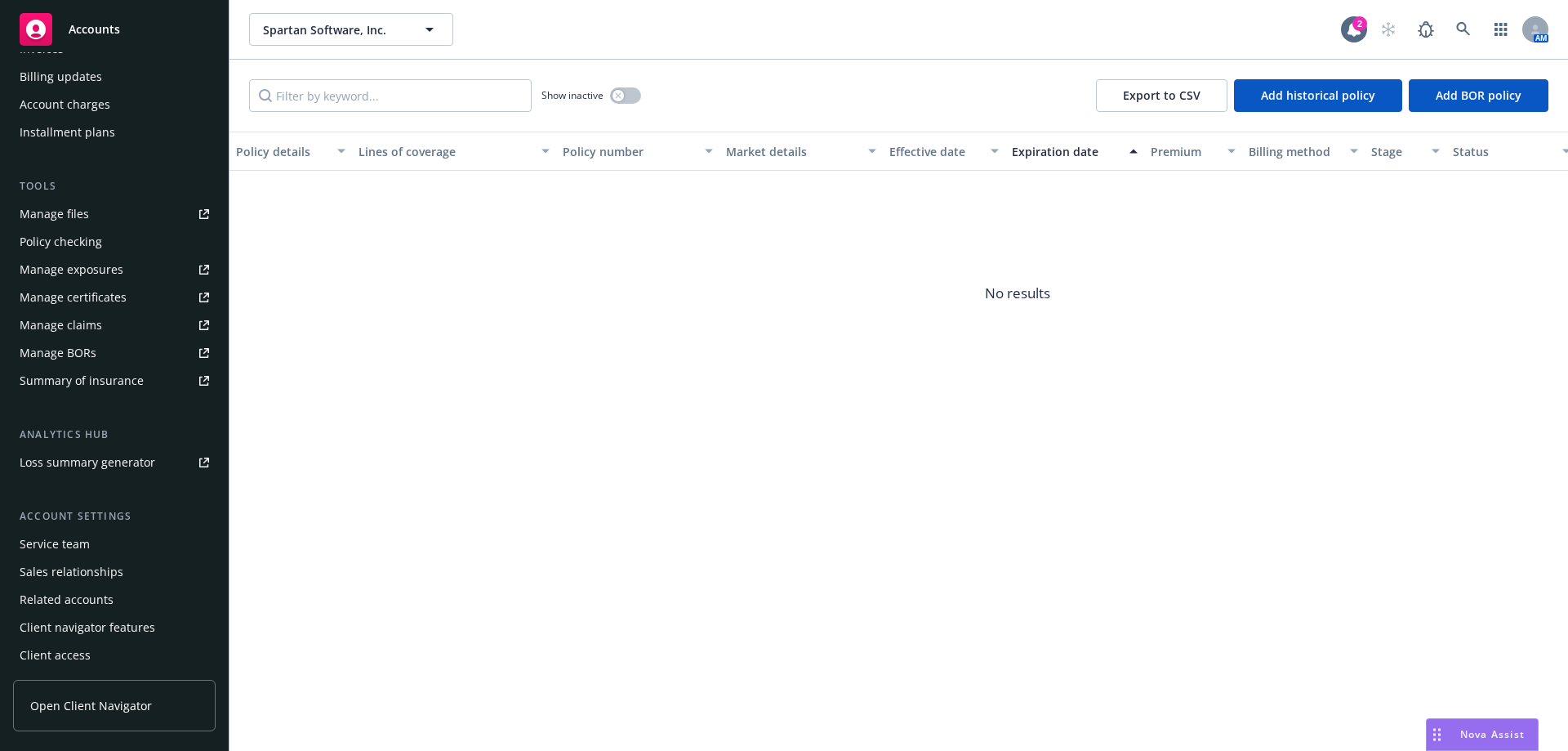
scroll to position [341, 0]
click at [63, 539] on div "Service team" at bounding box center [55, 542] width 70 height 26
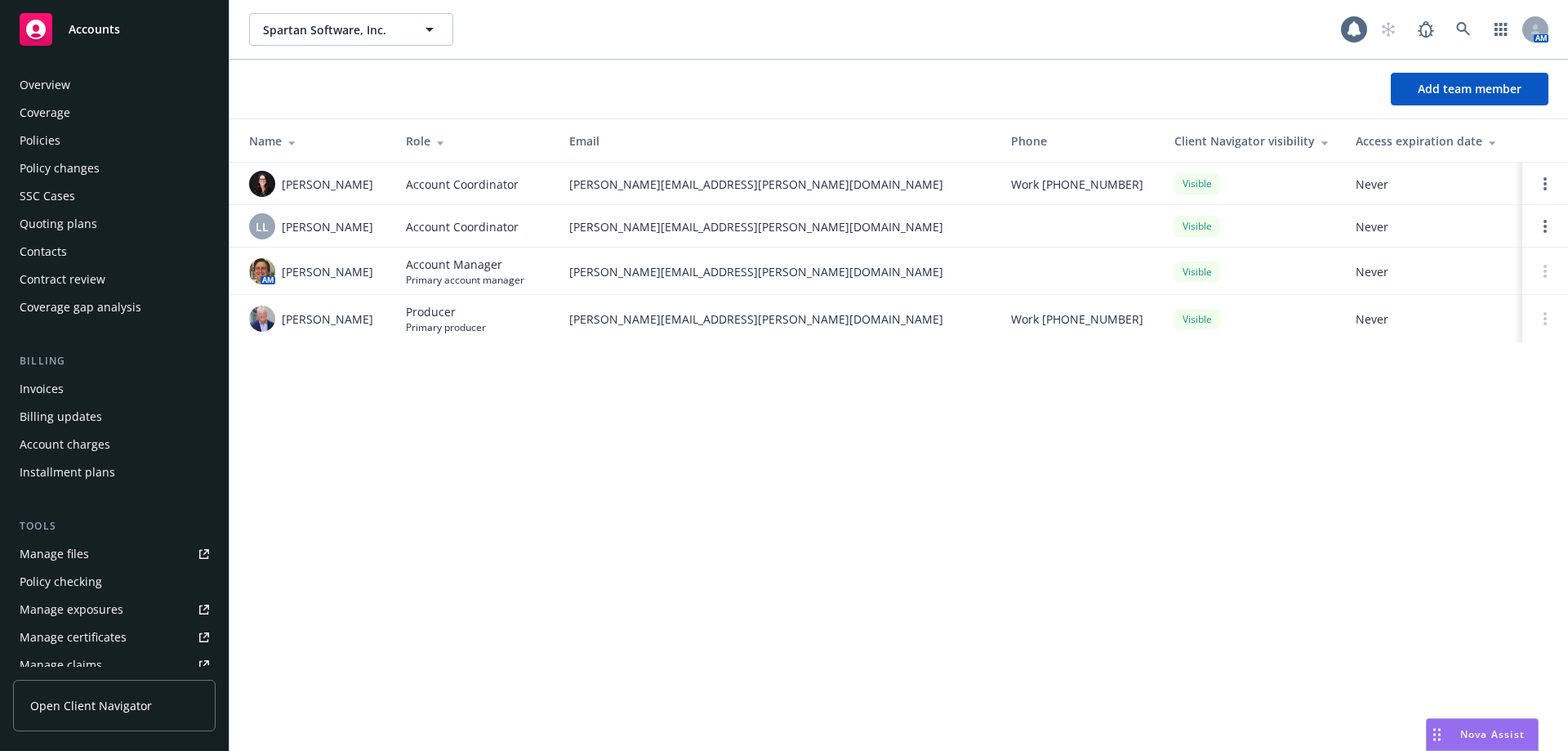
scroll to position [341, 0]
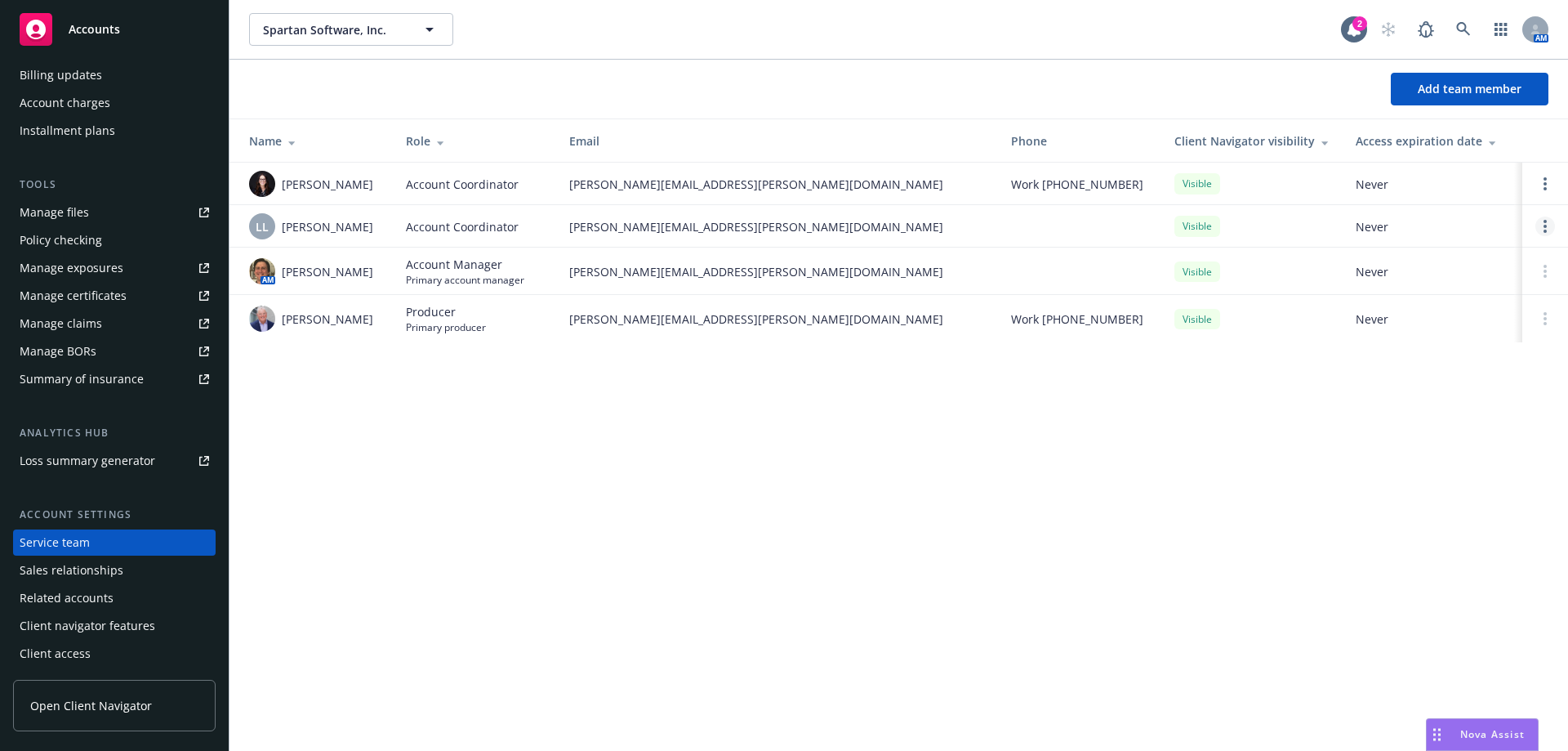
click at [1549, 224] on link "Open options" at bounding box center [1546, 226] width 20 height 20
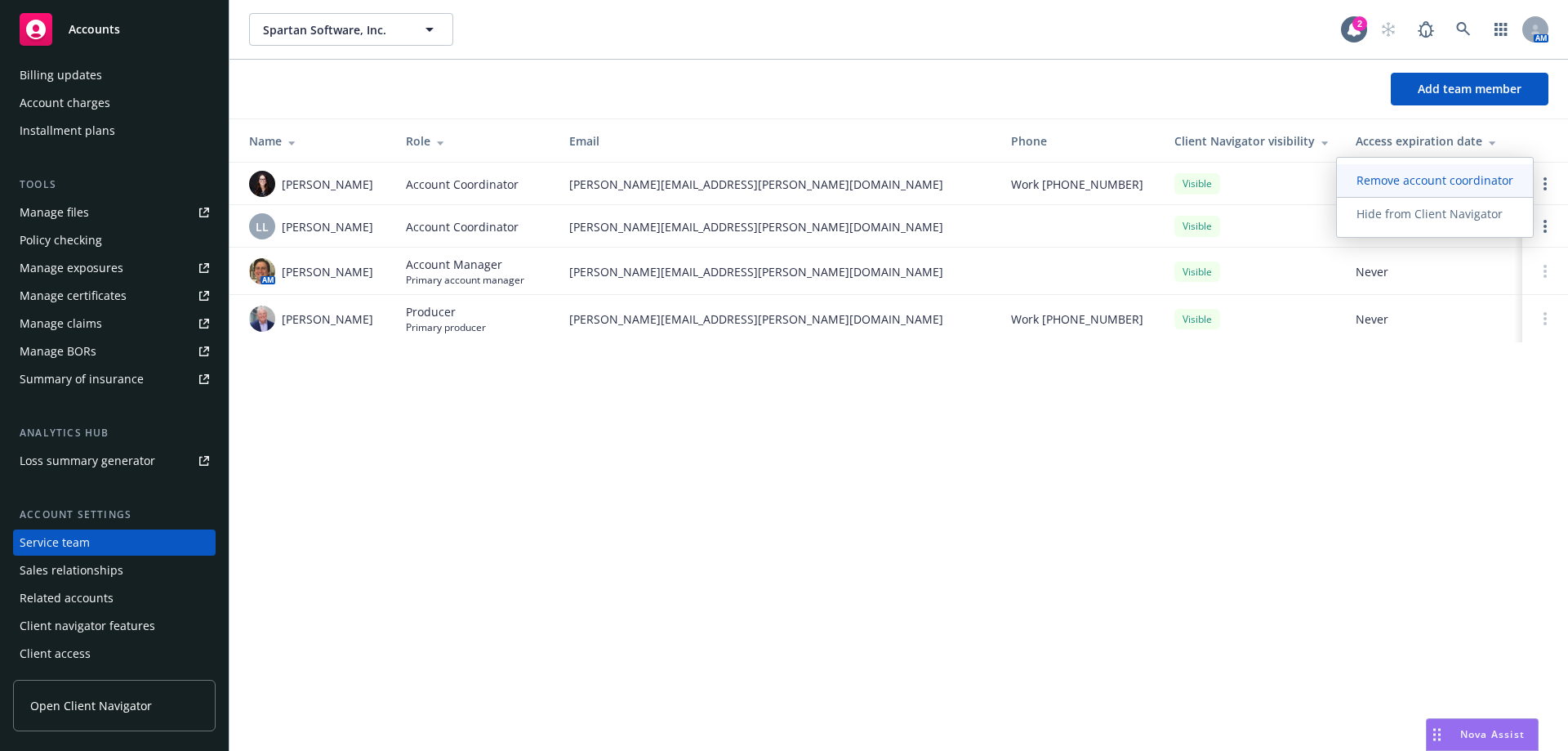
click at [1413, 176] on span "Remove account coordinator" at bounding box center [1435, 180] width 196 height 16
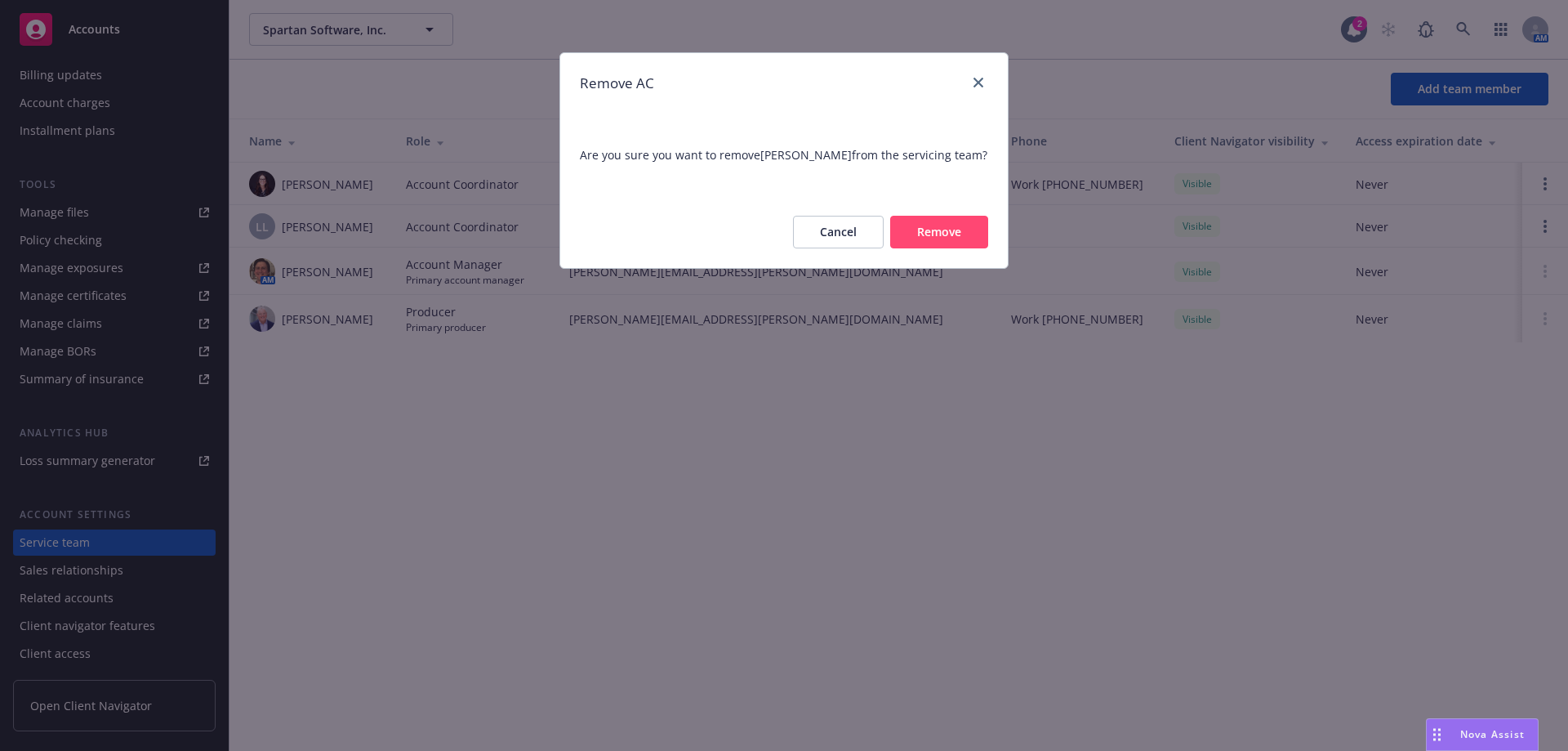
click at [918, 231] on button "Remove" at bounding box center [939, 232] width 98 height 32
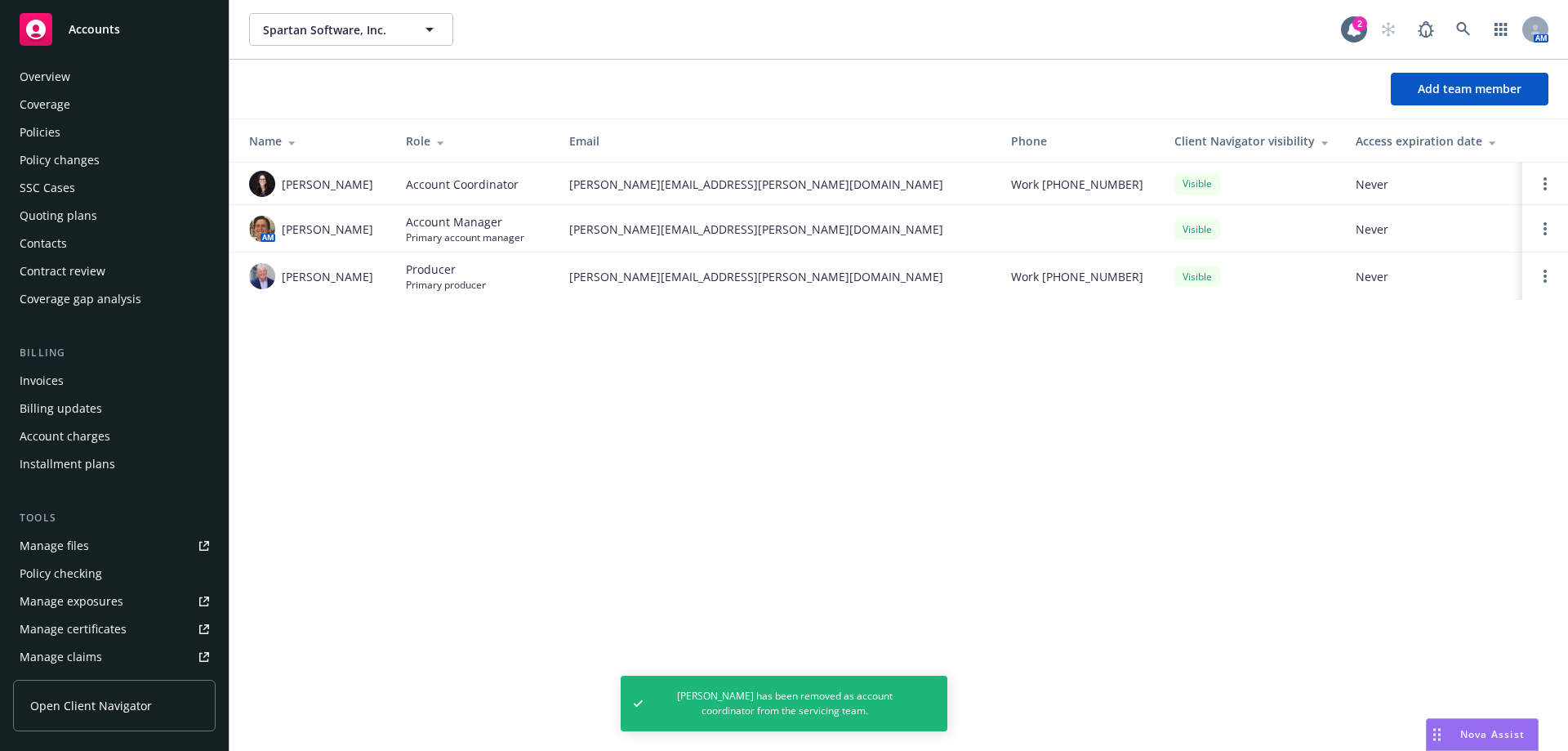
scroll to position [0, 0]
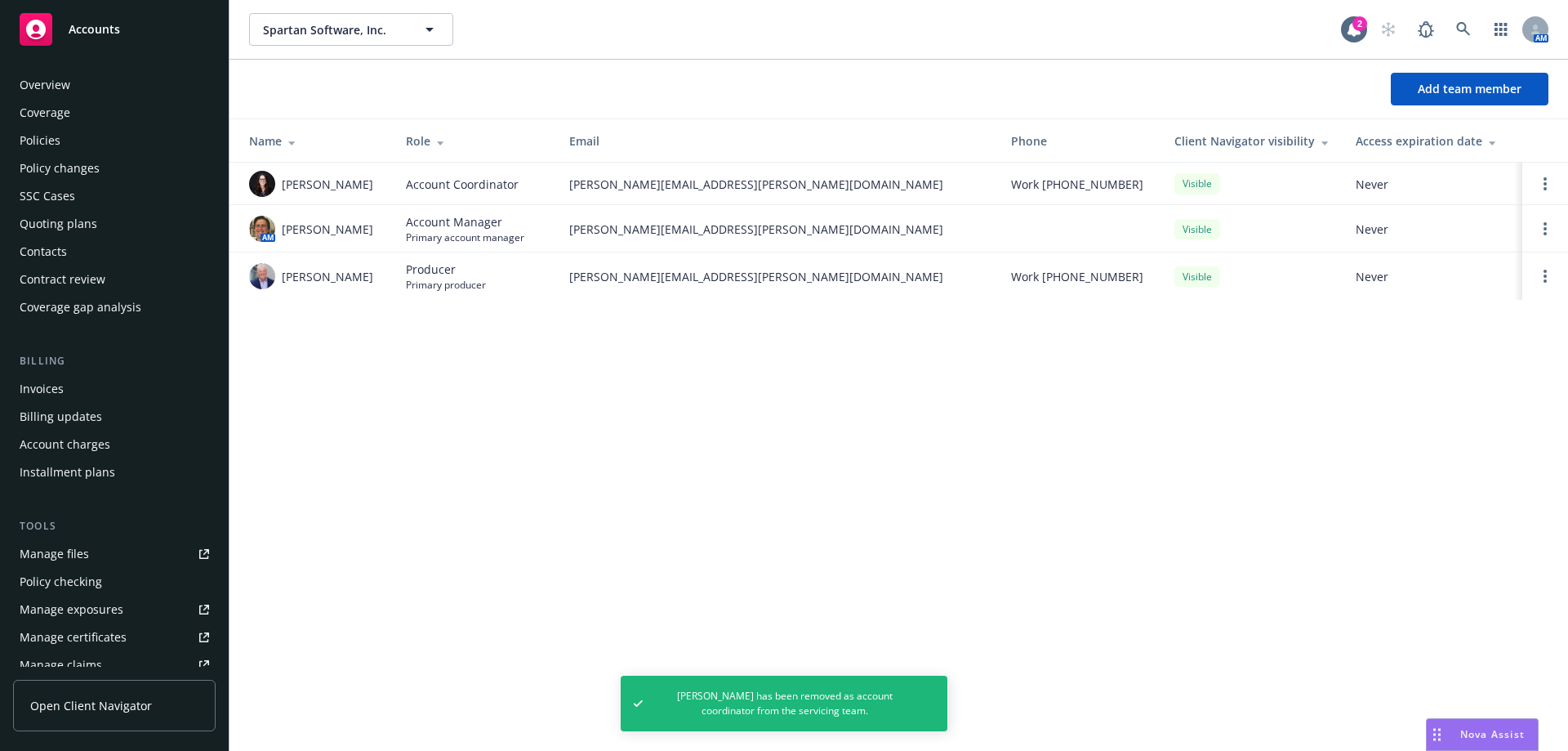
click at [65, 148] on div "Policies" at bounding box center [114, 140] width 190 height 26
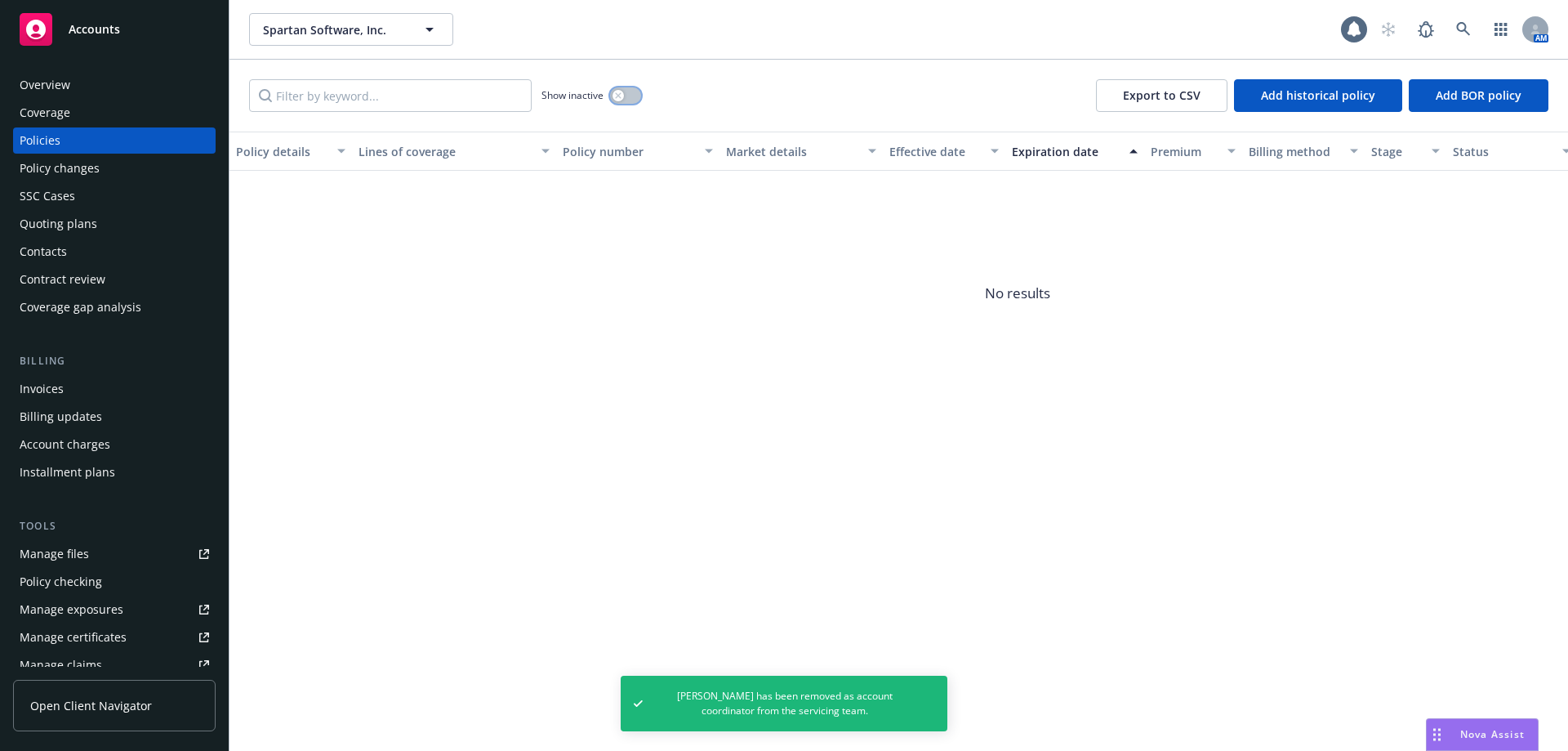
click at [631, 98] on button "button" at bounding box center [626, 95] width 31 height 17
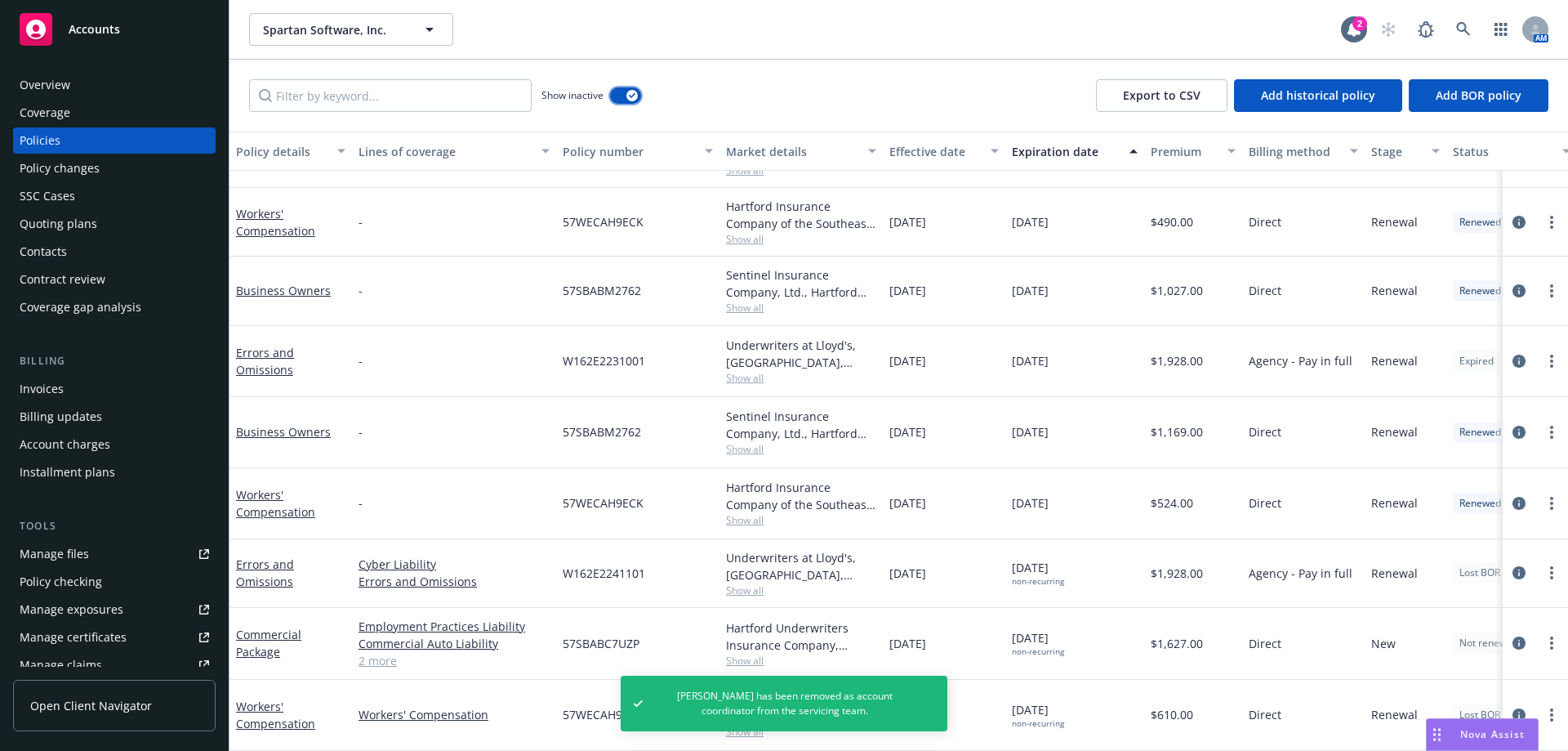
scroll to position [587, 0]
click at [256, 636] on link "Commercial Package" at bounding box center [268, 642] width 65 height 32
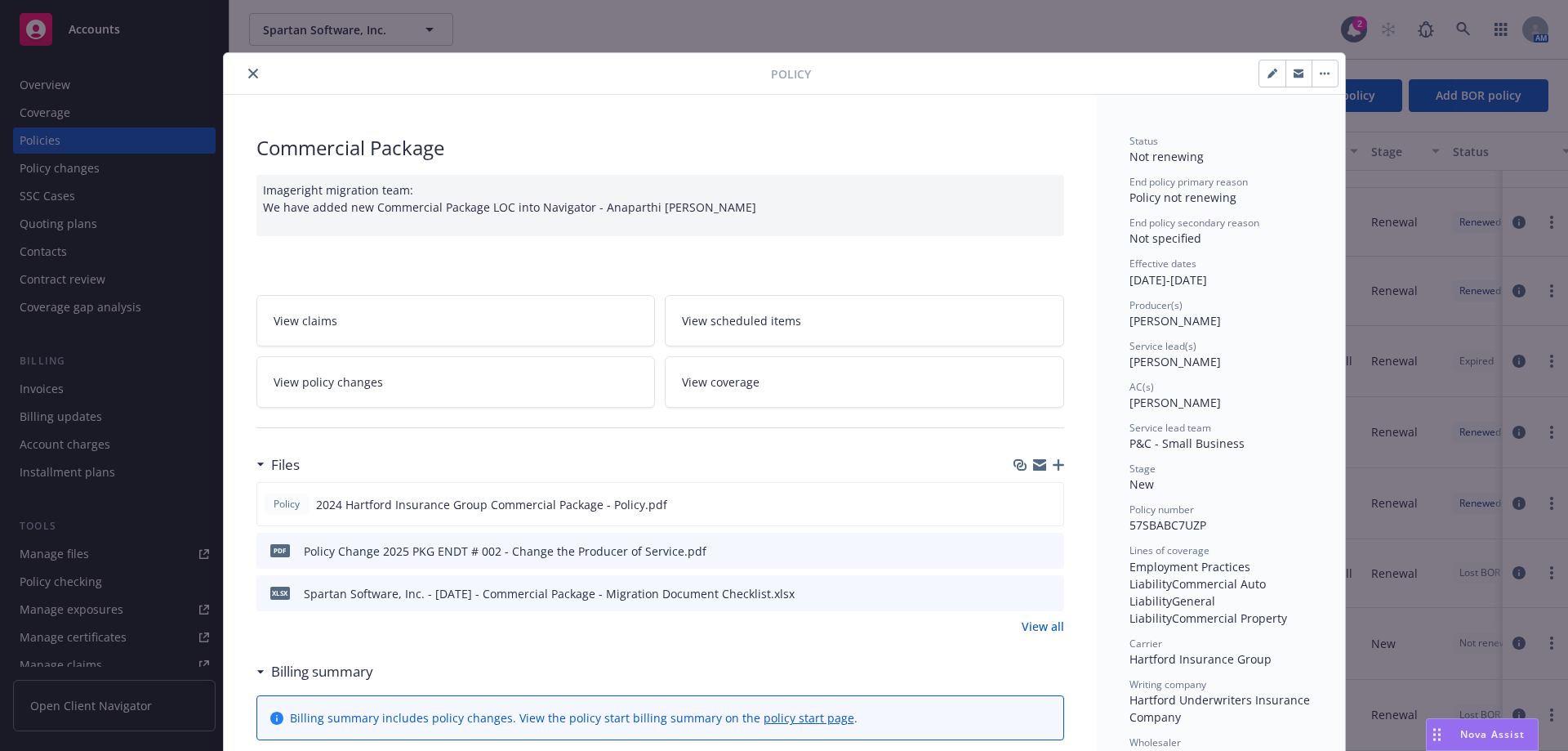
click at [248, 69] on icon "close" at bounding box center [253, 73] width 10 height 10
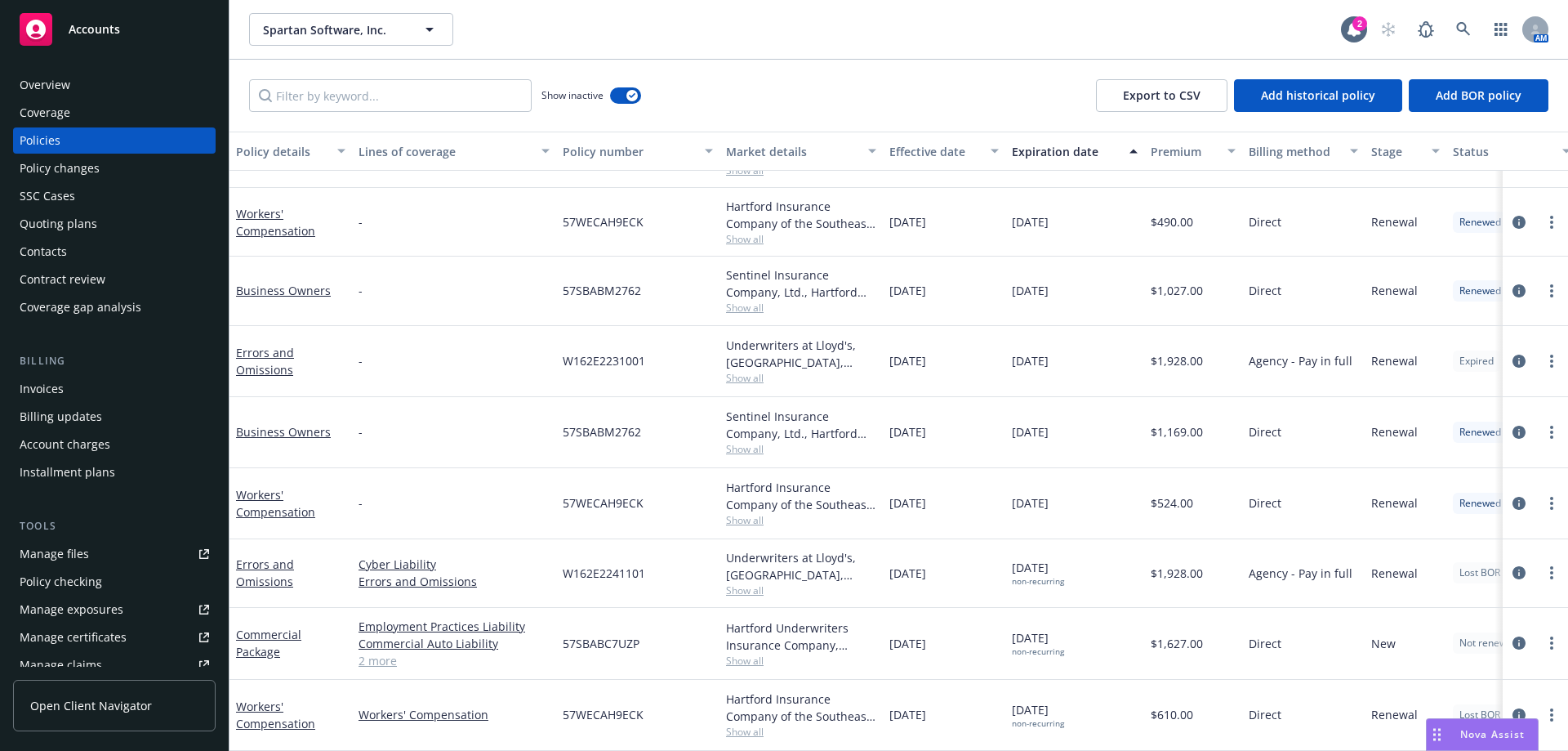
click at [113, 224] on div "Quoting plans" at bounding box center [114, 224] width 190 height 26
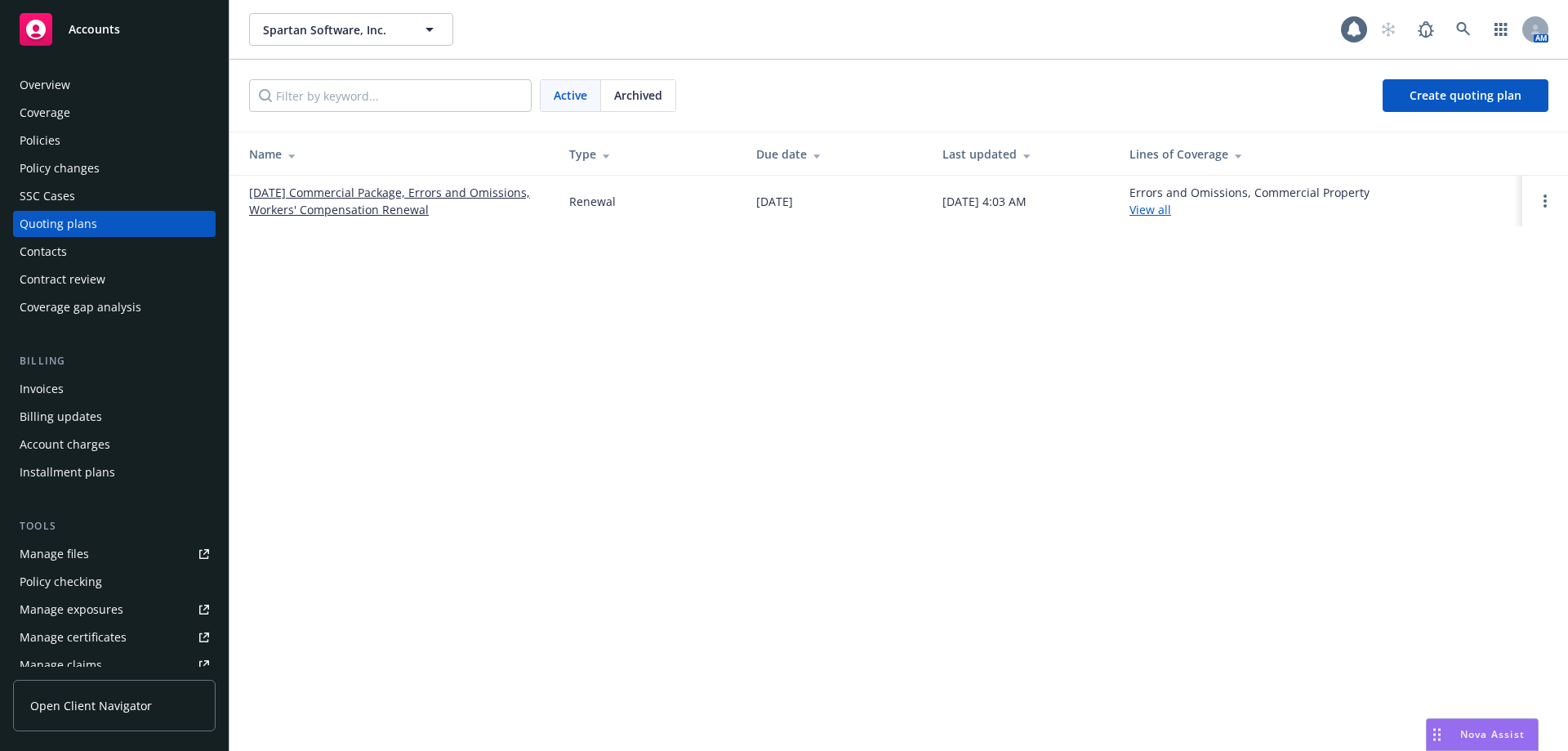
click at [303, 194] on link "07/24/25 Commercial Package, Errors and Omissions, Workers' Compensation Renewal" at bounding box center [396, 200] width 294 height 34
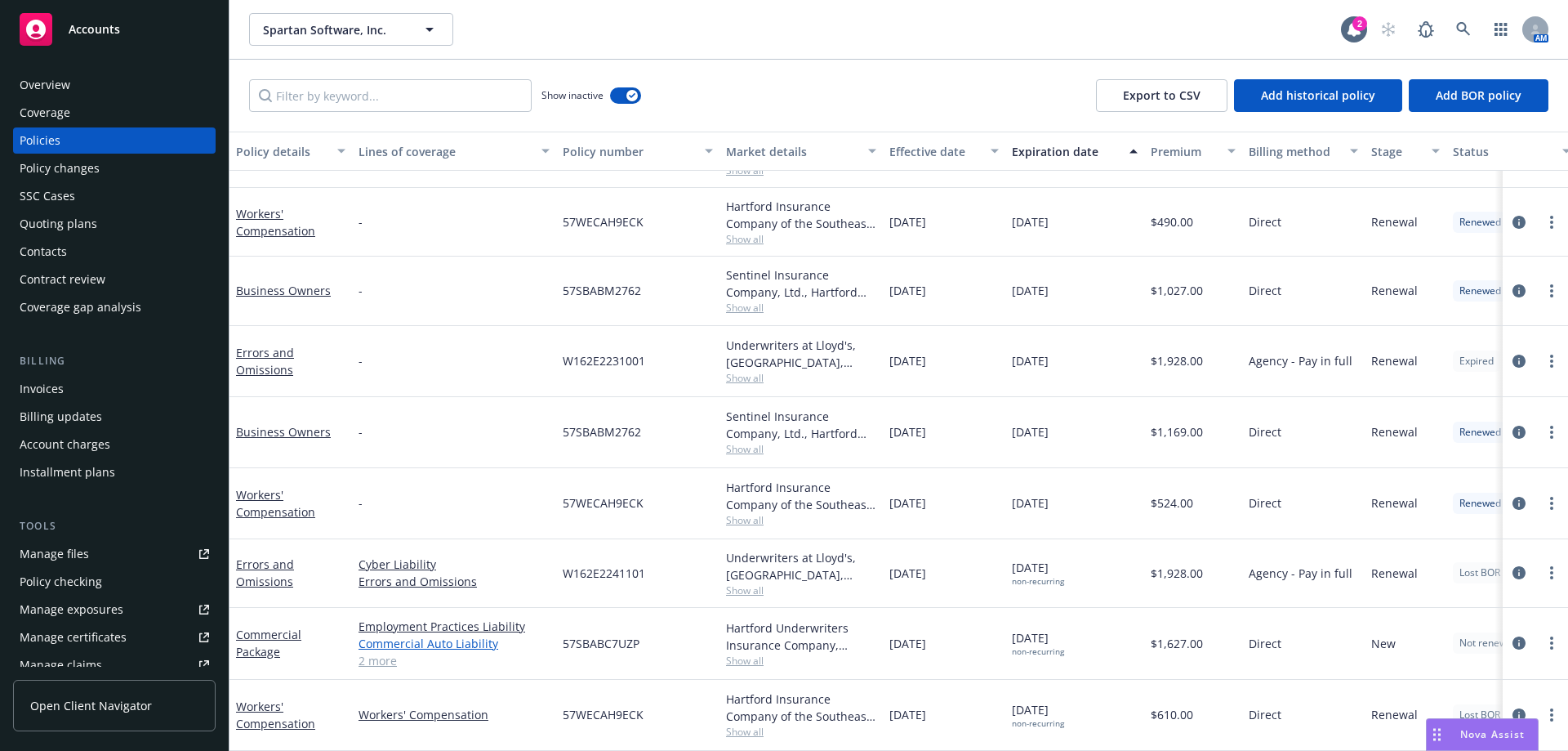
scroll to position [587, 0]
click at [279, 726] on div "Workers' Compensation" at bounding box center [290, 715] width 122 height 71
click at [273, 718] on link "Workers' Compensation" at bounding box center [275, 714] width 79 height 32
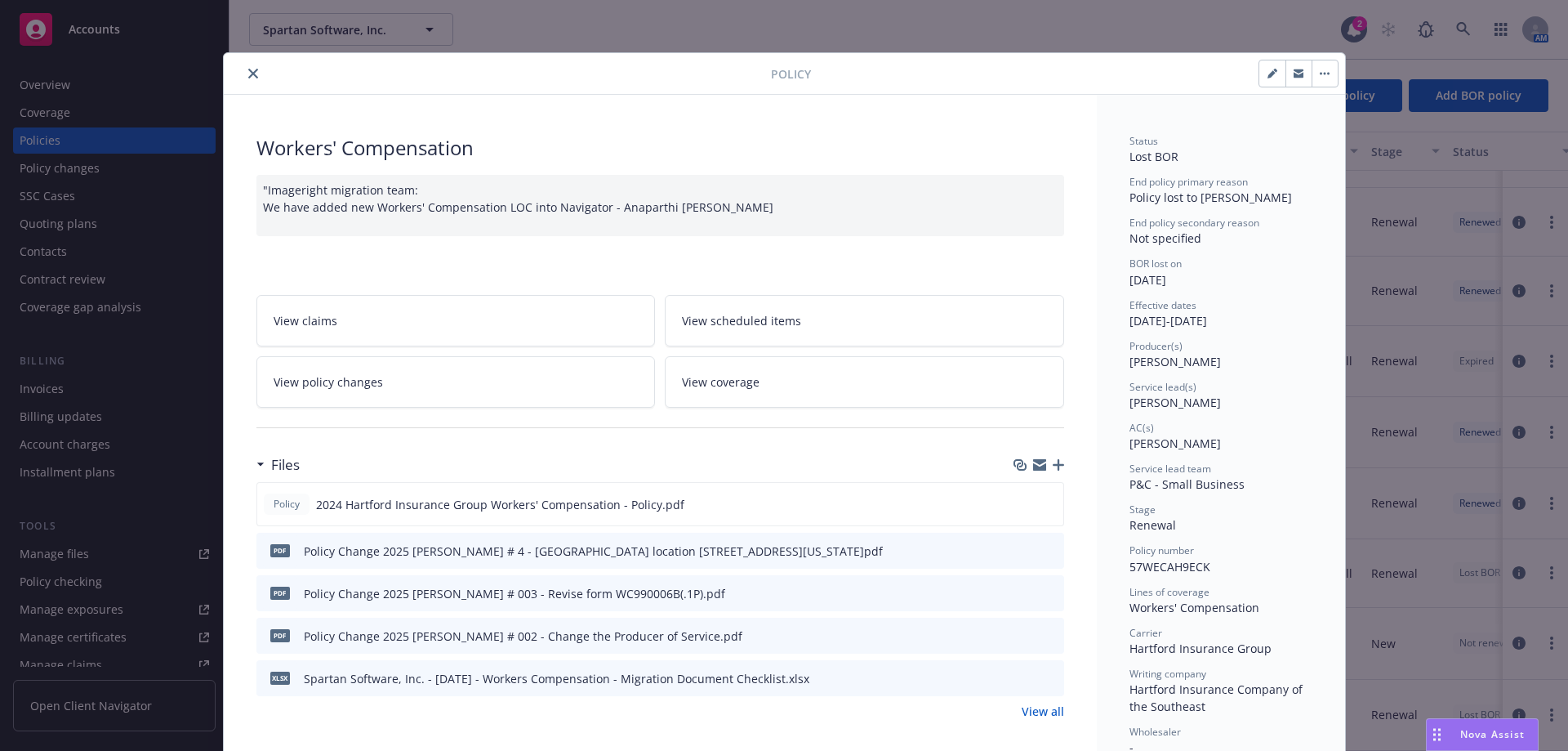
click at [1259, 77] on button "button" at bounding box center [1272, 73] width 26 height 26
select select "RENEWAL"
select select "12"
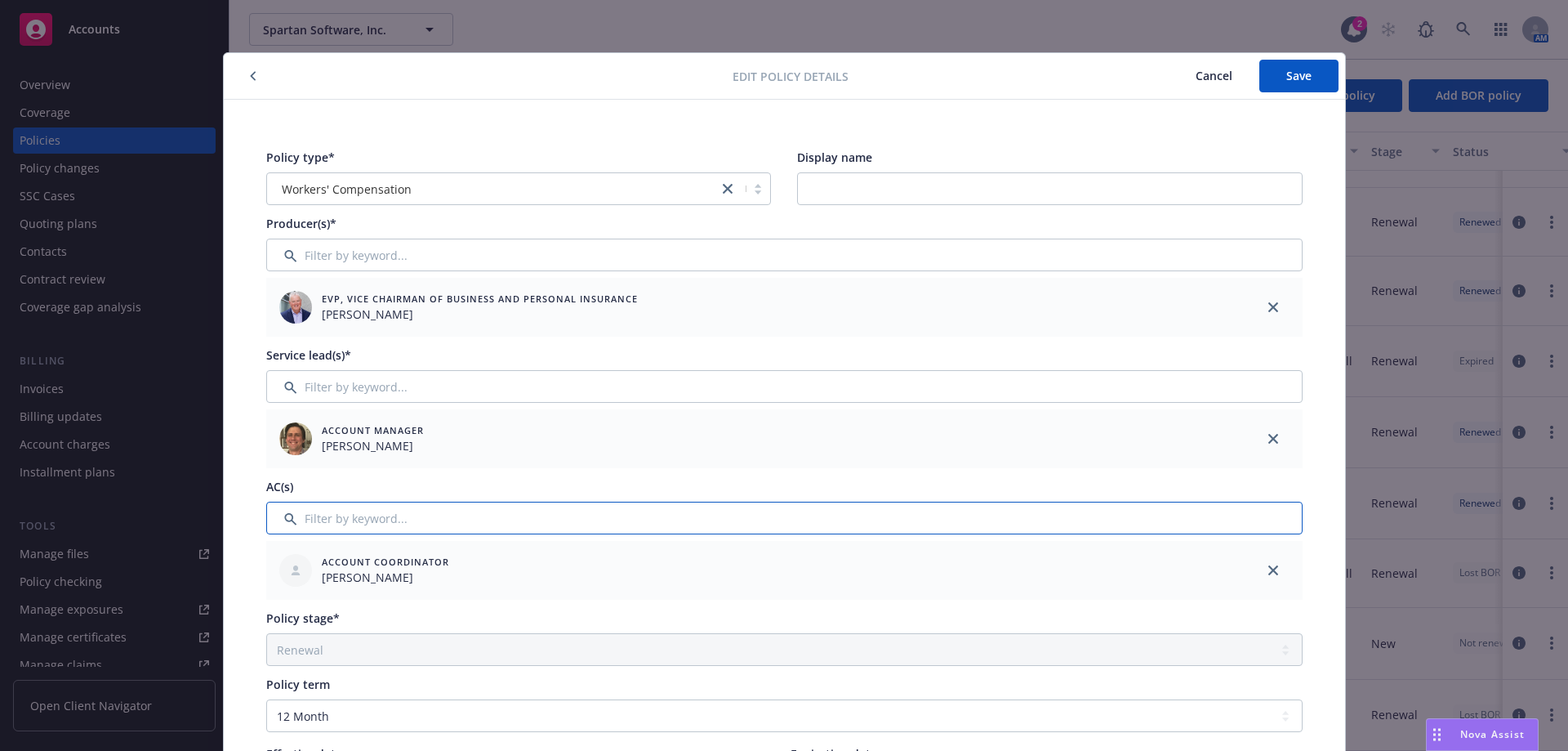
click at [495, 512] on input "Filter by keyword..." at bounding box center [784, 517] width 1036 height 32
drag, startPoint x: 1261, startPoint y: 569, endPoint x: 1085, endPoint y: 574, distance: 176.1
click at [1264, 569] on link "close" at bounding box center [1274, 570] width 20 height 20
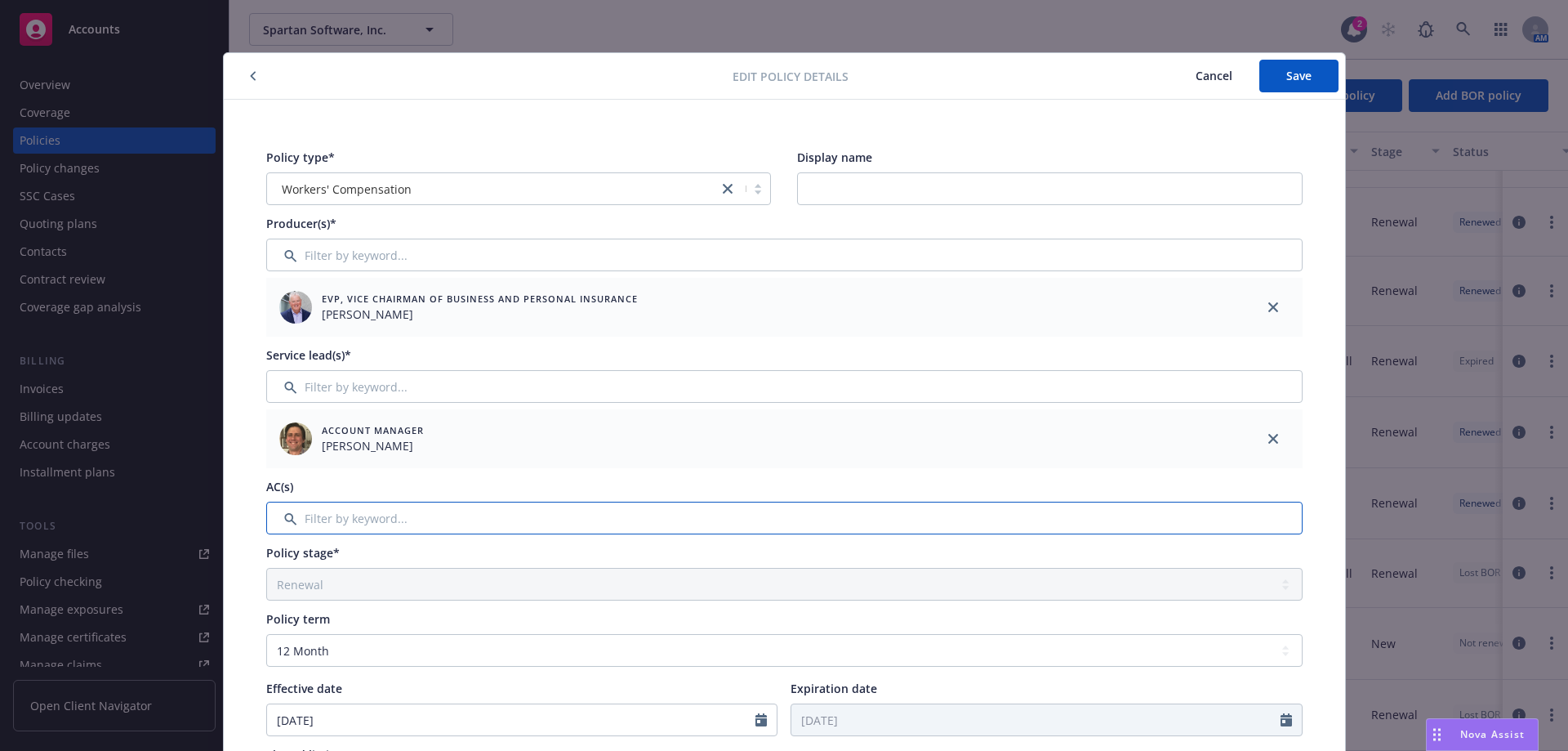
click at [661, 516] on input "Filter by keyword..." at bounding box center [784, 517] width 1036 height 32
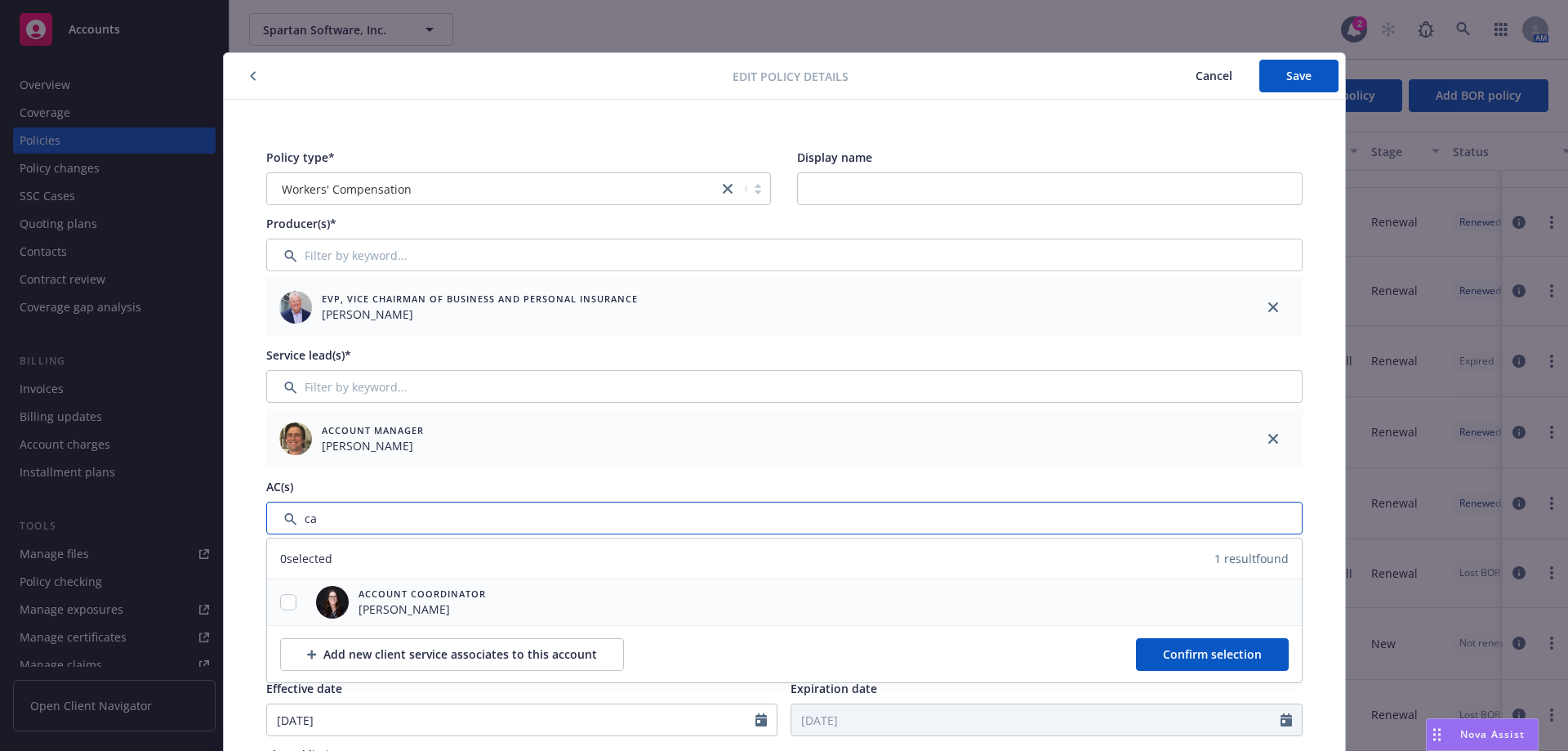
type input "ca"
click at [284, 600] on input "checkbox" at bounding box center [288, 601] width 17 height 17
checkbox input "true"
drag, startPoint x: 1171, startPoint y: 651, endPoint x: 1182, endPoint y: 628, distance: 25.5
click at [1171, 649] on span "Confirm selection" at bounding box center [1212, 654] width 99 height 16
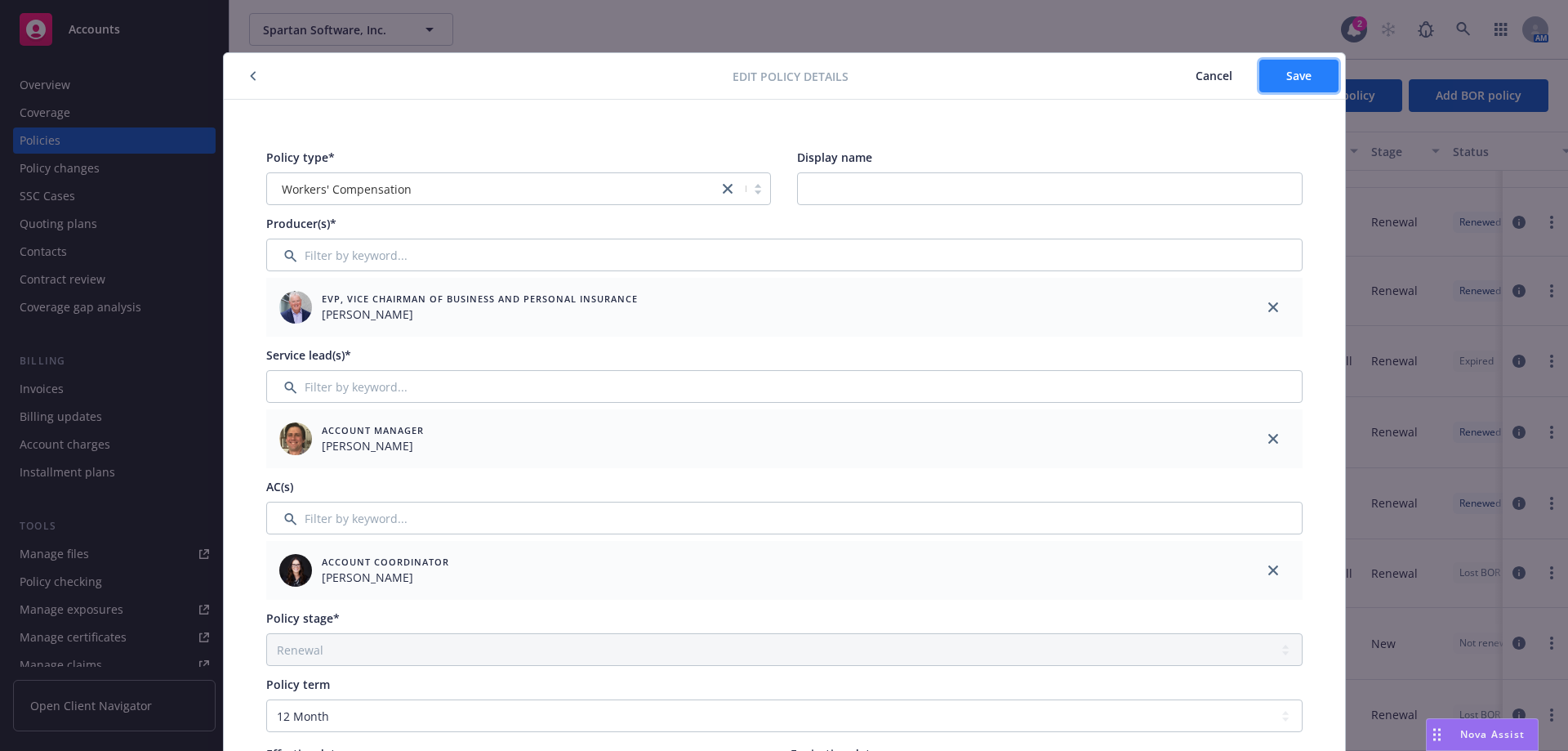
click at [1283, 66] on button "Save" at bounding box center [1298, 75] width 79 height 32
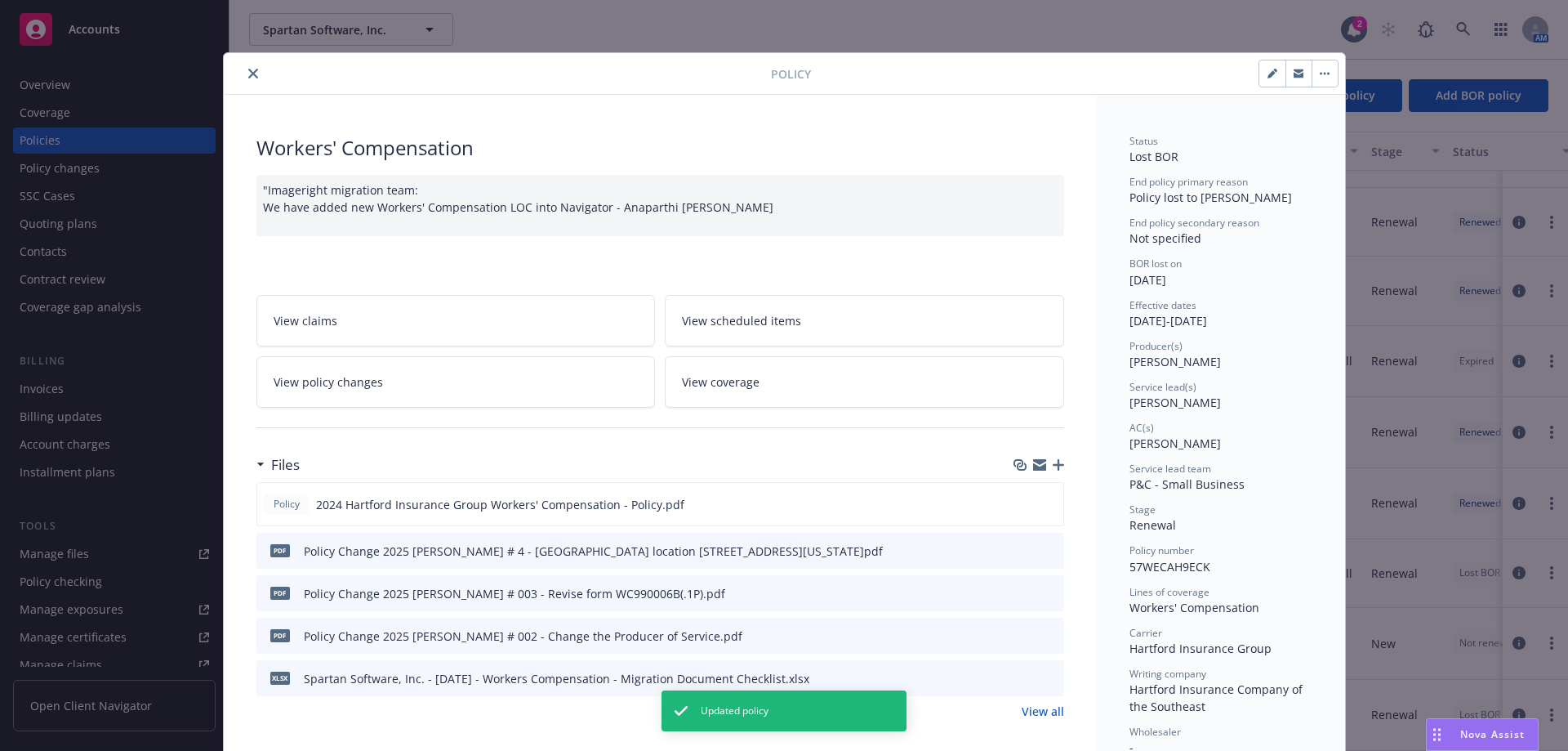
click at [248, 72] on icon "close" at bounding box center [253, 73] width 10 height 10
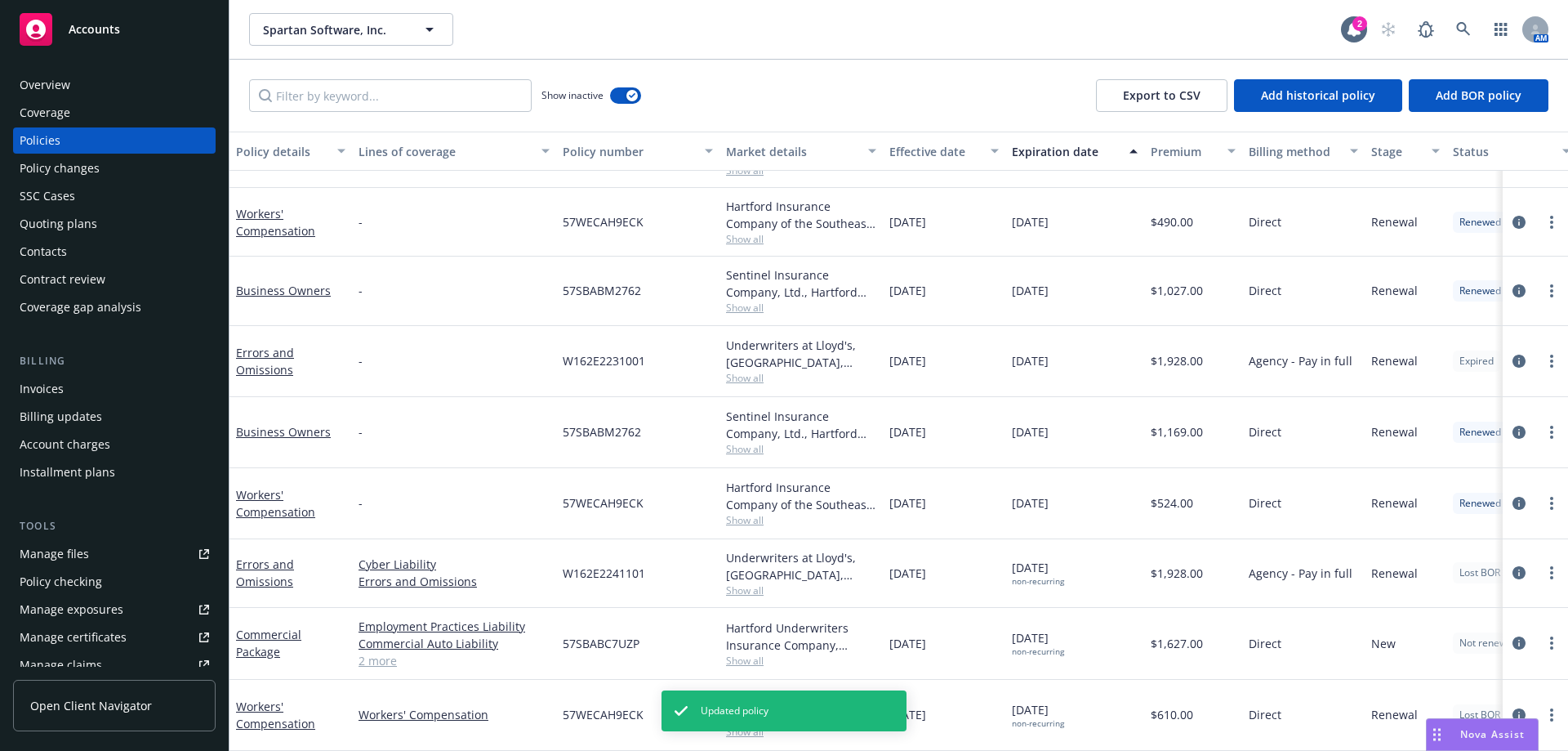
scroll to position [588, 0]
click at [251, 641] on link "Commercial Package" at bounding box center [268, 642] width 65 height 32
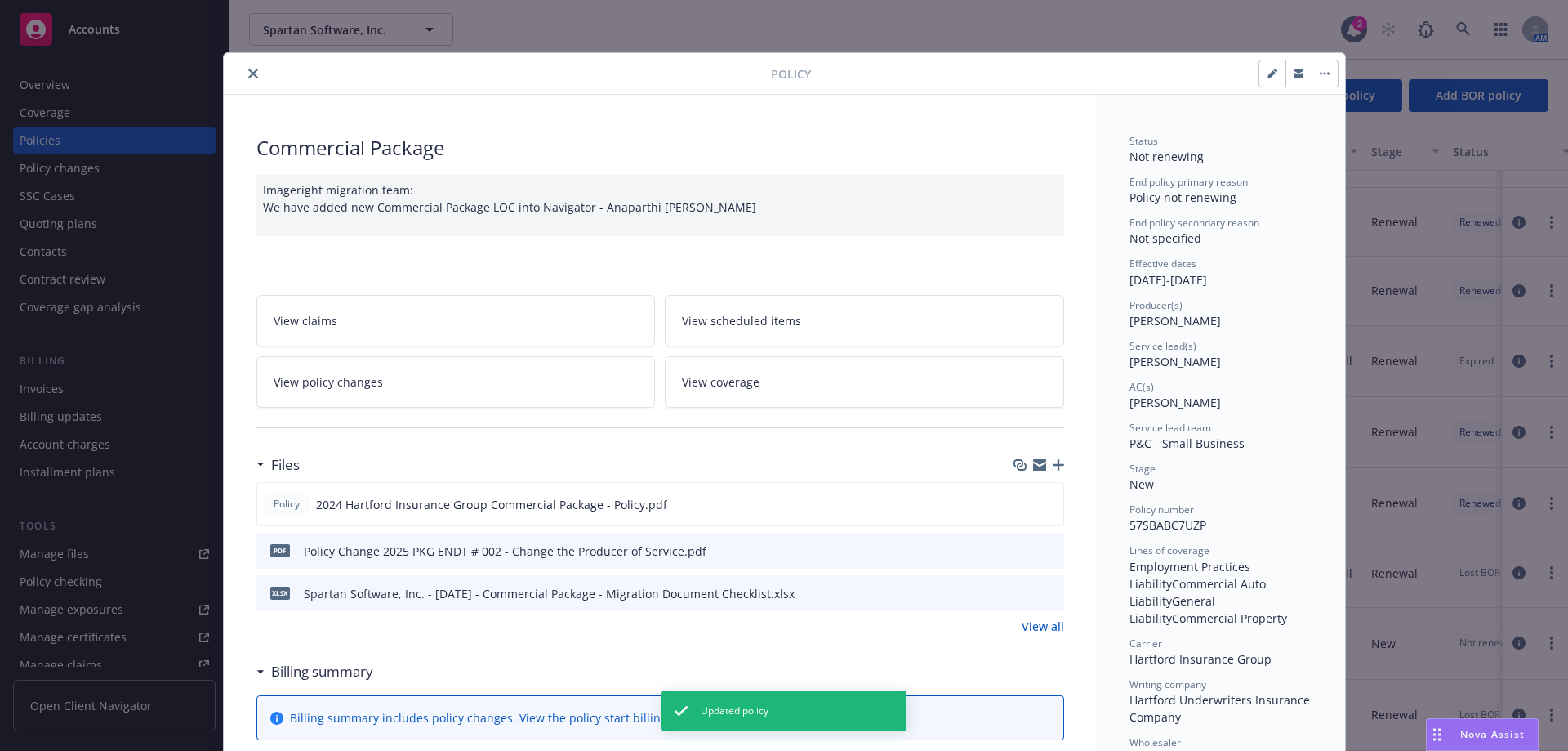
click at [1260, 75] on button "button" at bounding box center [1272, 73] width 26 height 26
select select "NEW"
select select "12"
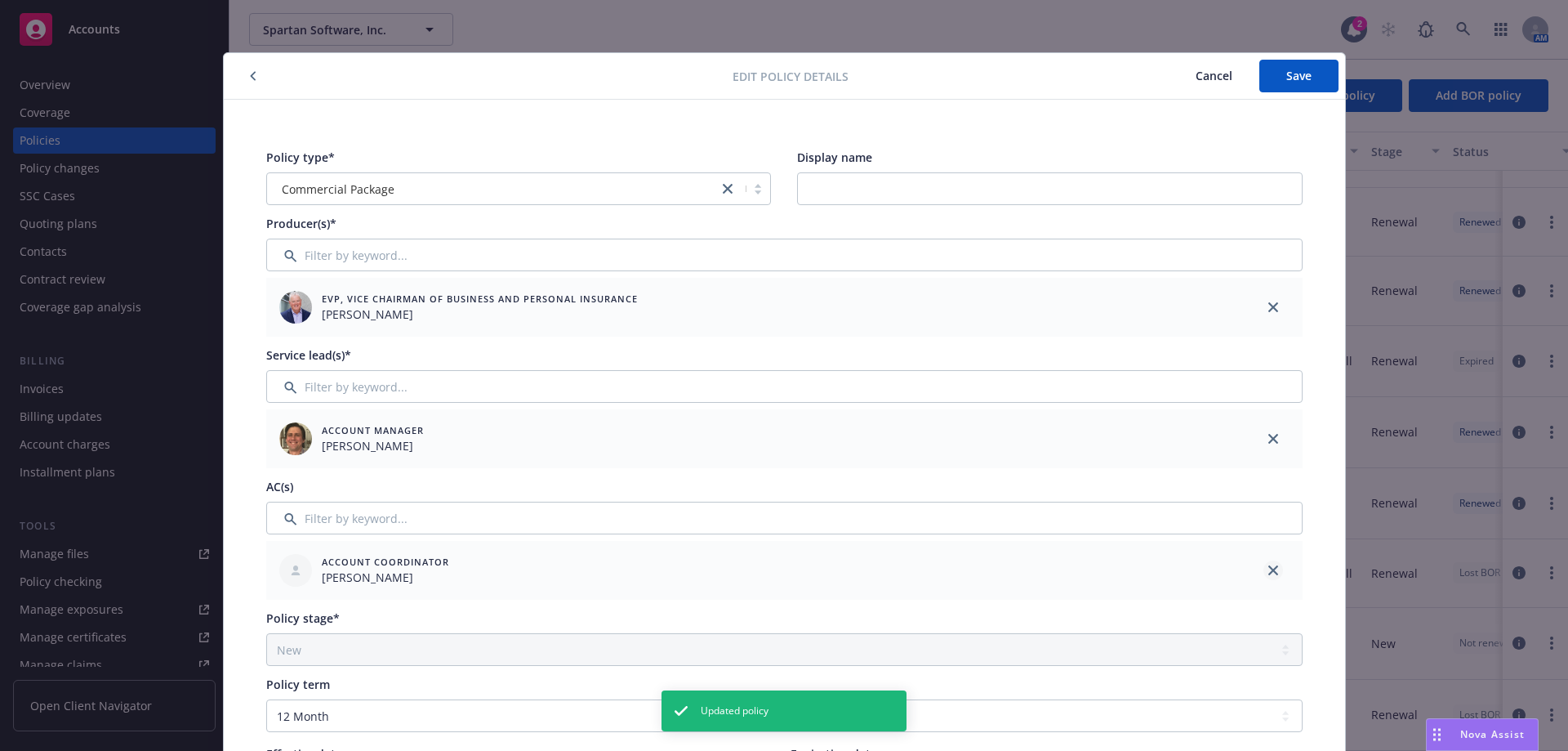
click at [1269, 574] on icon "close" at bounding box center [1274, 570] width 10 height 10
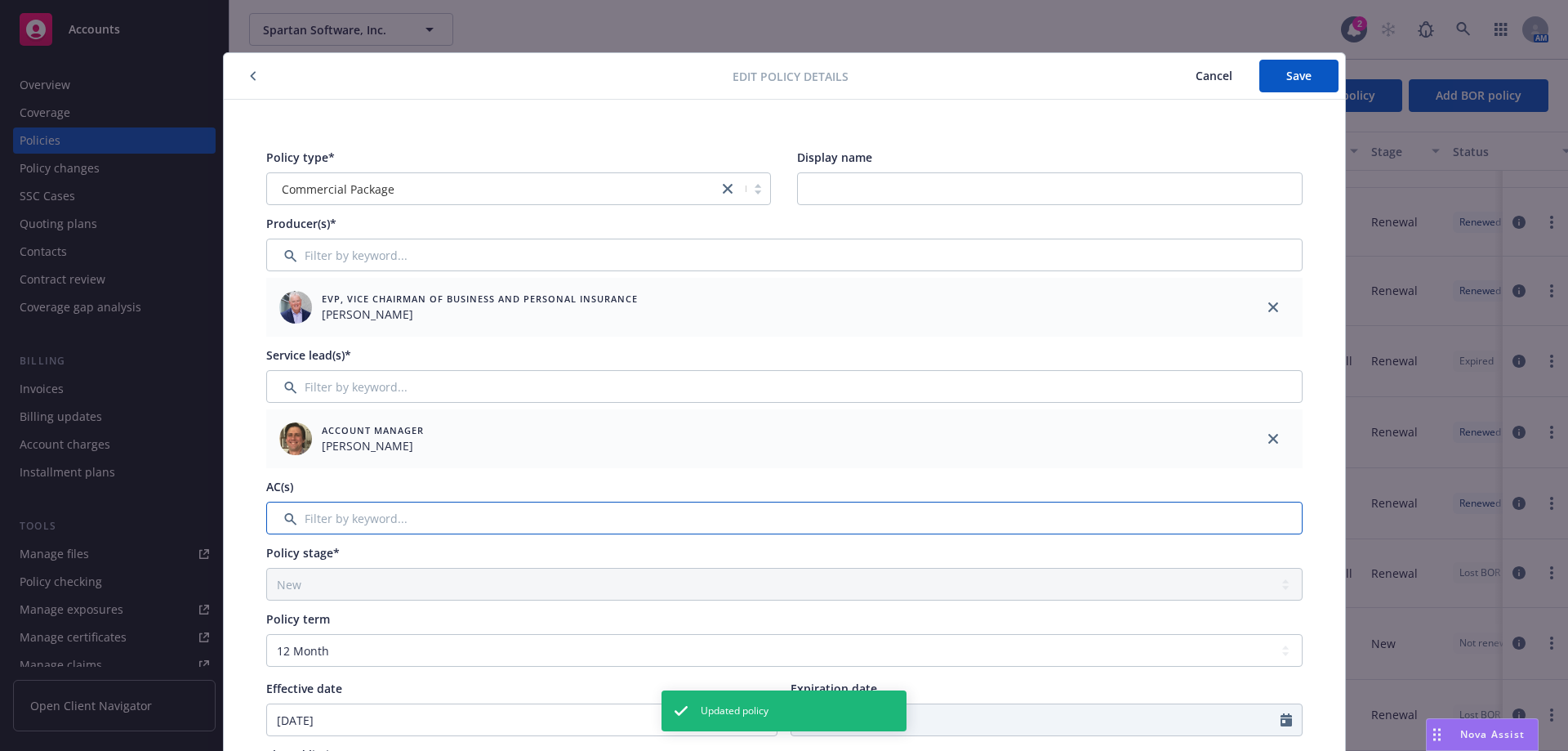
click at [809, 514] on input "Filter by keyword..." at bounding box center [784, 517] width 1036 height 32
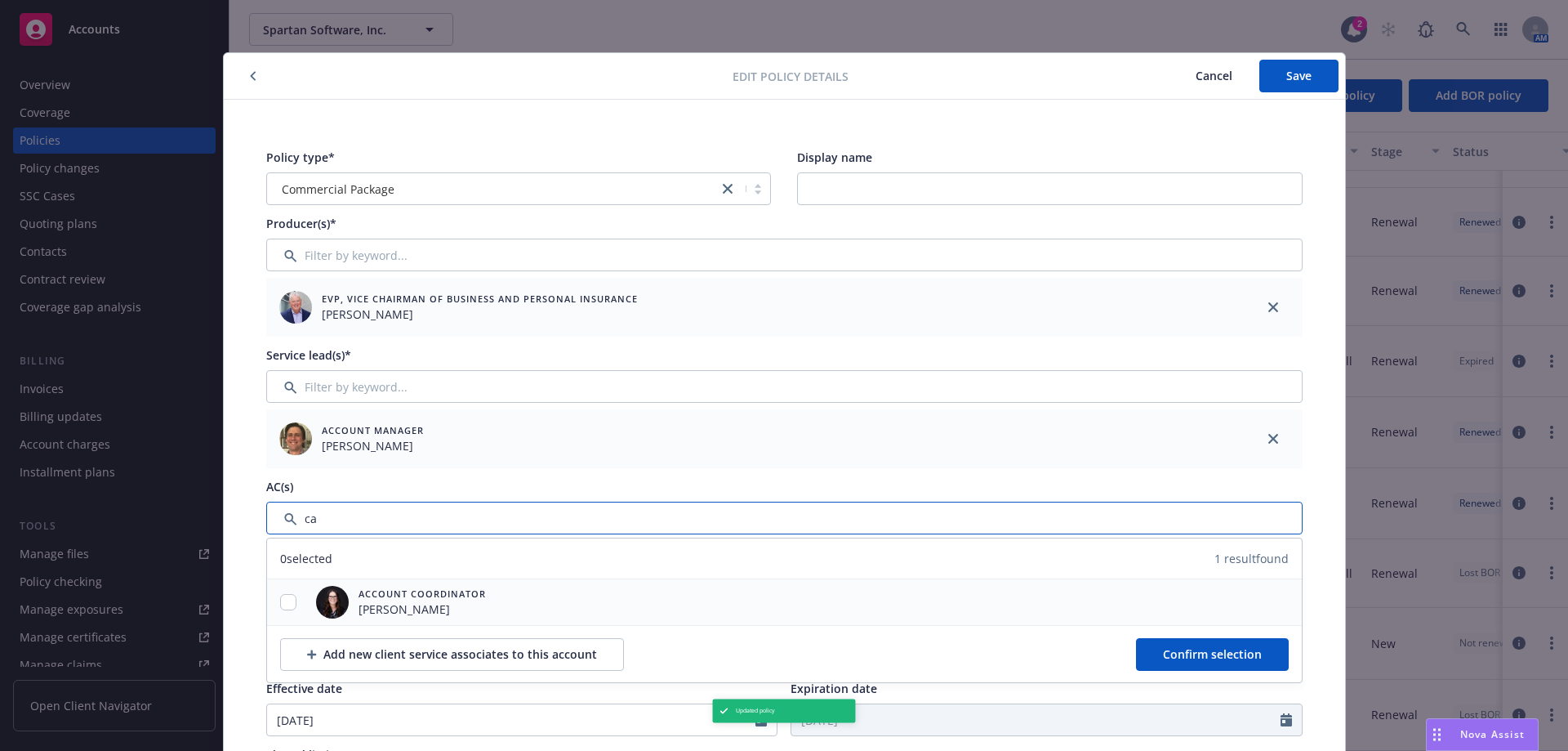
type input "ca"
click at [286, 607] on input "checkbox" at bounding box center [288, 601] width 17 height 17
checkbox input "true"
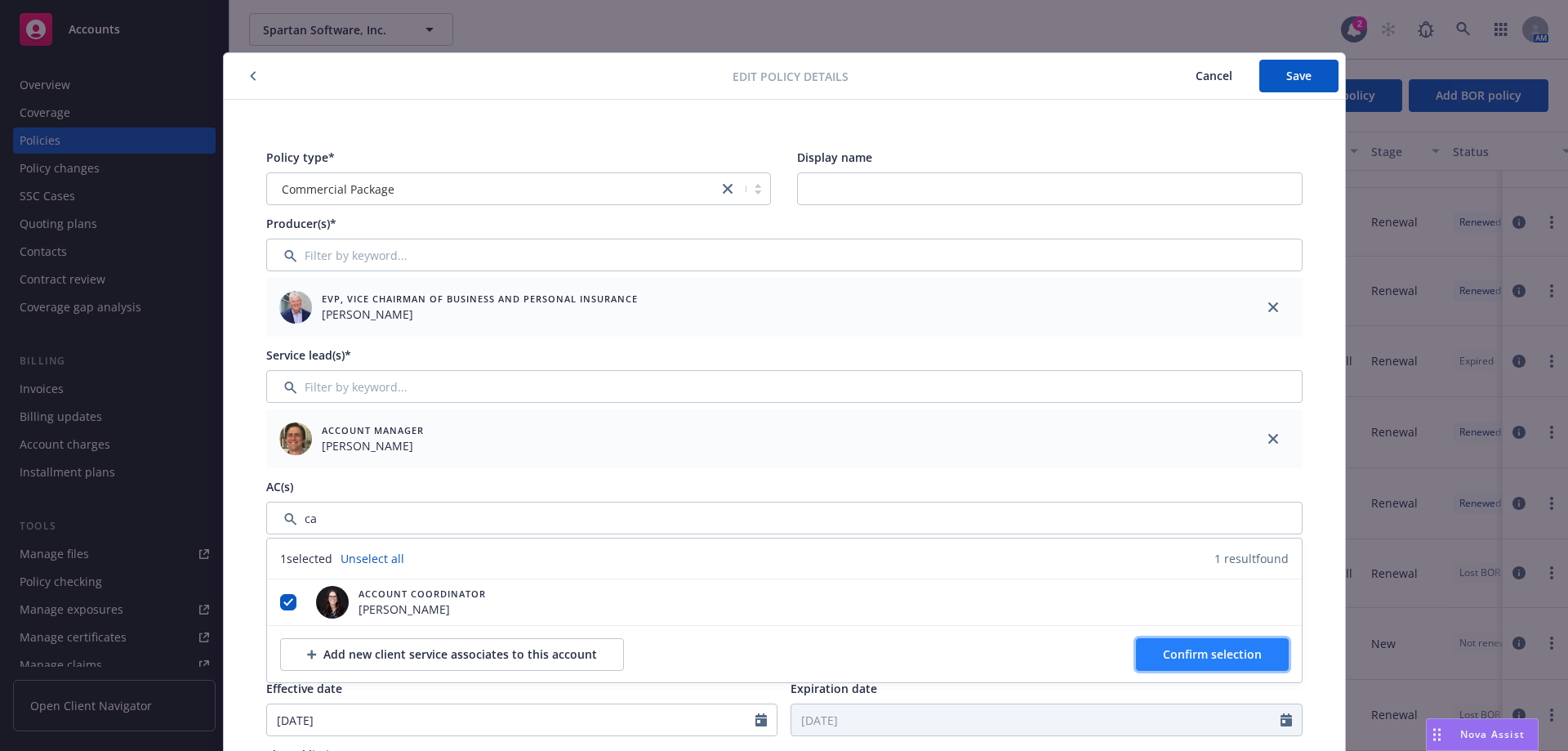
click at [1196, 652] on span "Confirm selection" at bounding box center [1212, 654] width 99 height 16
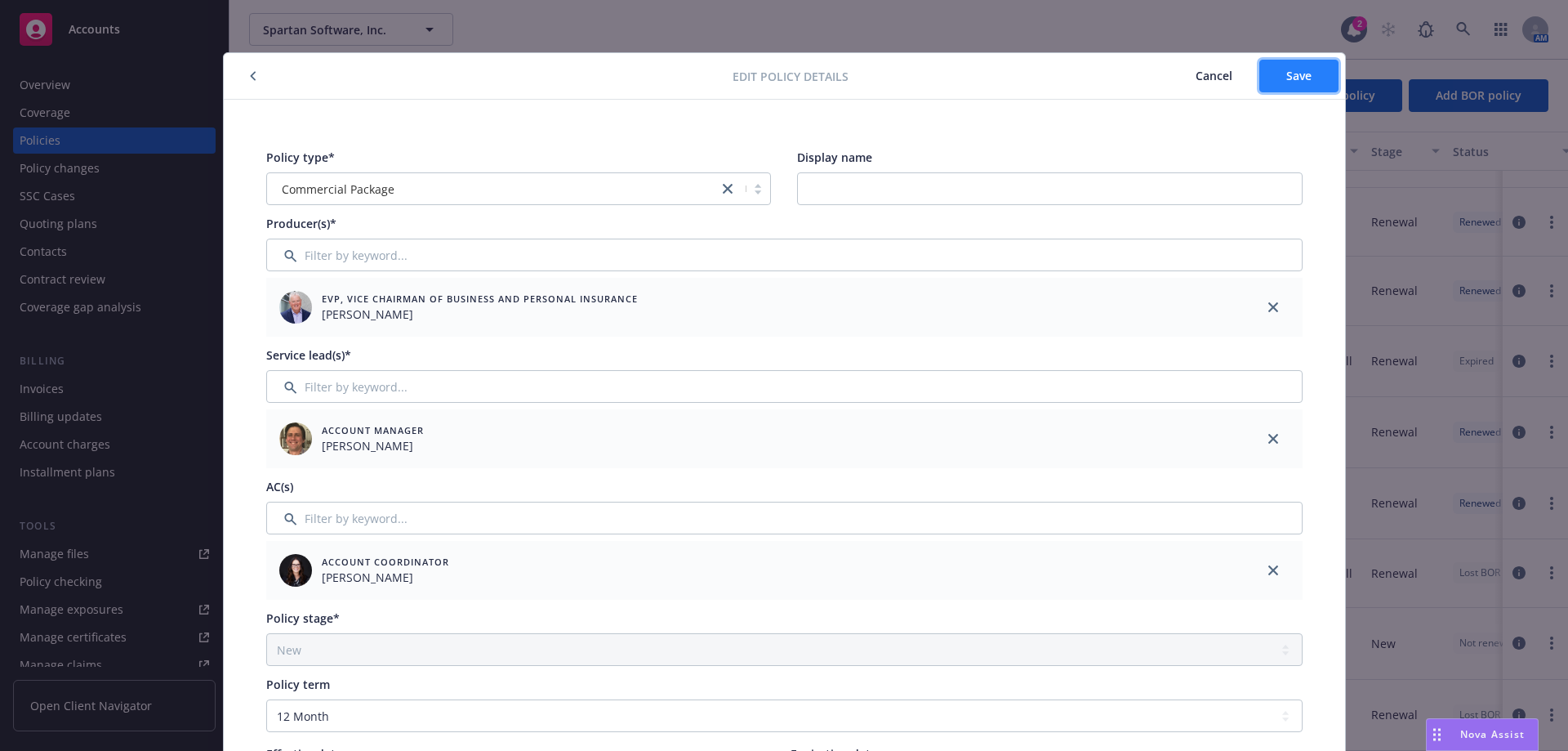
click at [1309, 70] on button "Save" at bounding box center [1298, 75] width 79 height 32
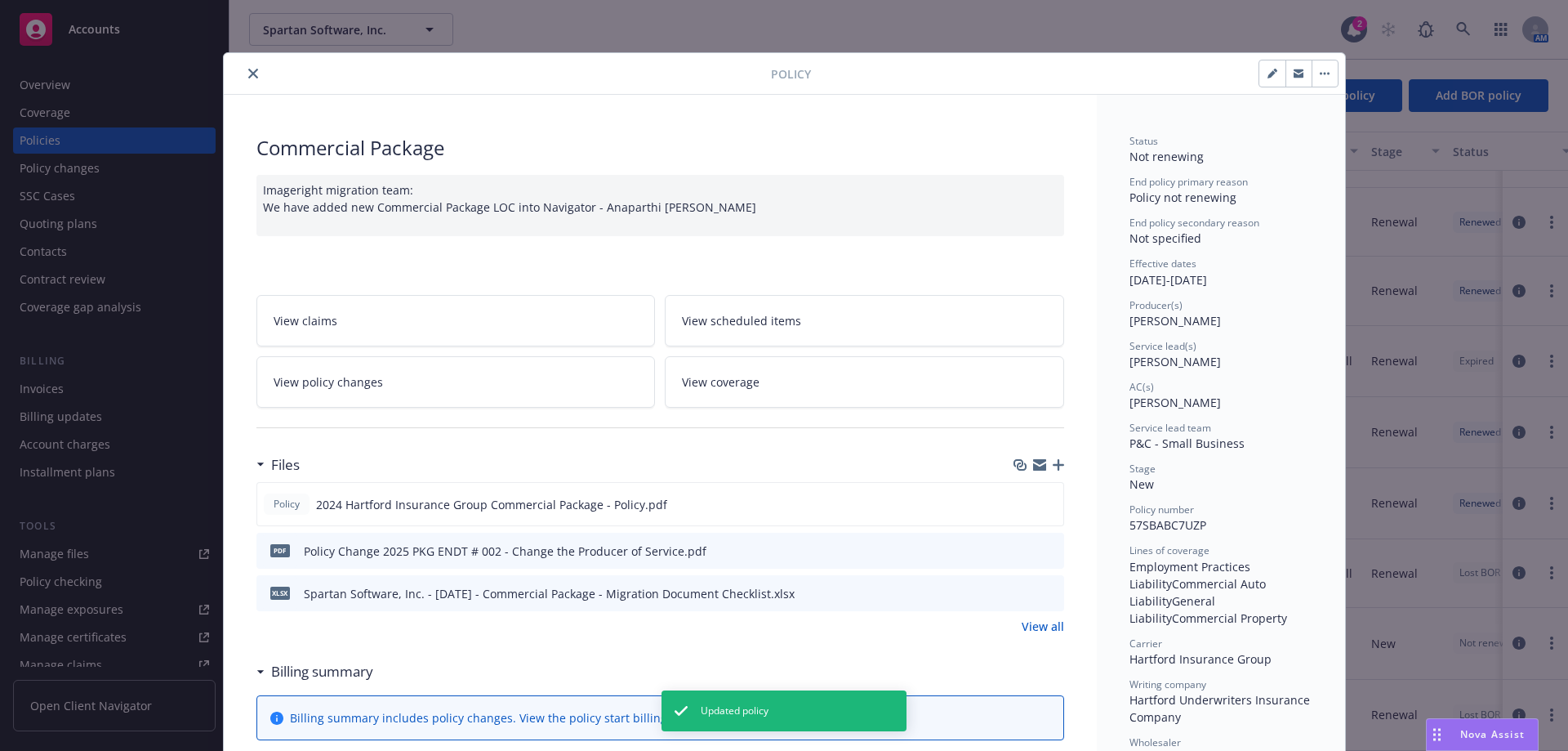
click at [248, 73] on icon "close" at bounding box center [253, 73] width 10 height 10
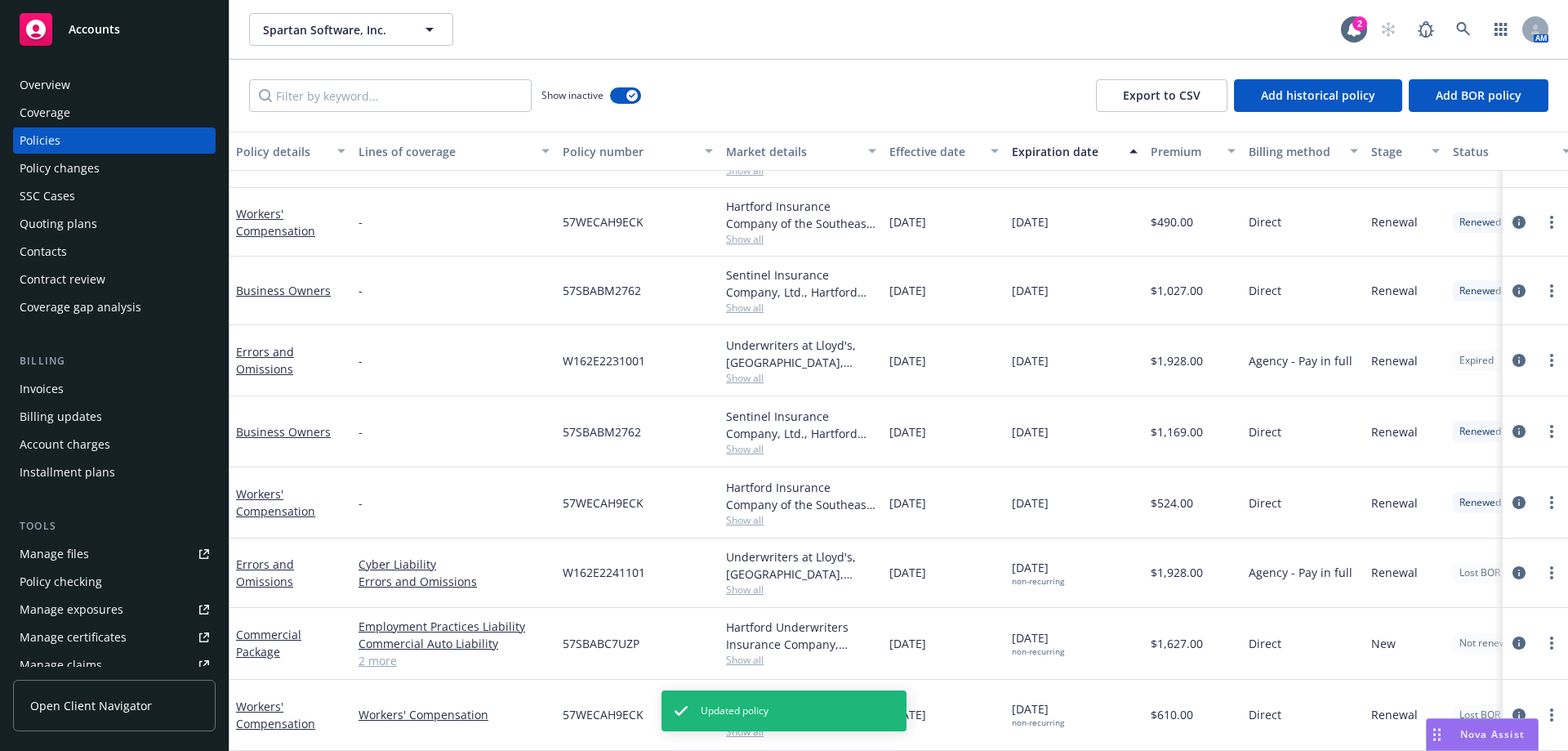
scroll to position [587, 0]
click at [252, 569] on link "Errors and Omissions" at bounding box center [264, 572] width 58 height 32
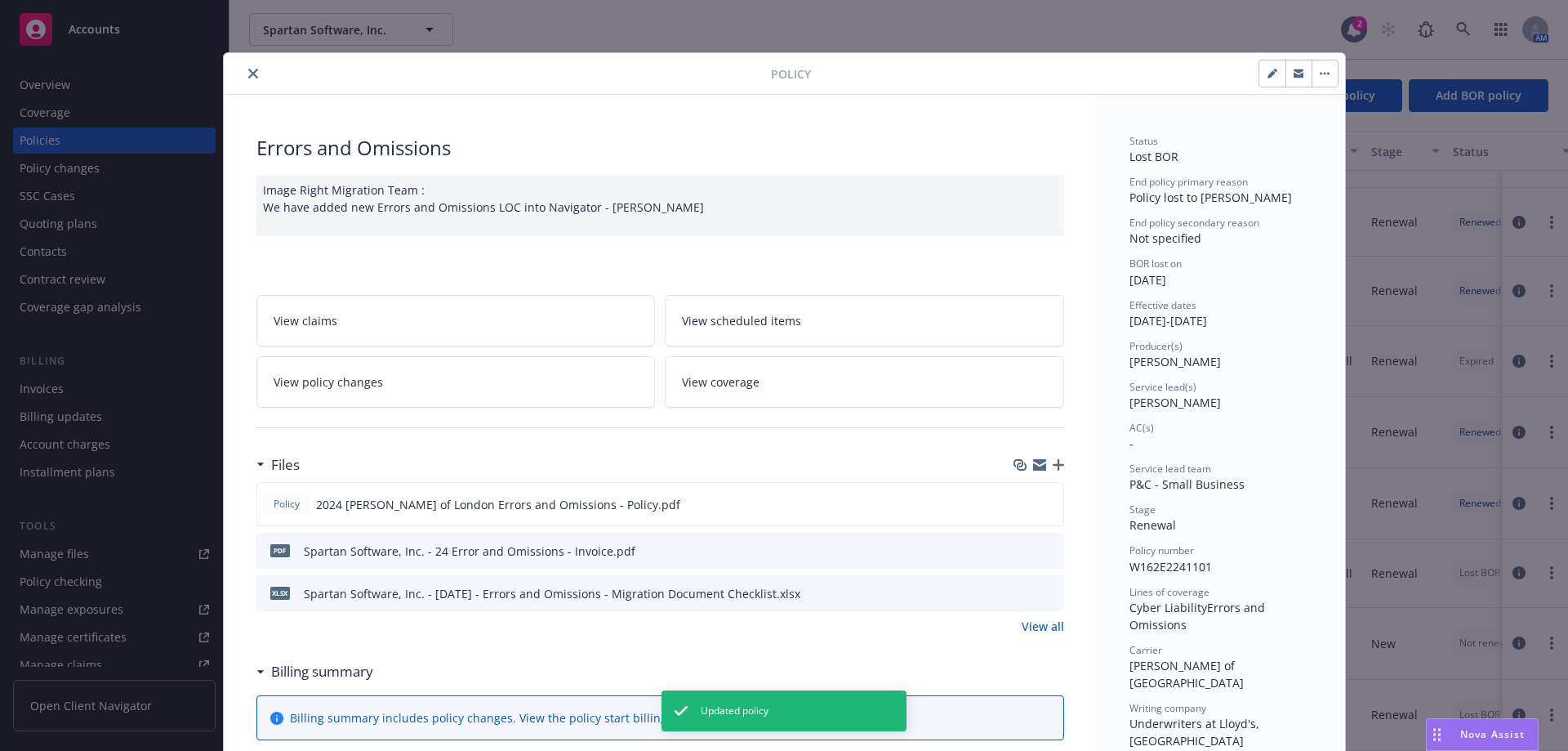
click at [1269, 67] on button "button" at bounding box center [1272, 73] width 26 height 26
select select "RENEWAL"
select select "12"
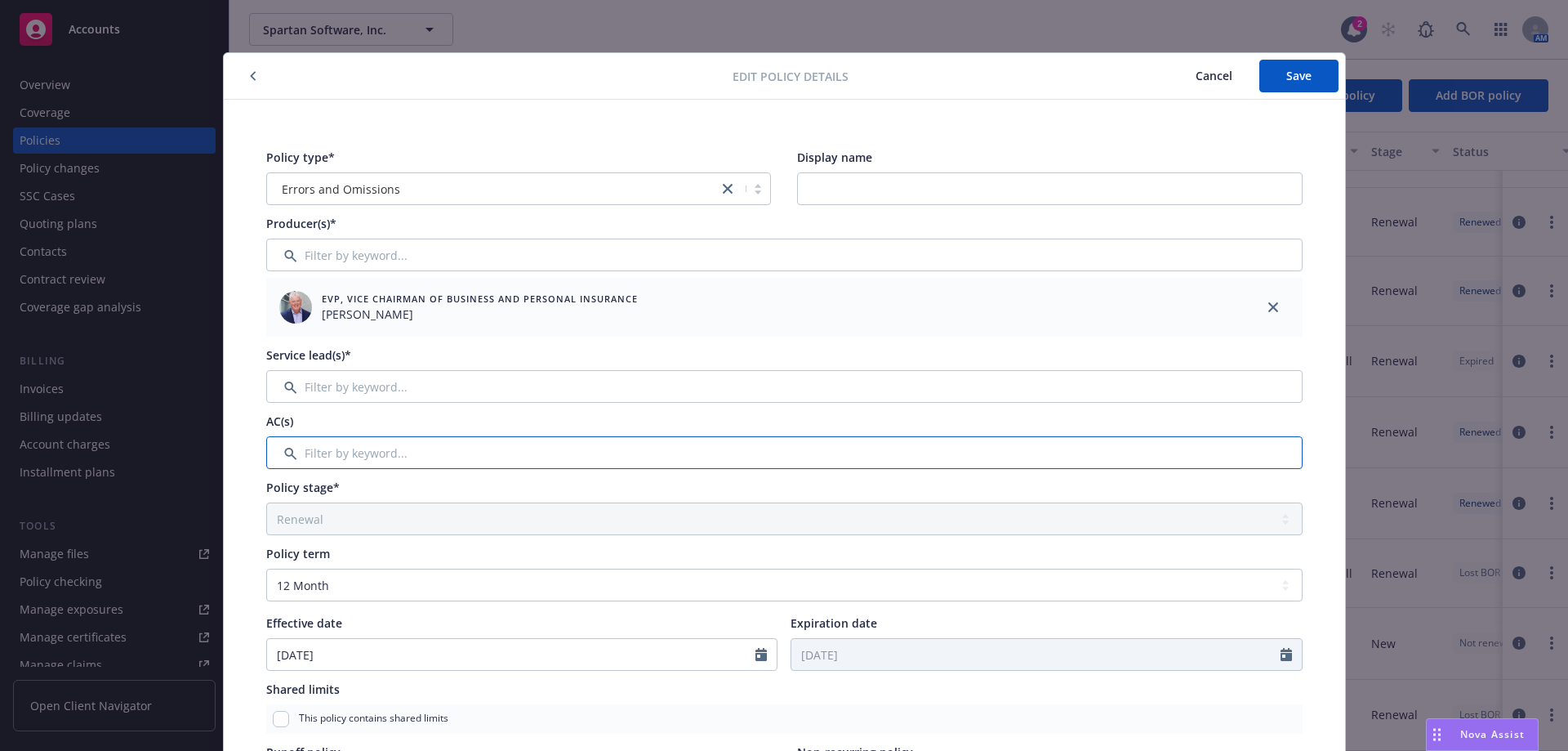
click at [316, 454] on input "Filter by keyword..." at bounding box center [784, 452] width 1036 height 32
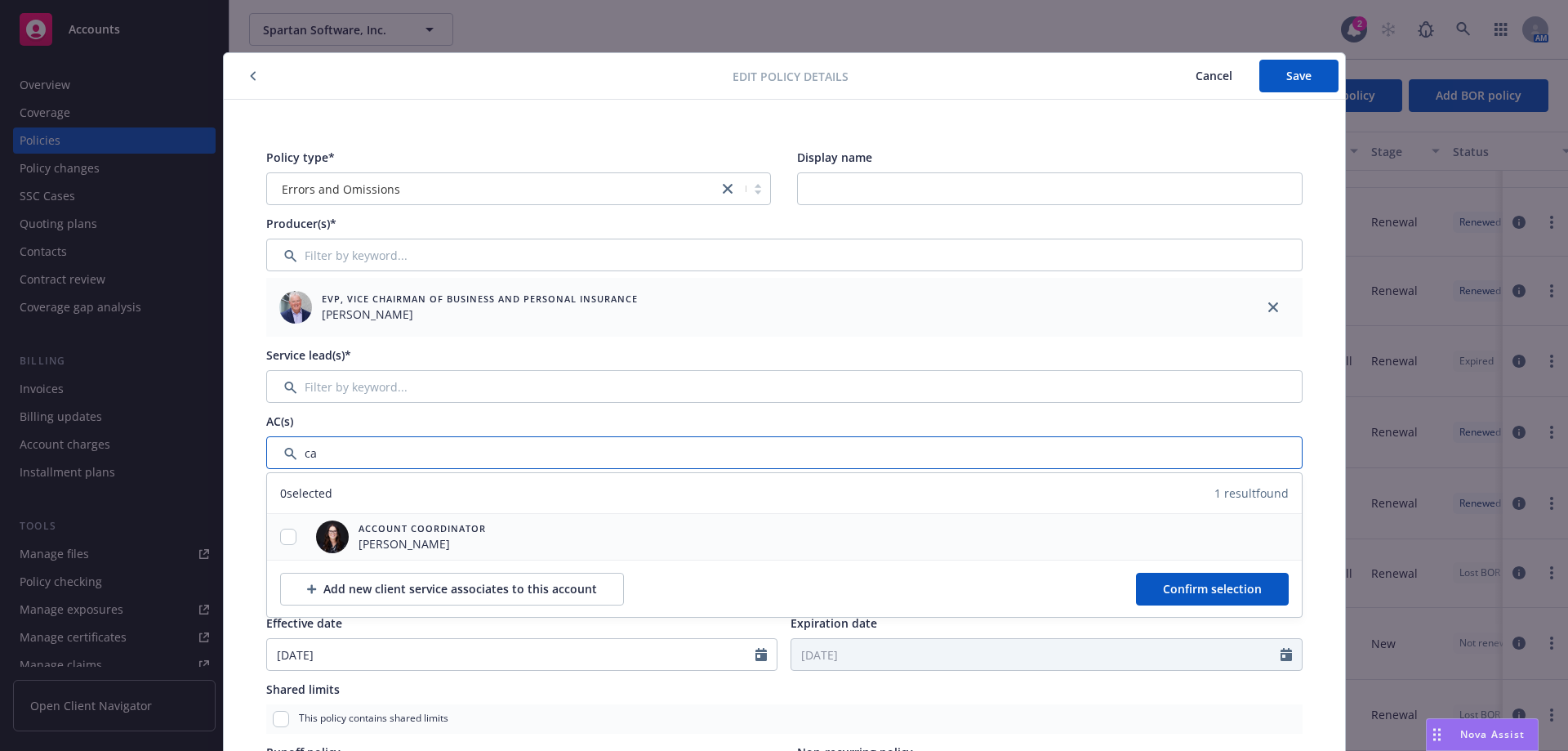
type input "ca"
click at [281, 543] on input "checkbox" at bounding box center [288, 537] width 17 height 17
checkbox input "true"
click at [1146, 584] on button "Confirm selection" at bounding box center [1212, 589] width 152 height 32
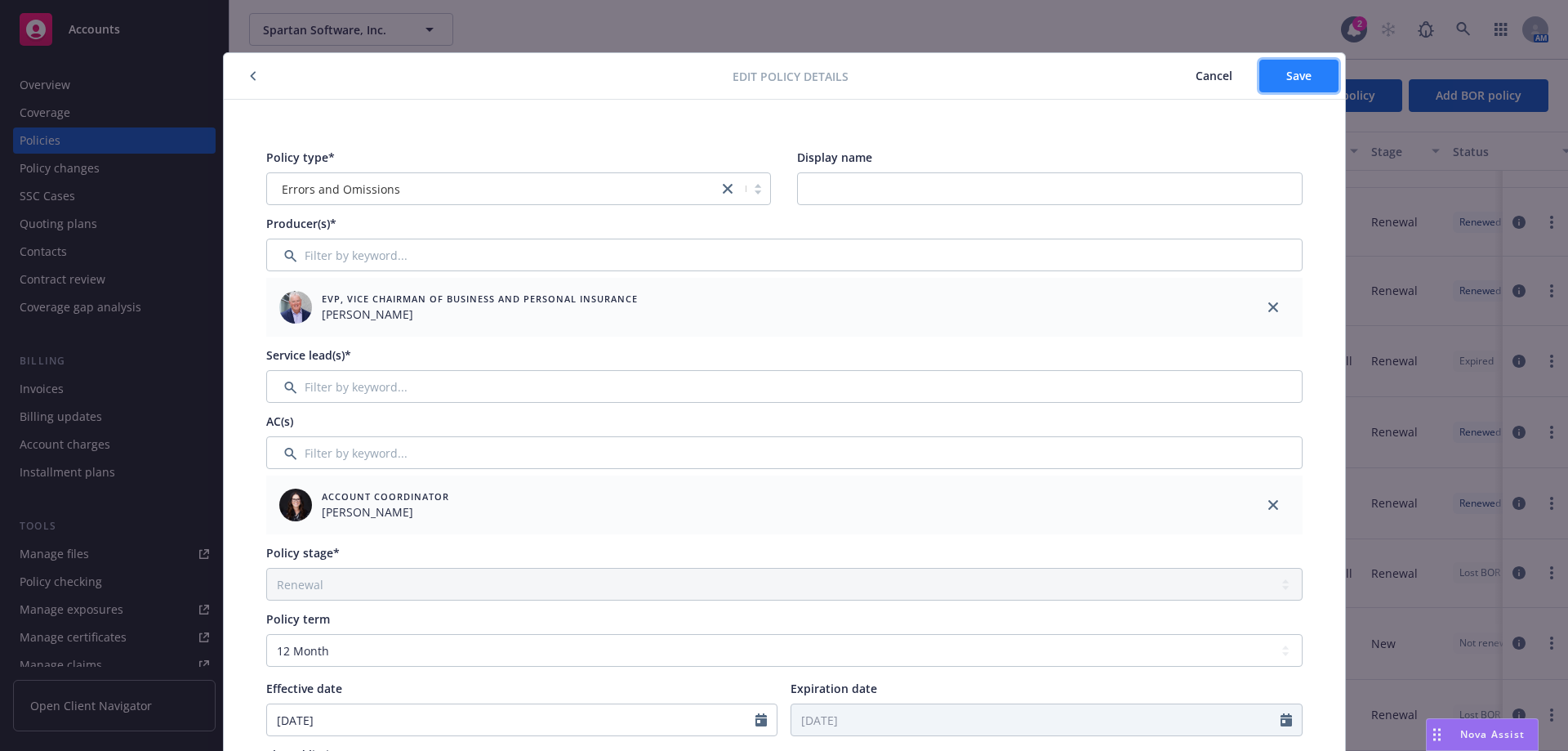
click at [1301, 82] on span "Save" at bounding box center [1299, 75] width 25 height 16
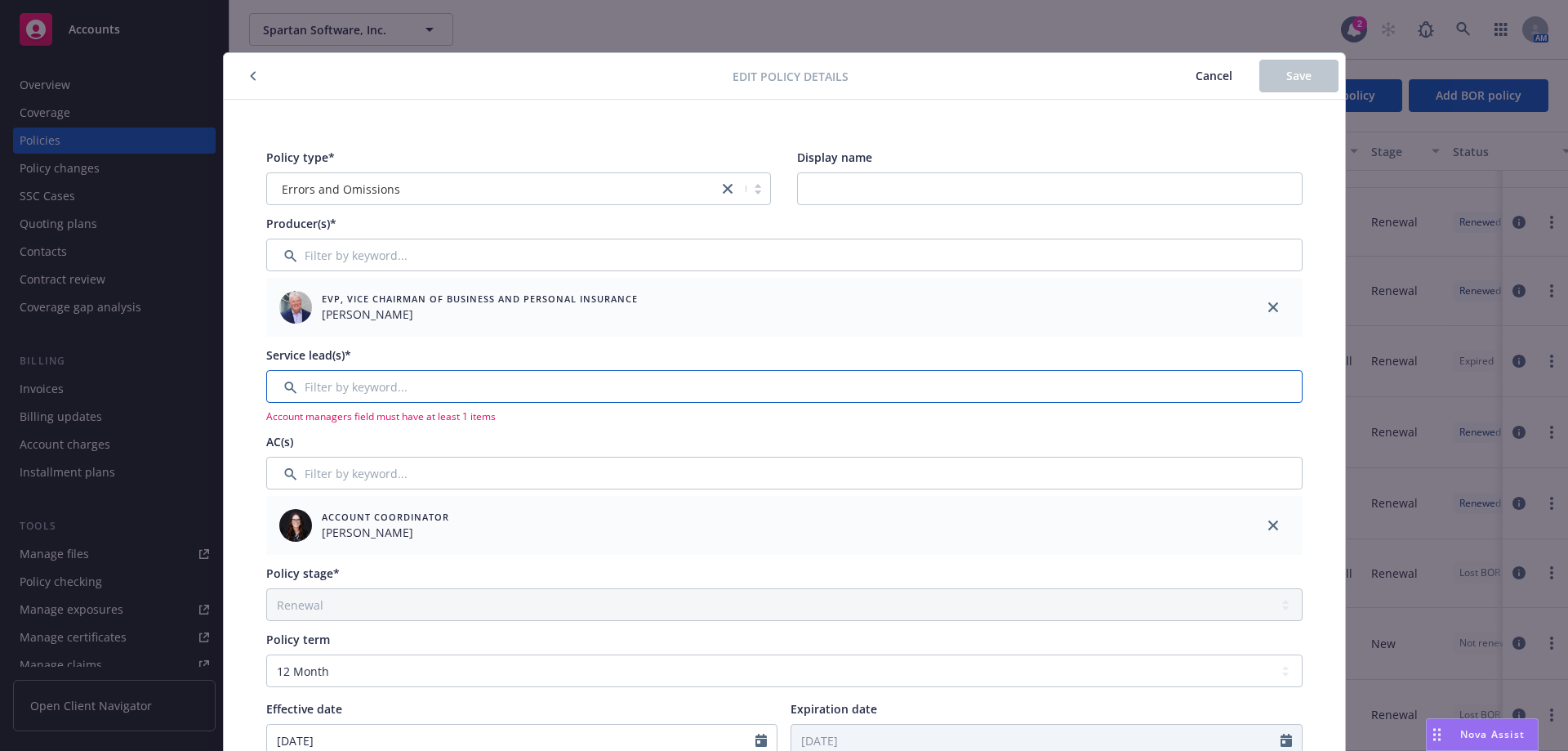
click at [396, 381] on input "Filter by keyword..." at bounding box center [784, 386] width 1036 height 32
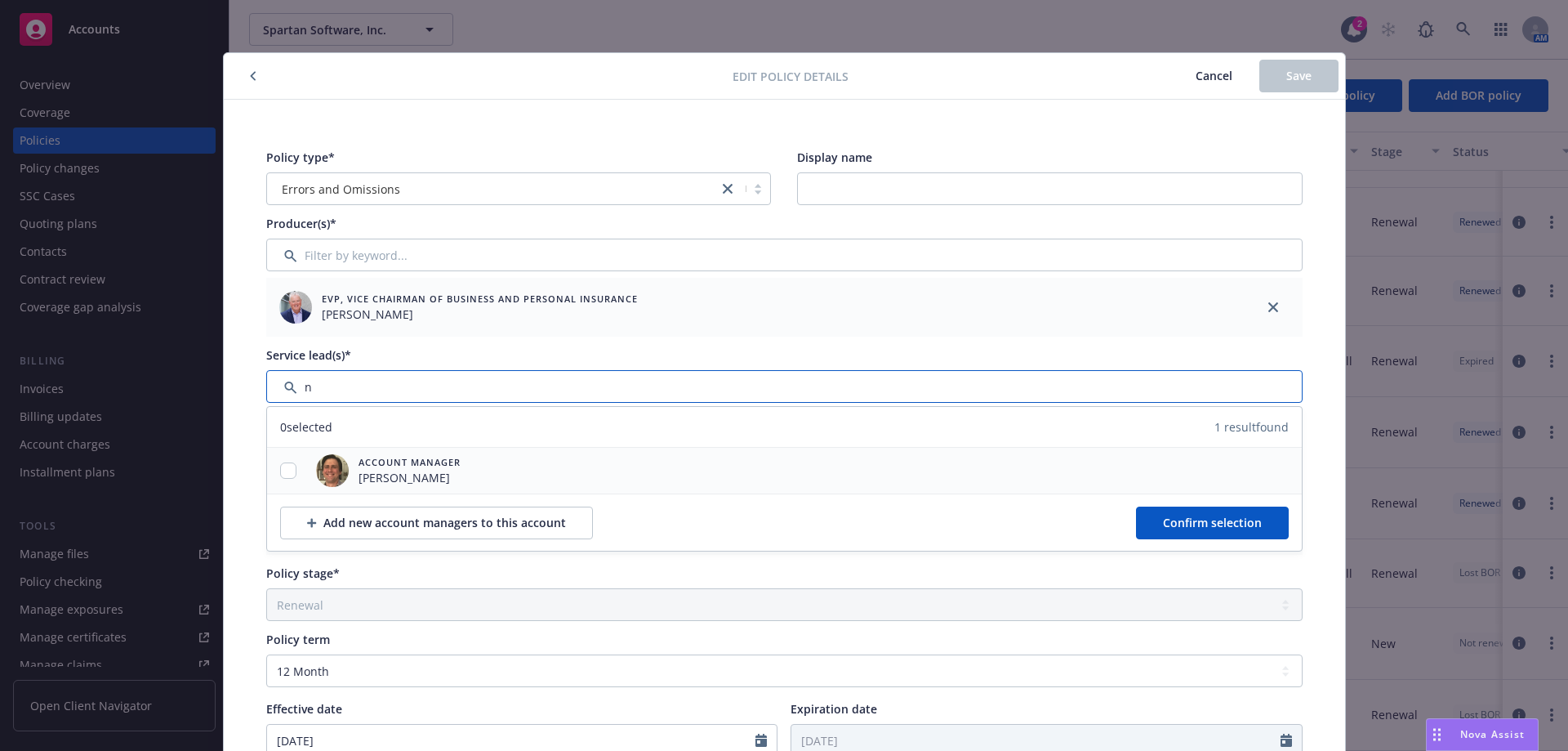
type input "n"
click at [283, 471] on input "checkbox" at bounding box center [288, 470] width 17 height 17
checkbox input "true"
click at [1139, 518] on button "Confirm selection" at bounding box center [1212, 522] width 152 height 32
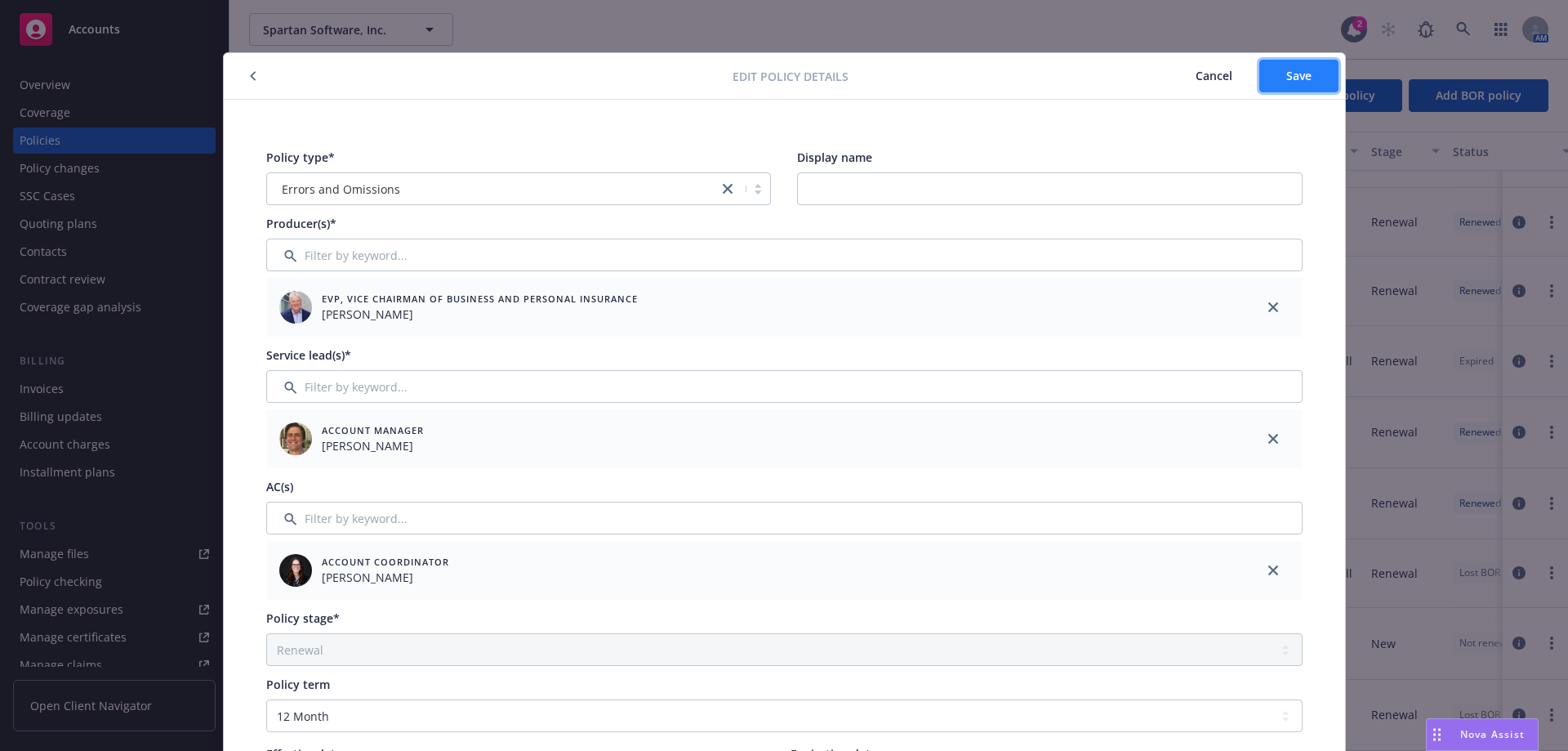
click at [1269, 75] on button "Save" at bounding box center [1298, 75] width 79 height 32
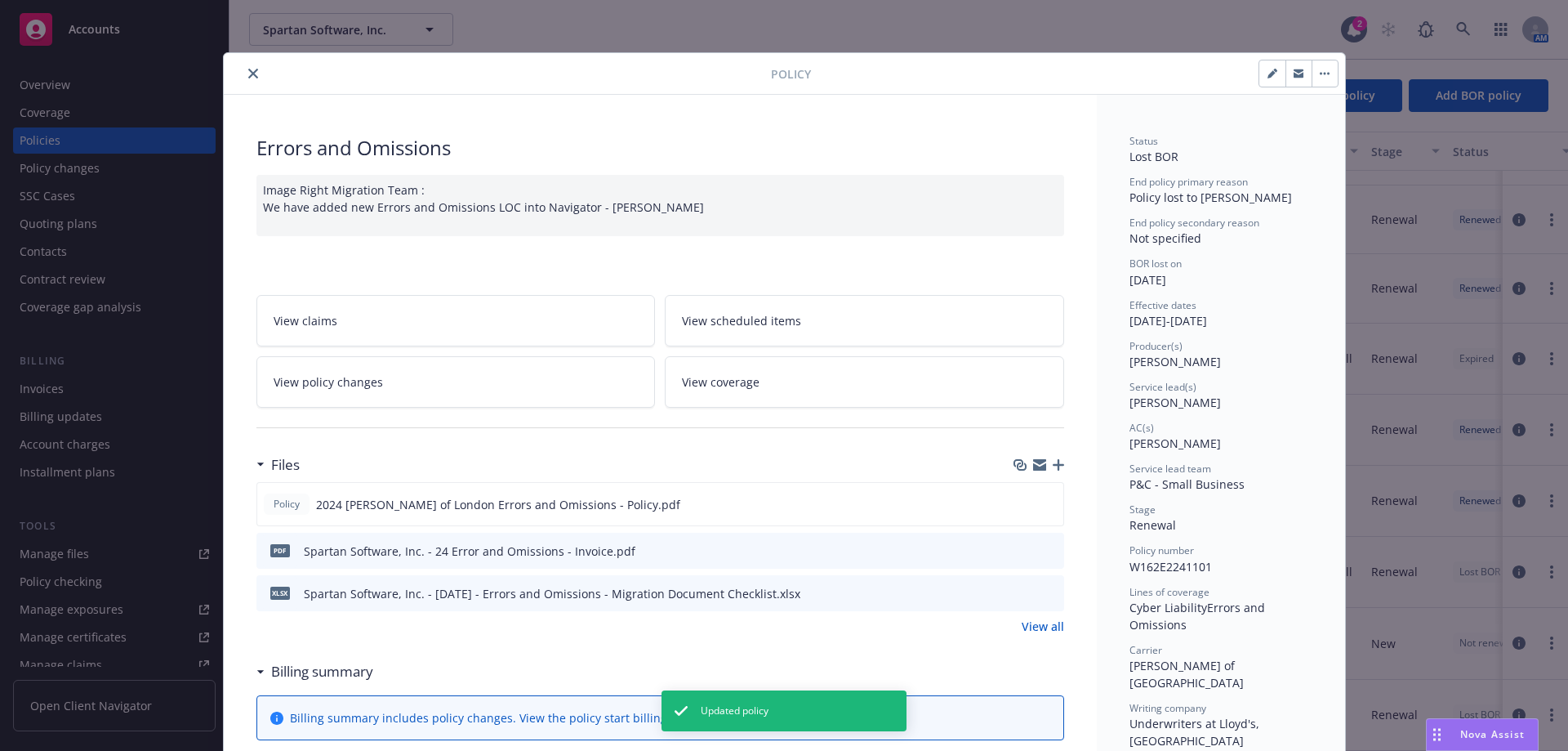
click at [248, 72] on icon "close" at bounding box center [253, 73] width 10 height 10
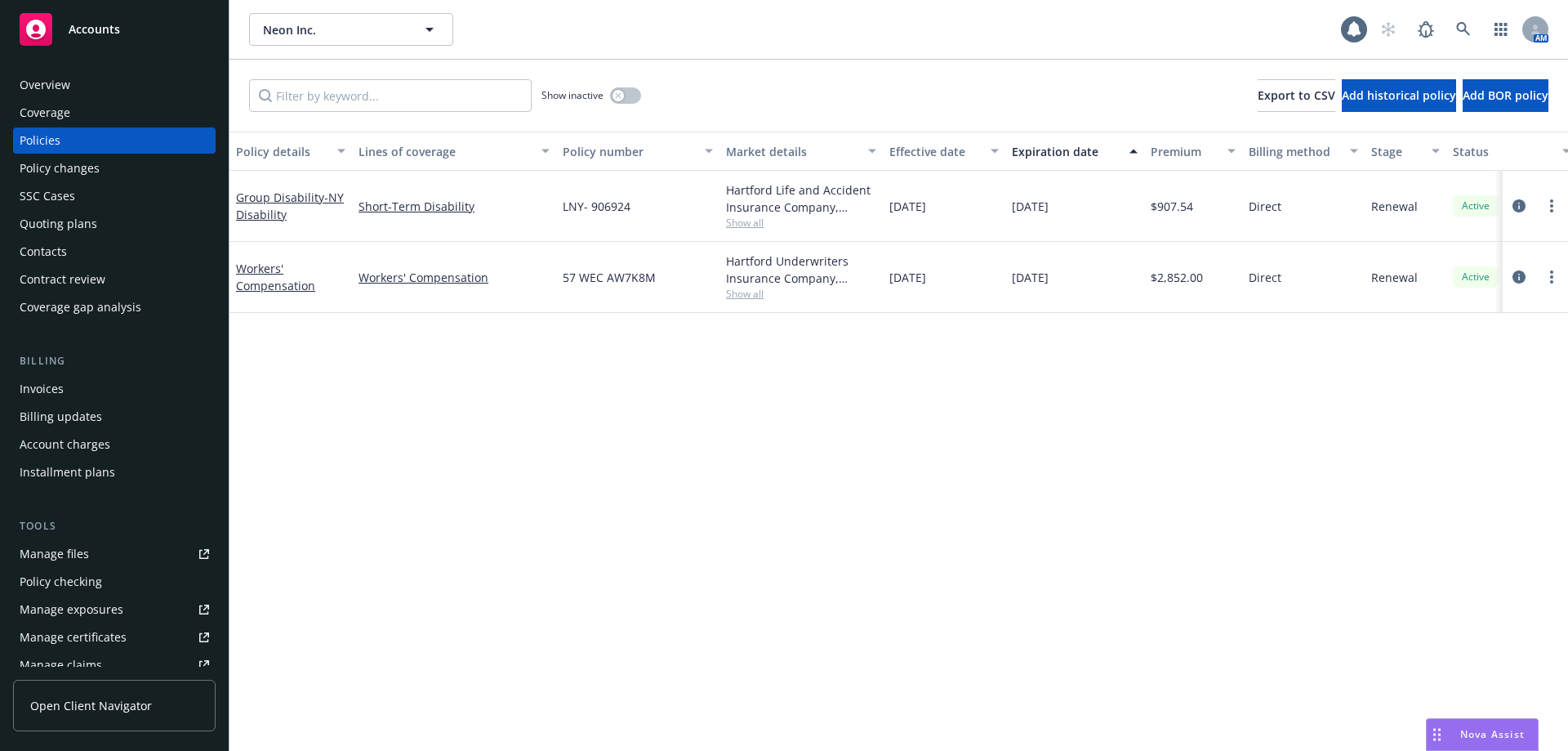
scroll to position [341, 0]
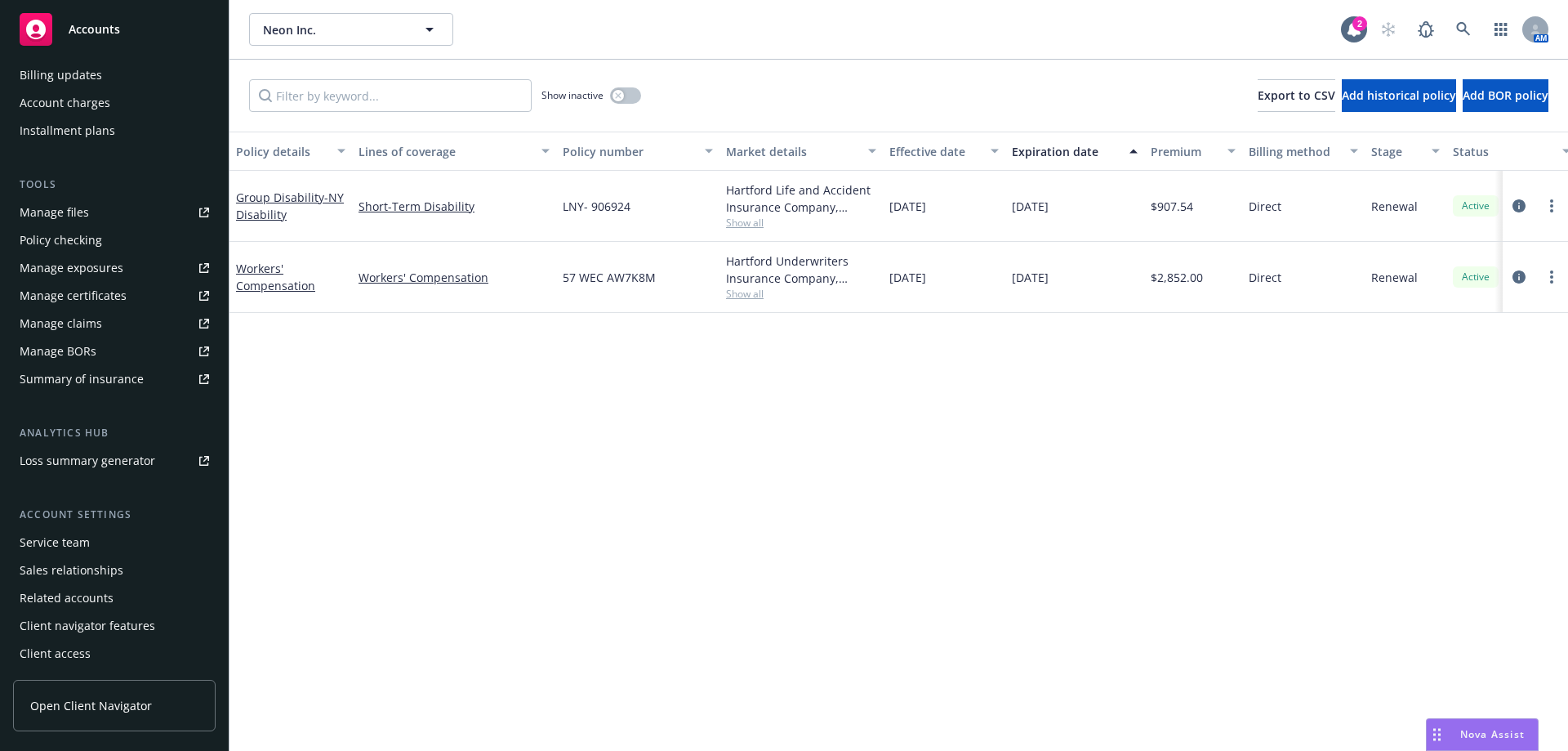
click at [61, 544] on div "Service team" at bounding box center [55, 542] width 70 height 26
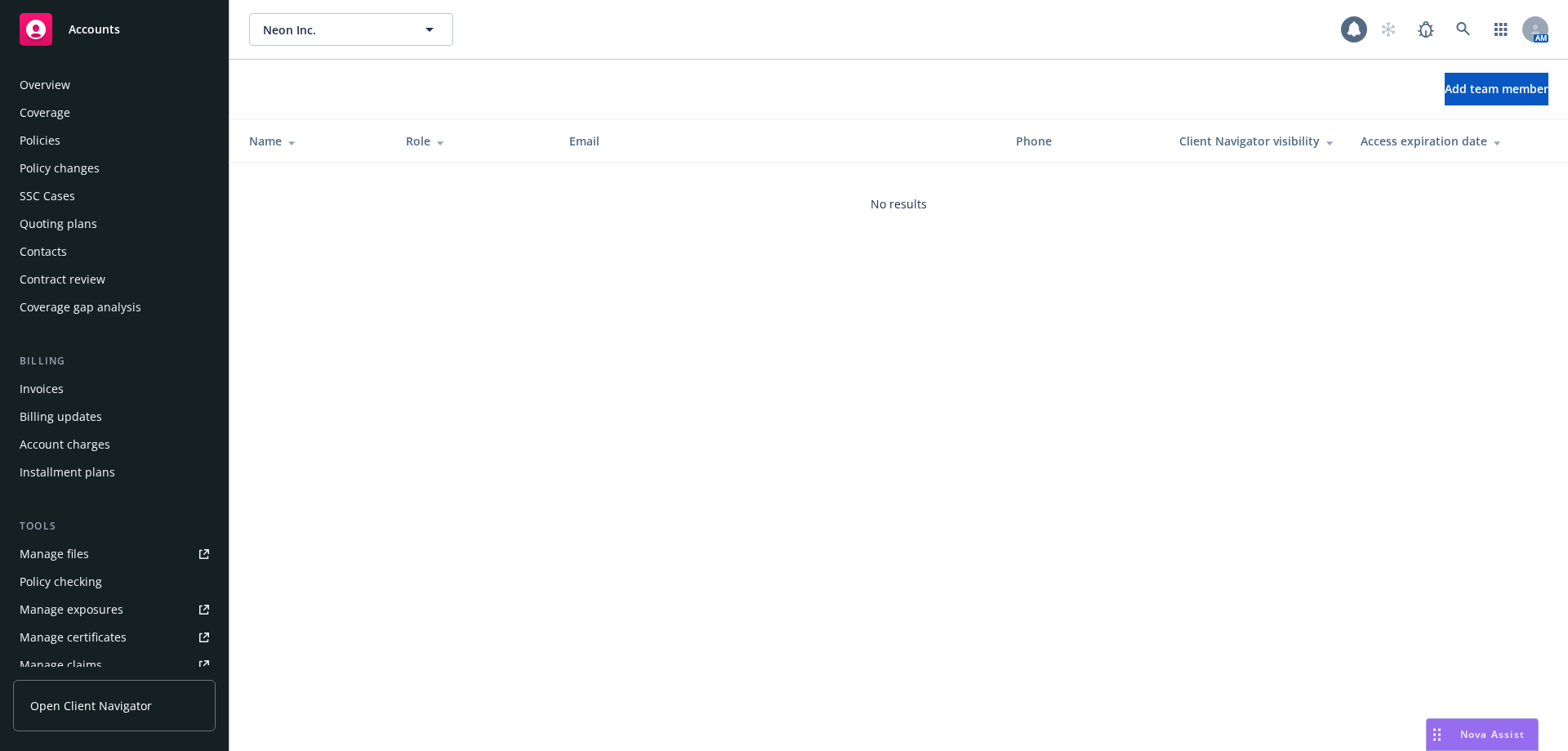
scroll to position [341, 0]
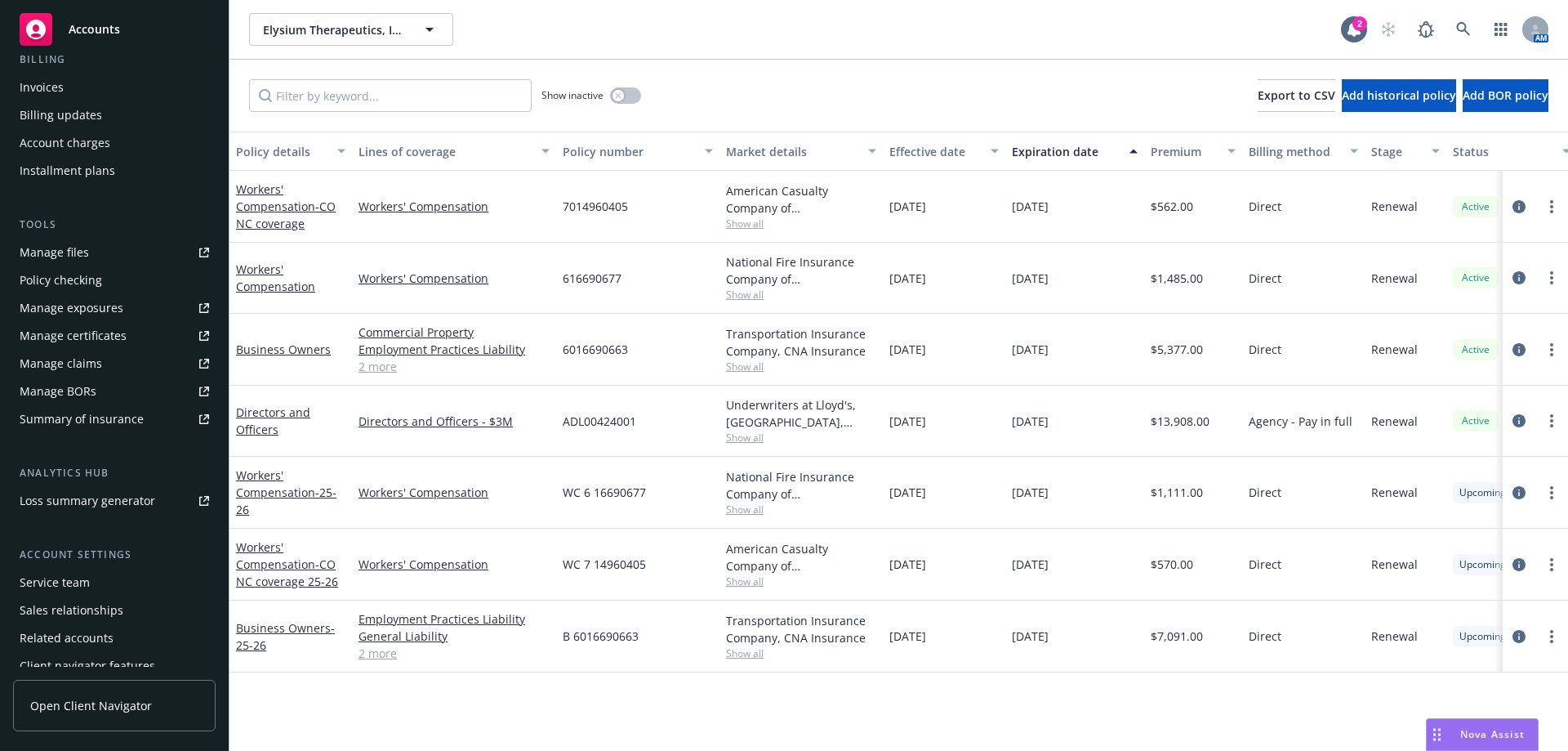
scroll to position [341, 0]
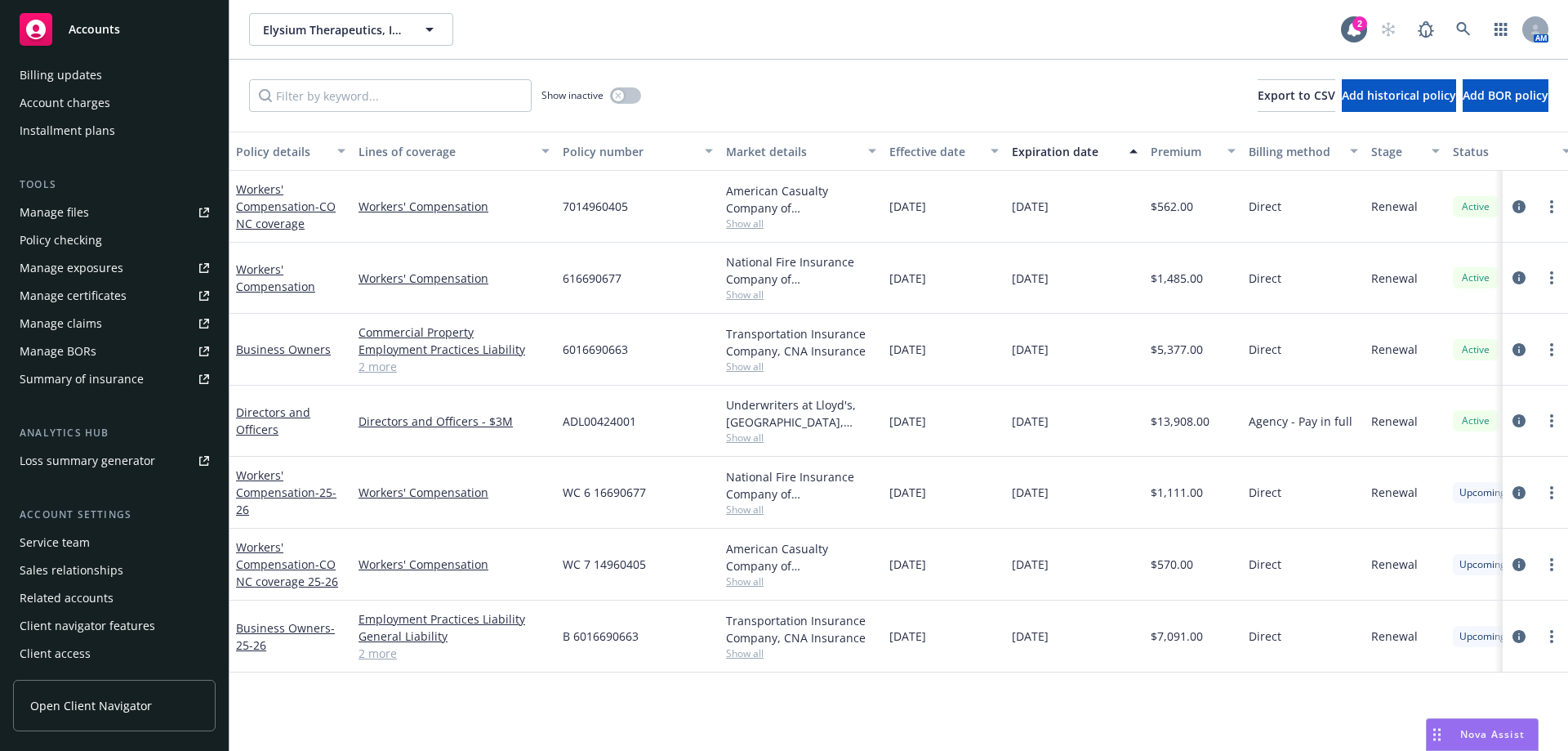
click at [60, 540] on div "Service team" at bounding box center [55, 542] width 70 height 26
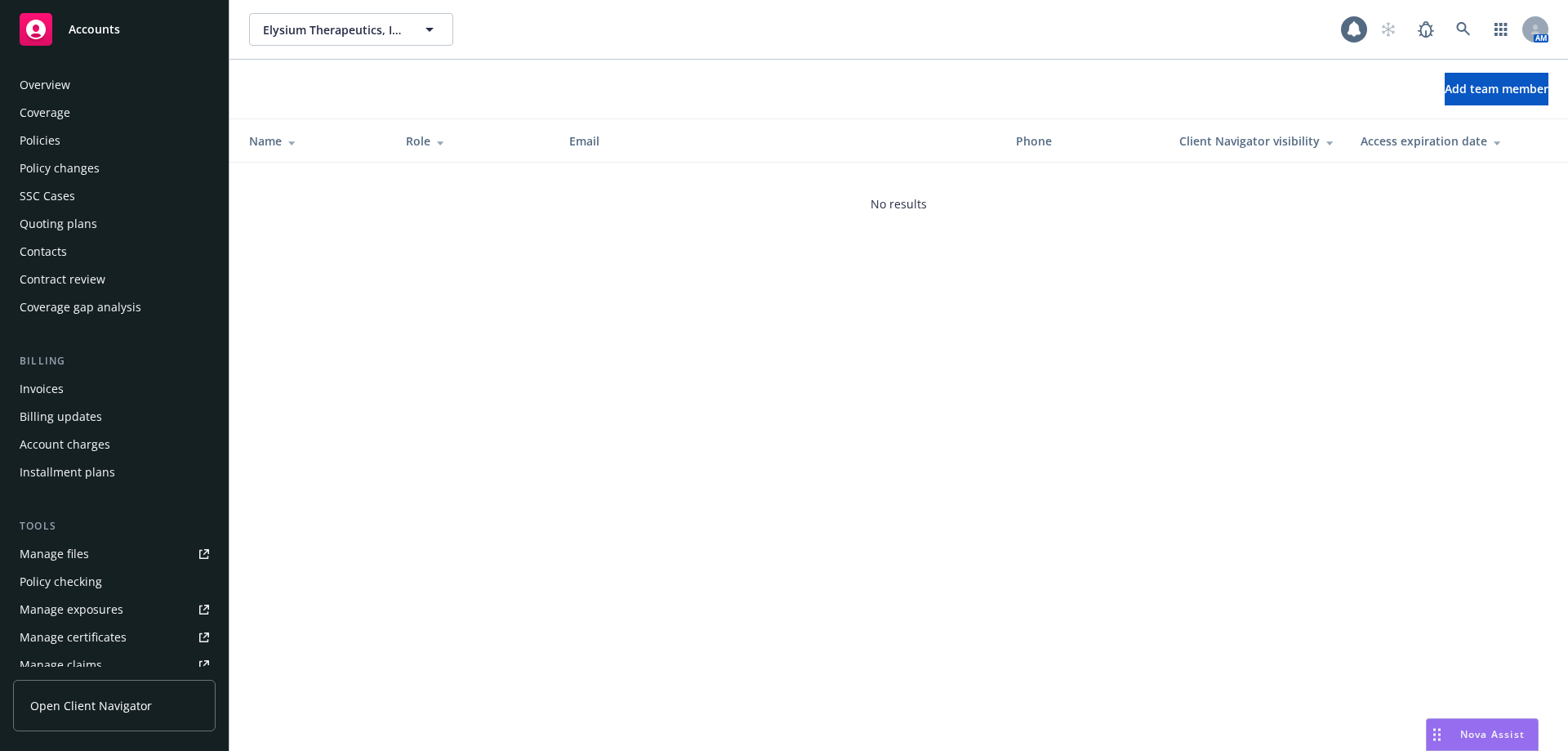
scroll to position [341, 0]
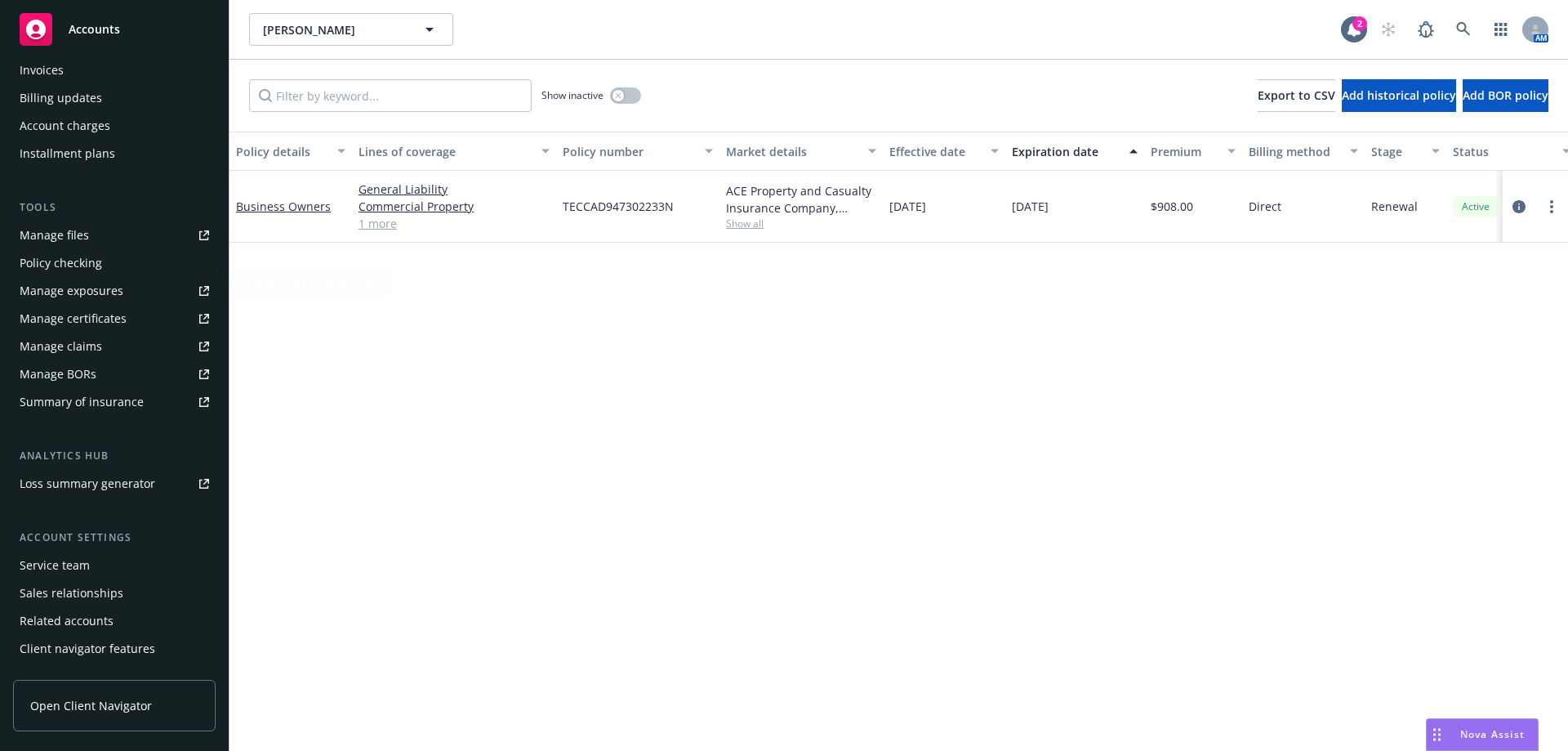
scroll to position [327, 0]
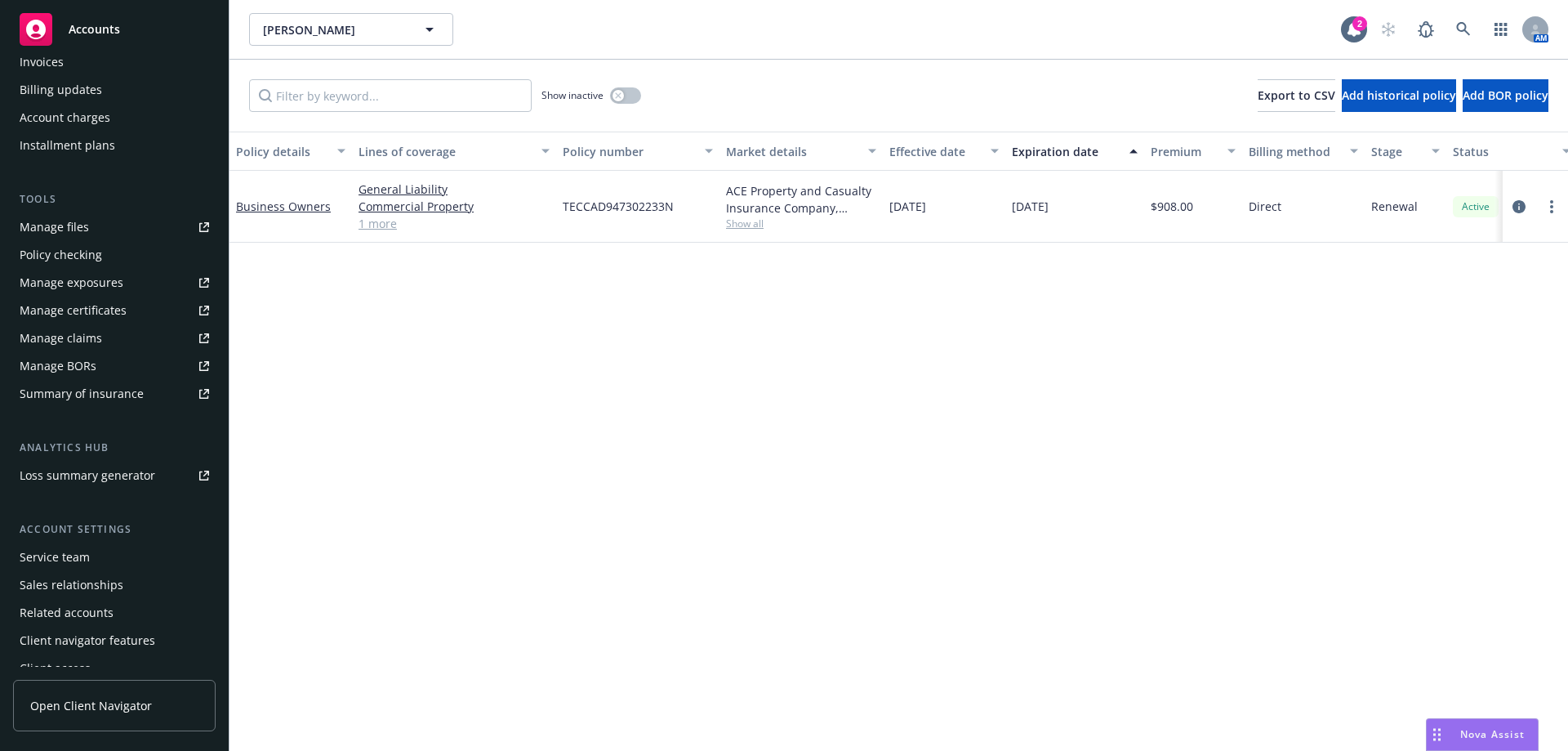
click at [61, 547] on div "Service team" at bounding box center [55, 556] width 70 height 26
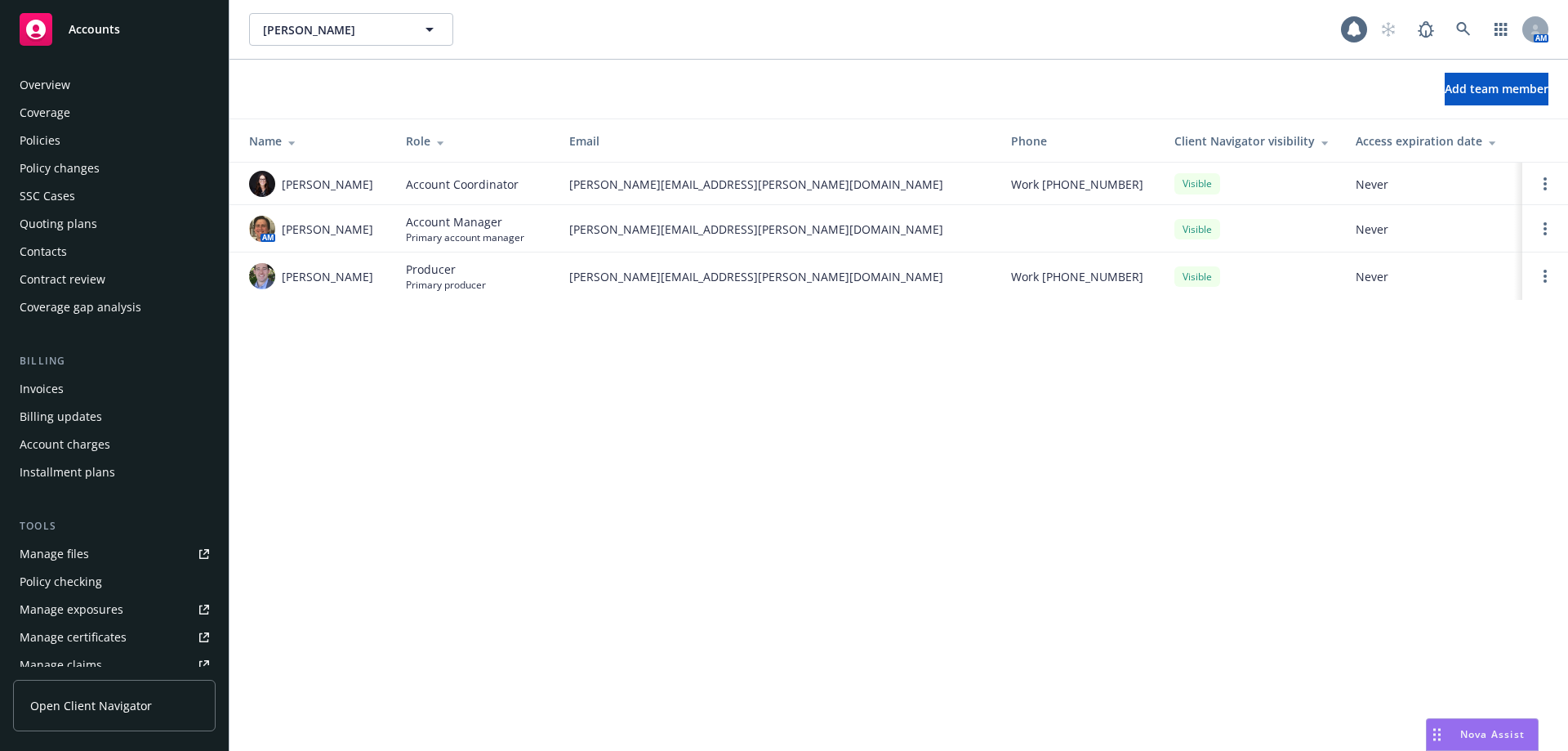
scroll to position [341, 0]
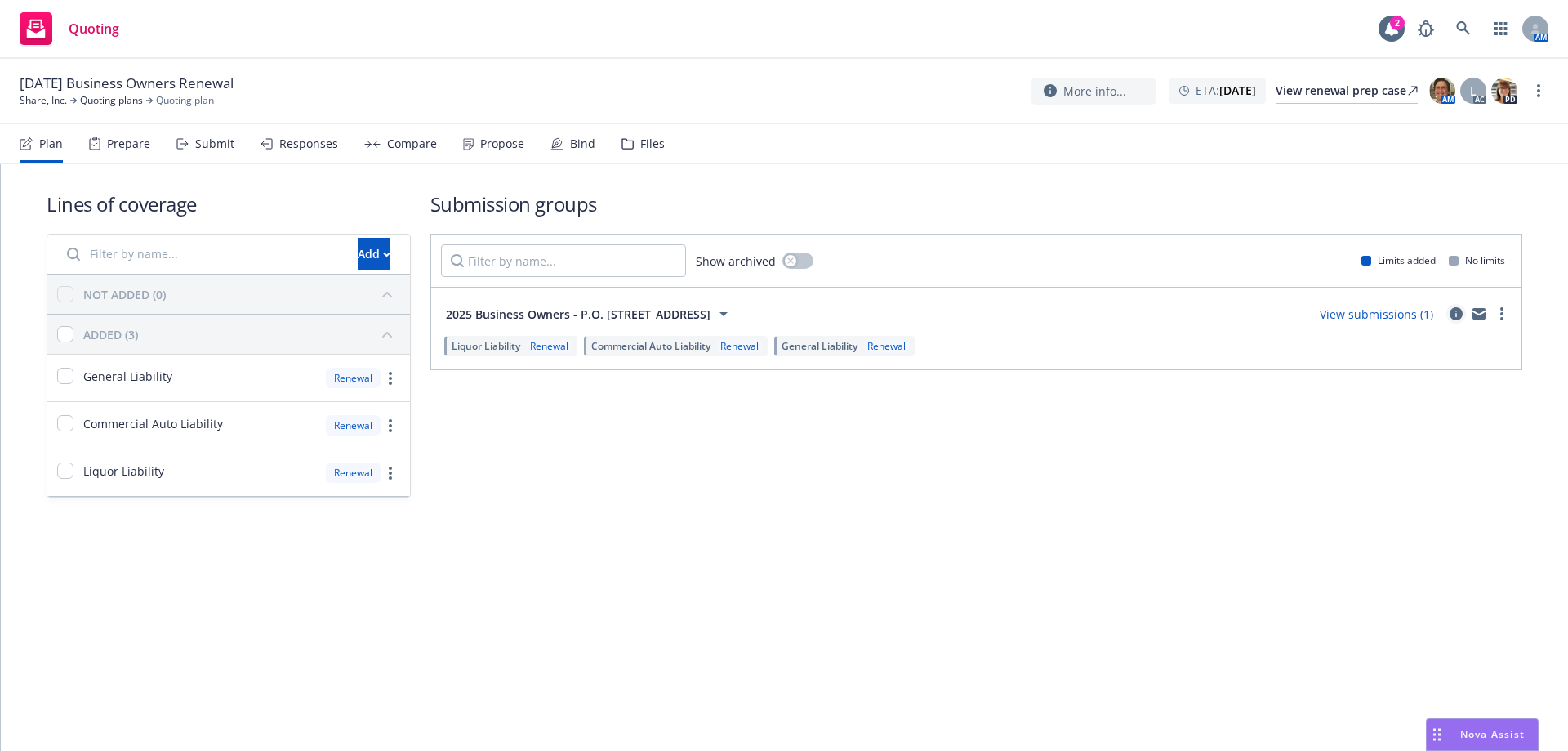
click at [1452, 316] on link "circleInformation" at bounding box center [1457, 314] width 20 height 20
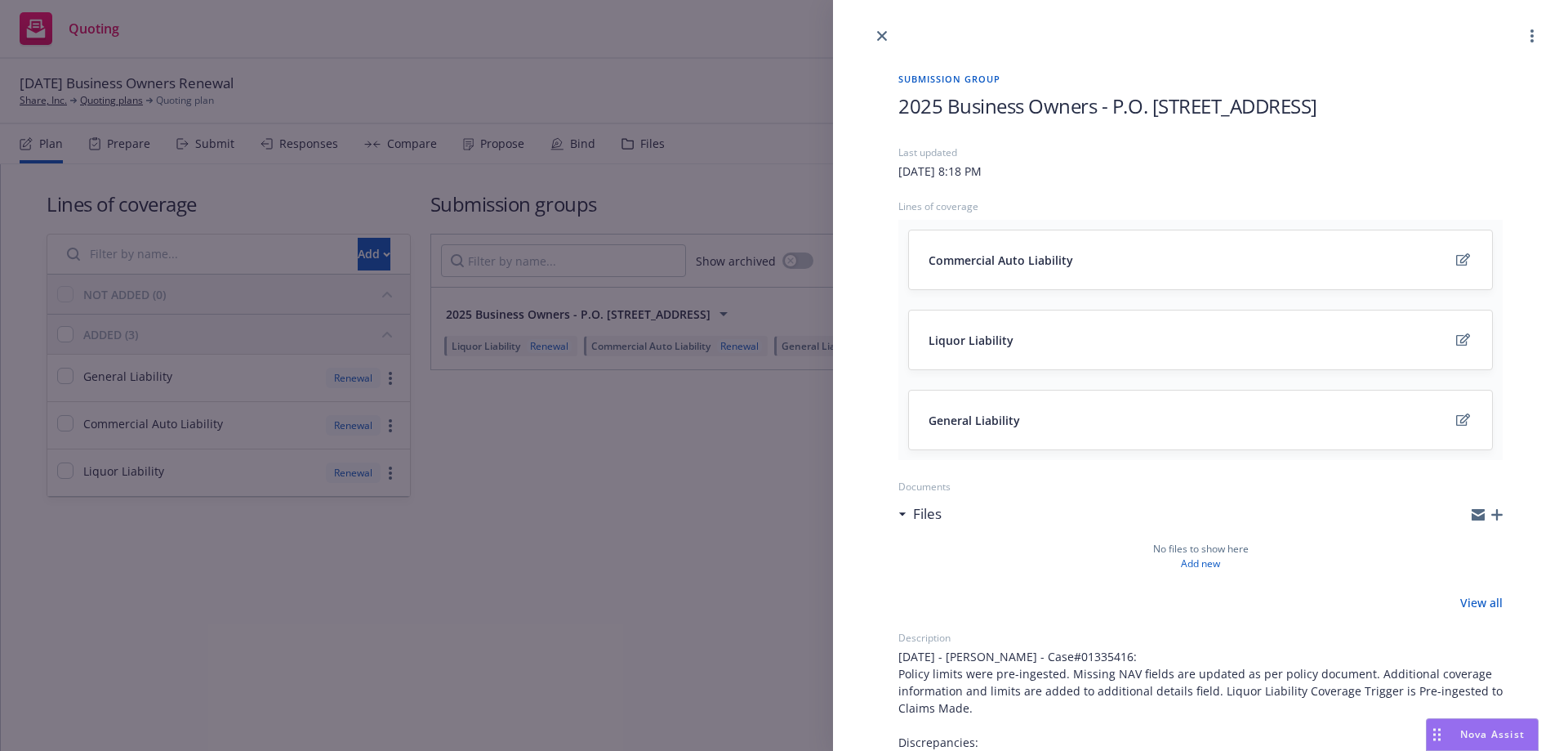
scroll to position [414, 0]
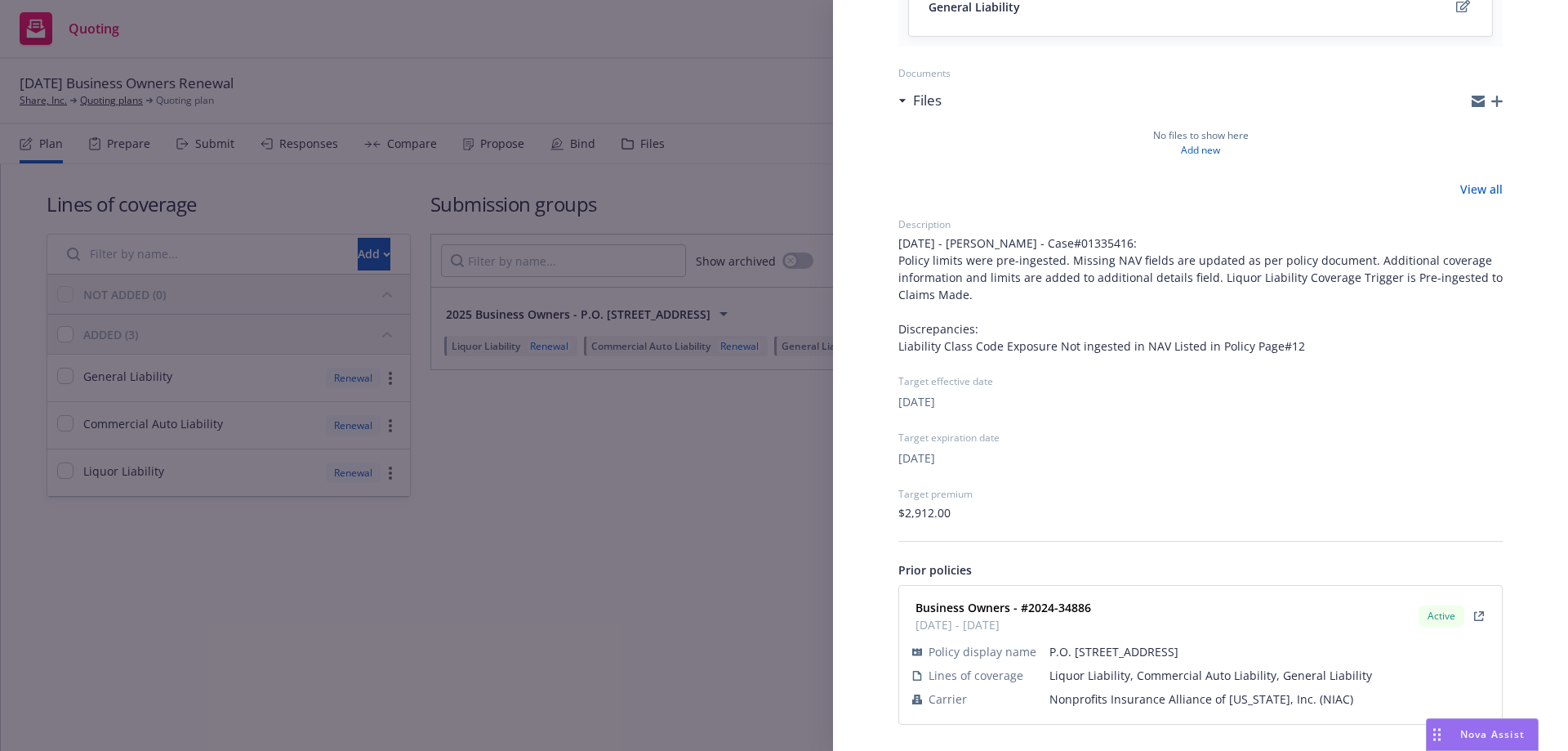
click at [700, 577] on div "Submission group 2025 Business Owners - P.O. [GEOGRAPHIC_DATA] Last updated [DA…" at bounding box center [784, 376] width 1568 height 751
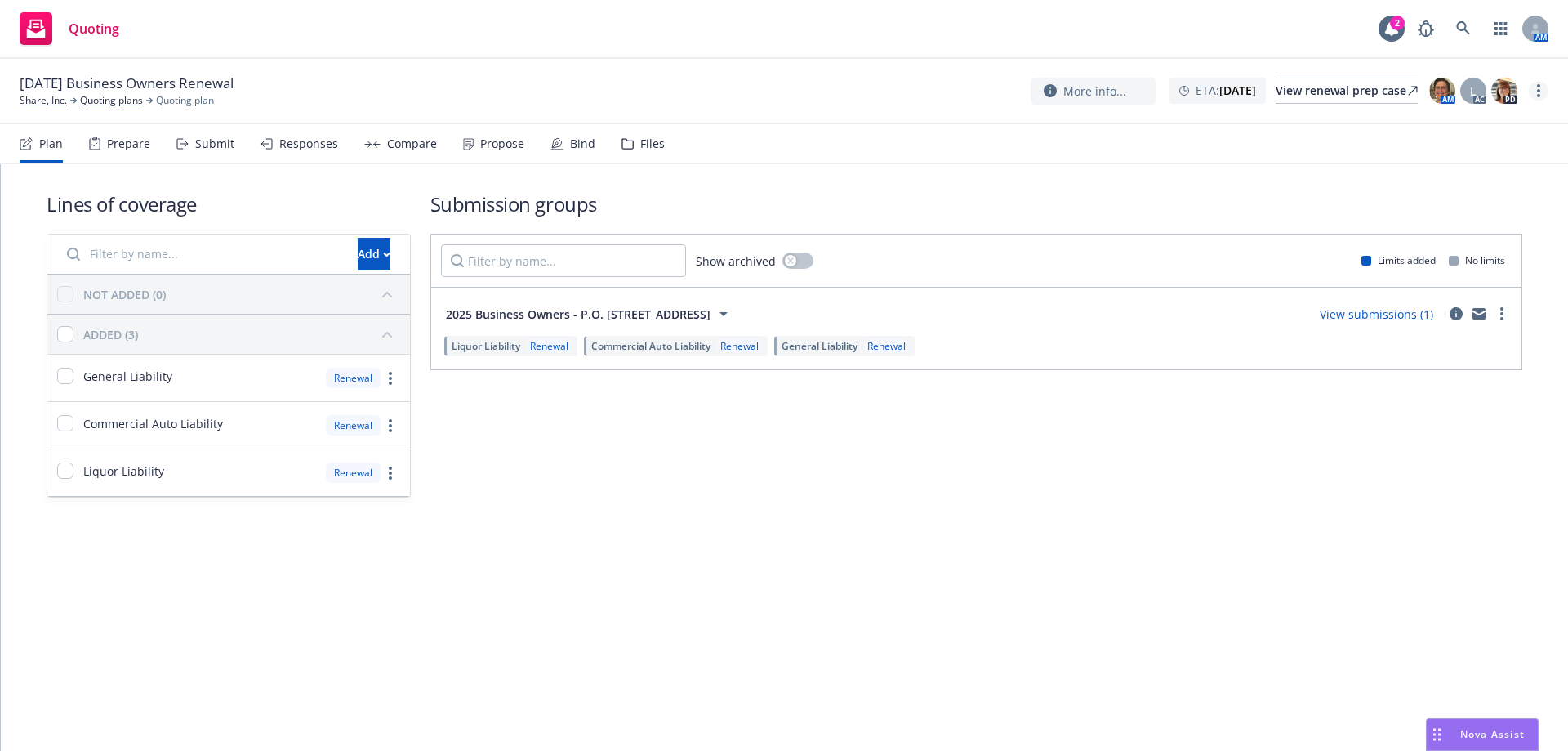
click at [1542, 92] on link "more" at bounding box center [1539, 91] width 20 height 20
click at [1477, 253] on link "Archive quoting plan" at bounding box center [1457, 254] width 182 height 32
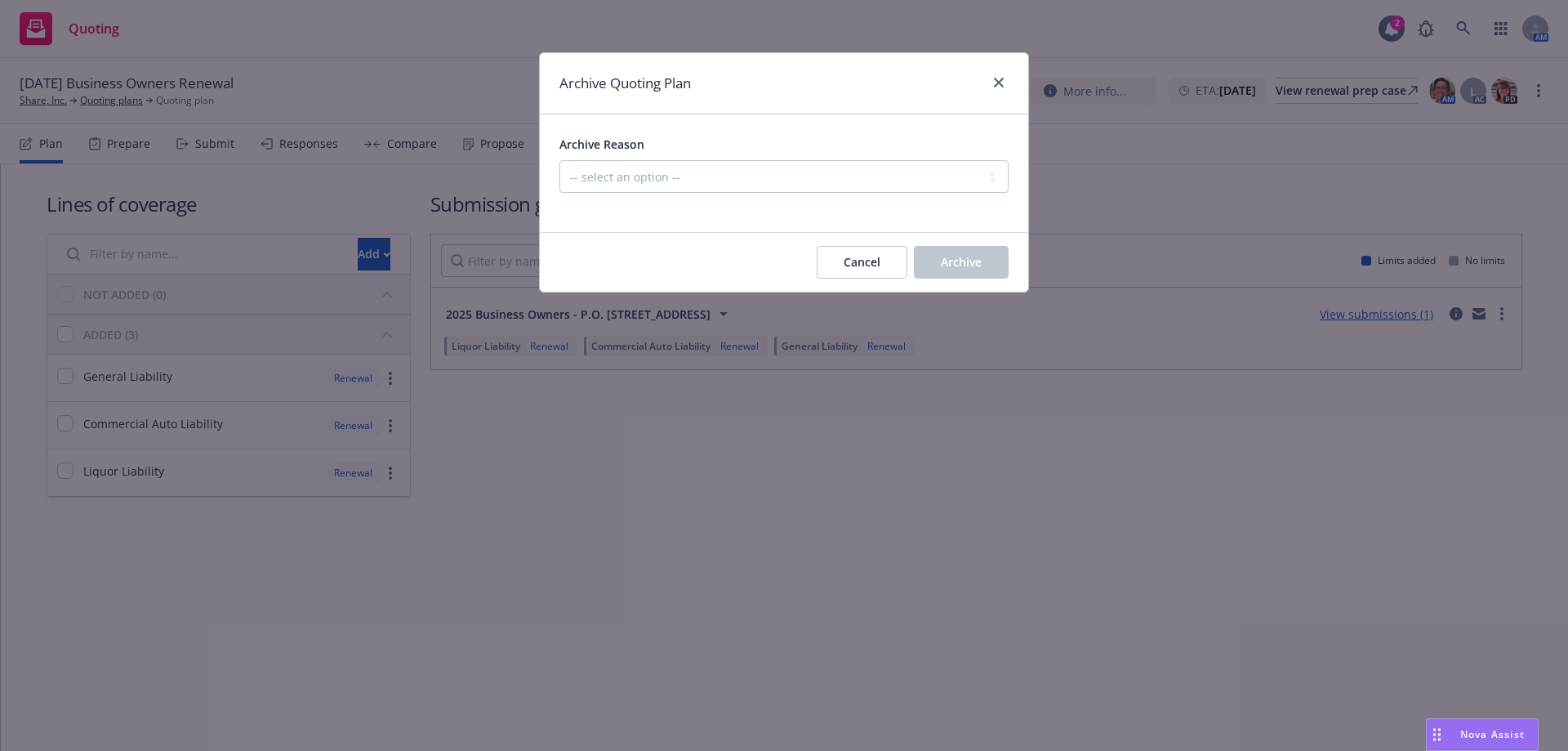
click at [915, 153] on div "Archive Reason" at bounding box center [784, 144] width 450 height 20
click at [913, 173] on select "-- select an option -- All policies in this renewal plan are auto-renewed Creat…" at bounding box center [784, 176] width 450 height 32
select select "ARCHIVED_RENEWAL_POLICY_AUTO_RENEWED"
click at [559, 160] on select "-- select an option -- All policies in this renewal plan are auto-renewed Creat…" at bounding box center [784, 176] width 450 height 32
click at [972, 272] on button "Archive" at bounding box center [961, 261] width 95 height 32
